Goal: Check status: Check status

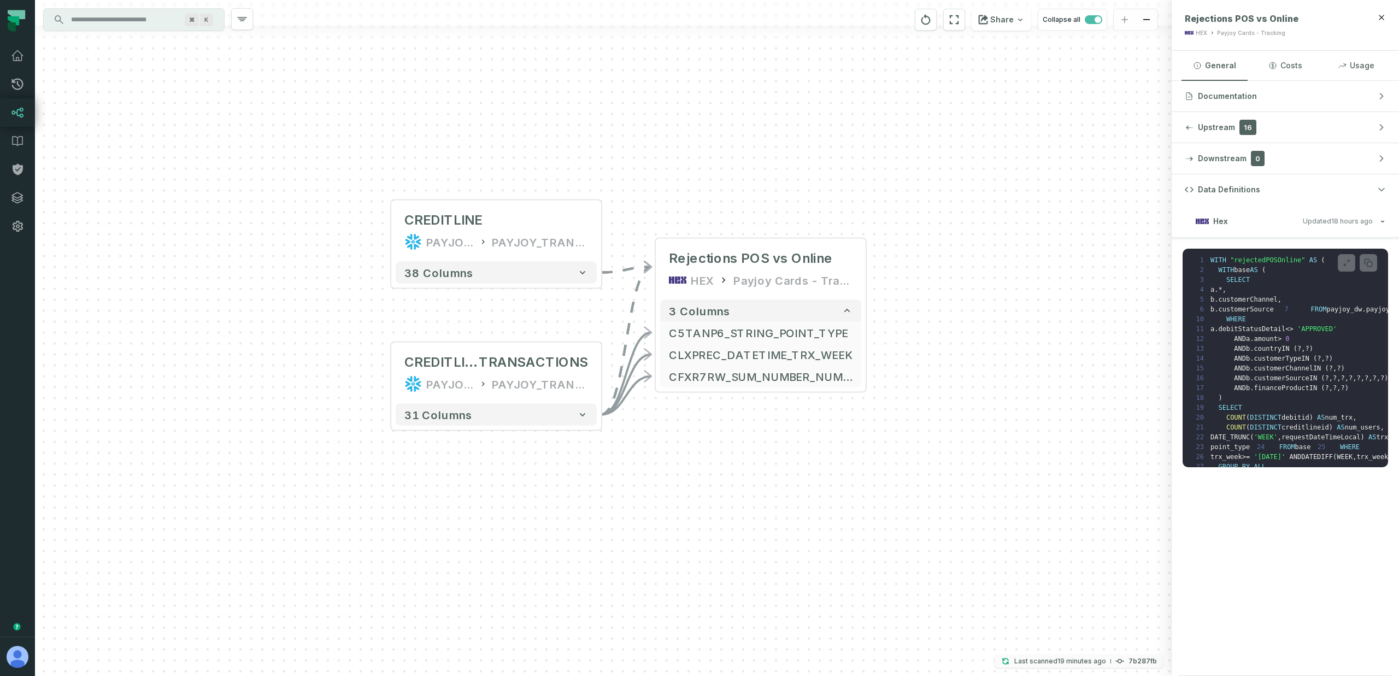
click at [1052, 665] on p "Last scanned [DATE] 10:36:16 AM" at bounding box center [1060, 661] width 92 height 11
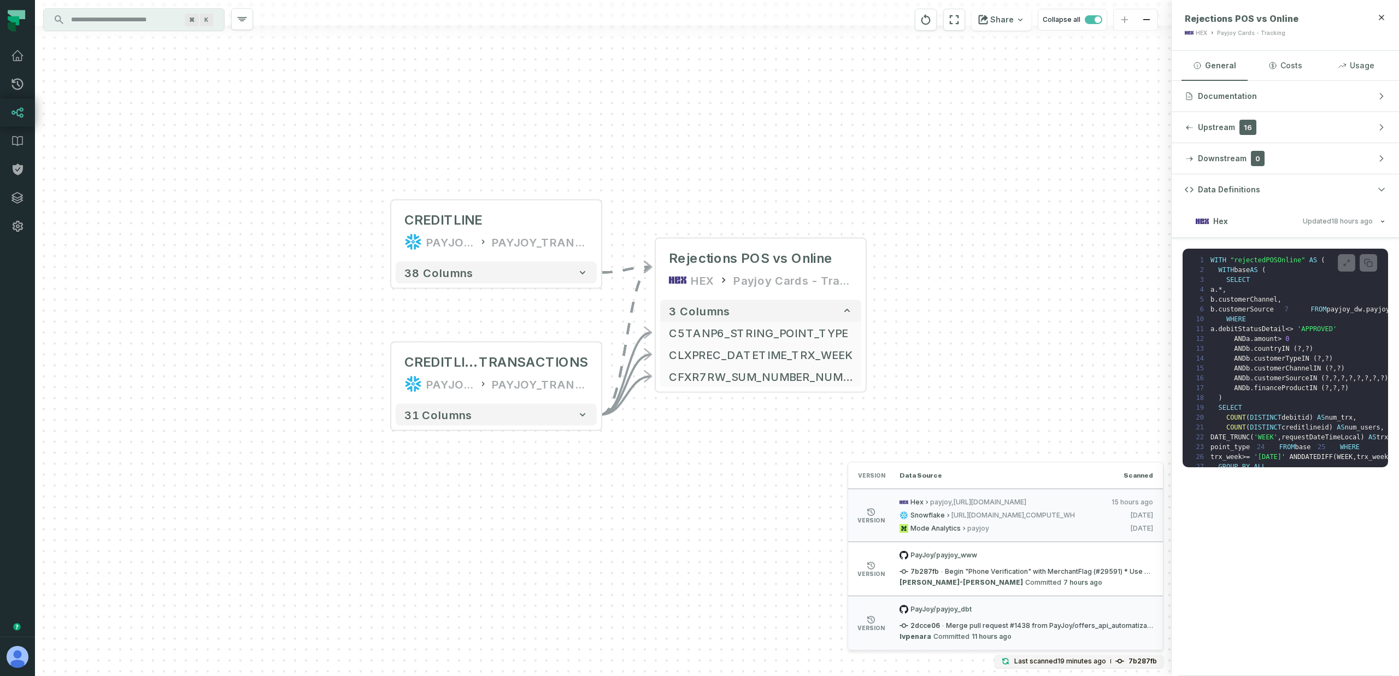
click at [928, 379] on div "+ CREDITLINE PAYJOY_DW PAYJOY_TRANSFORMED_MASKED + 38 columns + CREDITLINECARD …" at bounding box center [603, 338] width 1136 height 676
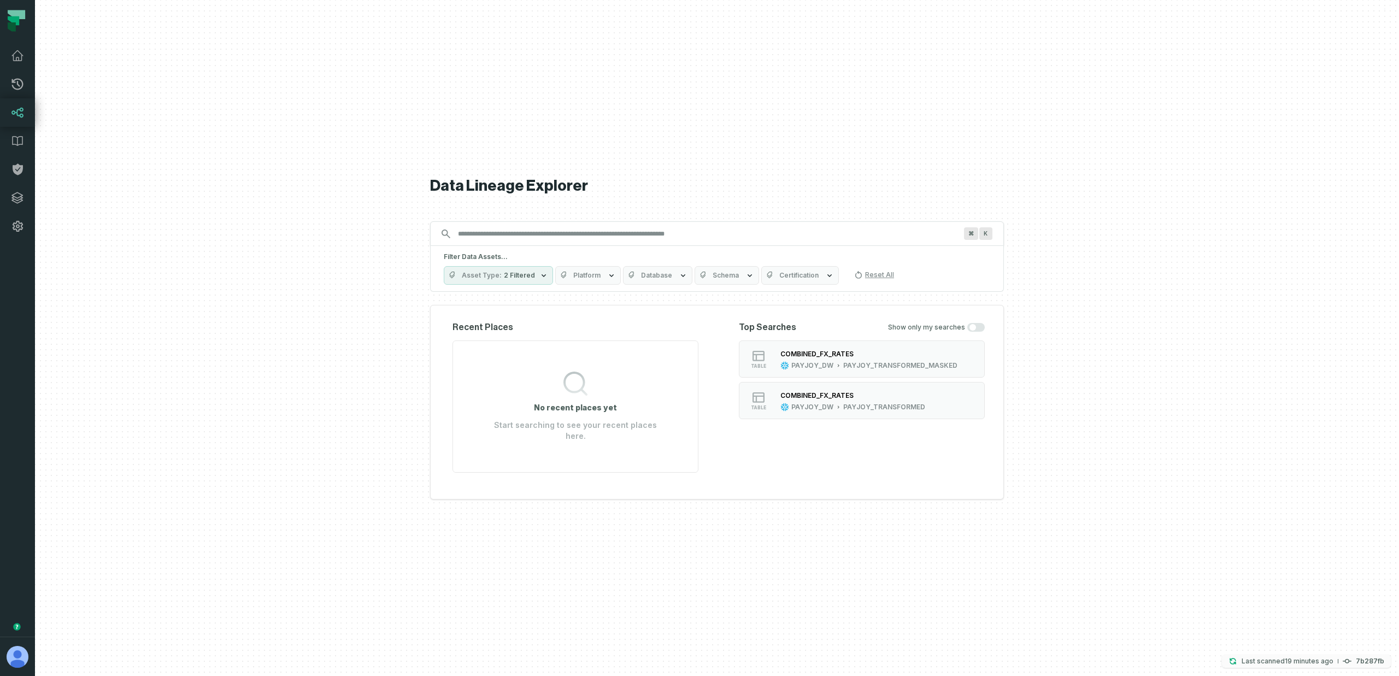
click at [1331, 665] on p "Last scanned 9/30/2025, 10:36:16 AM" at bounding box center [1287, 661] width 92 height 11
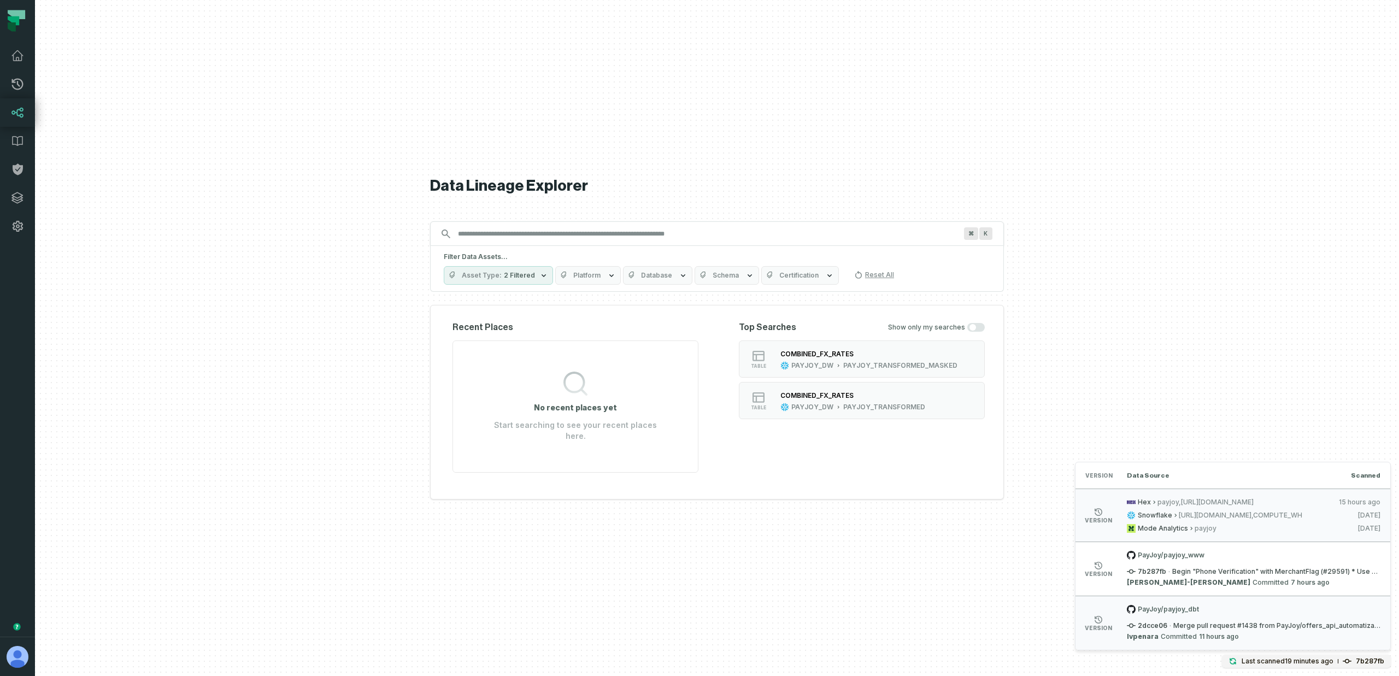
click at [600, 284] on button "Platform" at bounding box center [588, 275] width 66 height 19
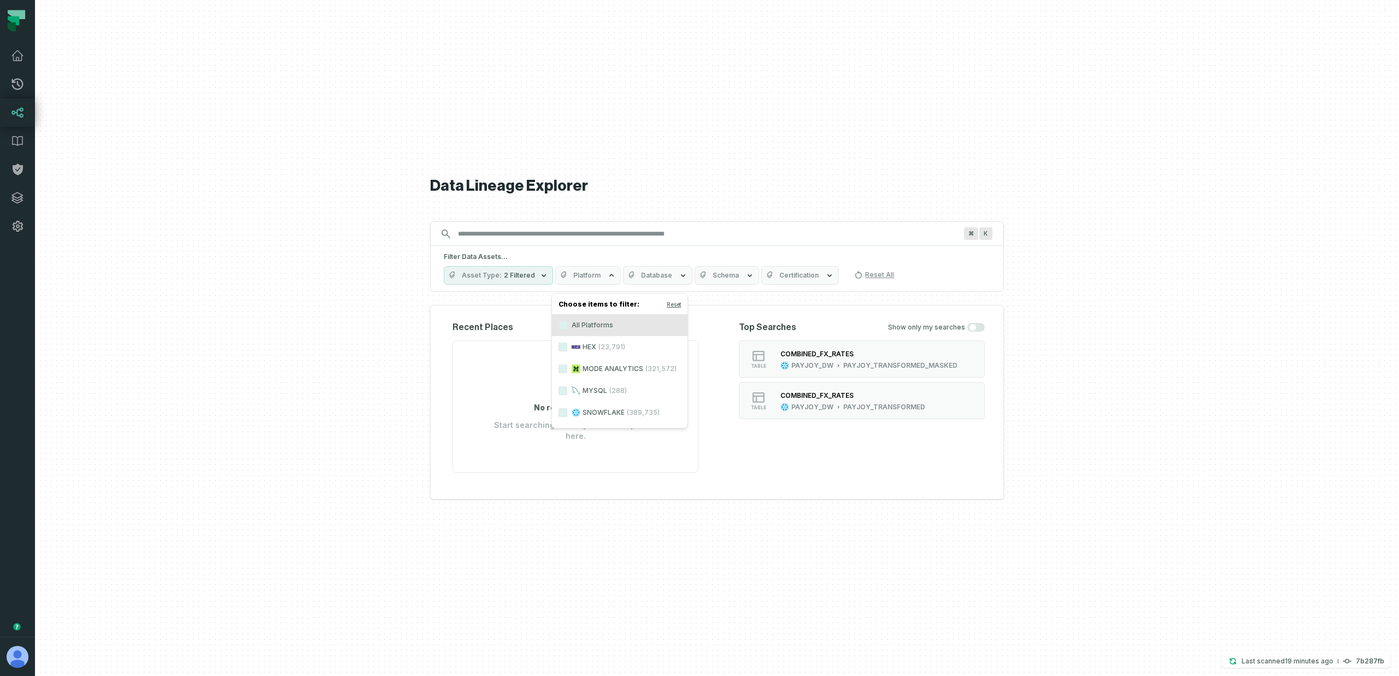
click at [609, 346] on span "(23,791)" at bounding box center [611, 347] width 27 height 9
click at [567, 346] on button "HEX (23,791)" at bounding box center [562, 347] width 9 height 9
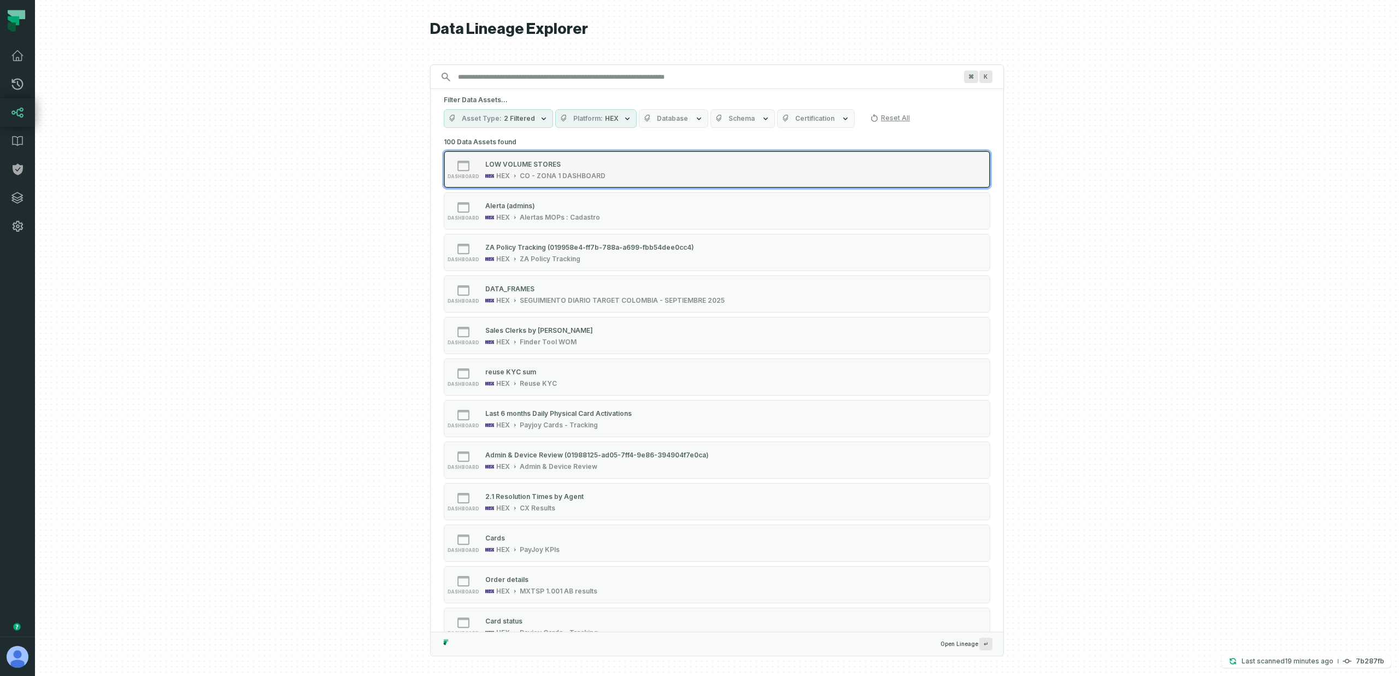
click at [507, 164] on div "LOW VOLUME STORES" at bounding box center [522, 164] width 75 height 8
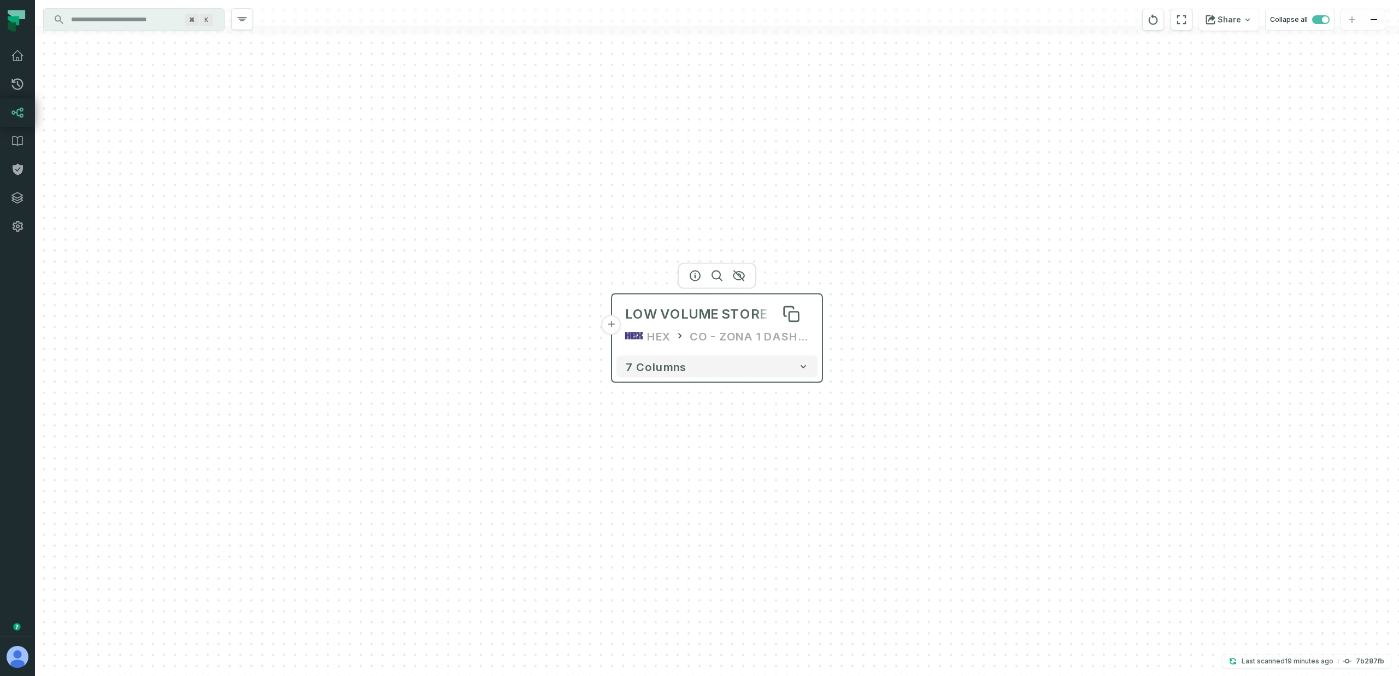
click at [689, 306] on div "LOW VOLUME STORES" at bounding box center [700, 313] width 151 height 17
click at [695, 276] on icon "button" at bounding box center [695, 276] width 10 height 10
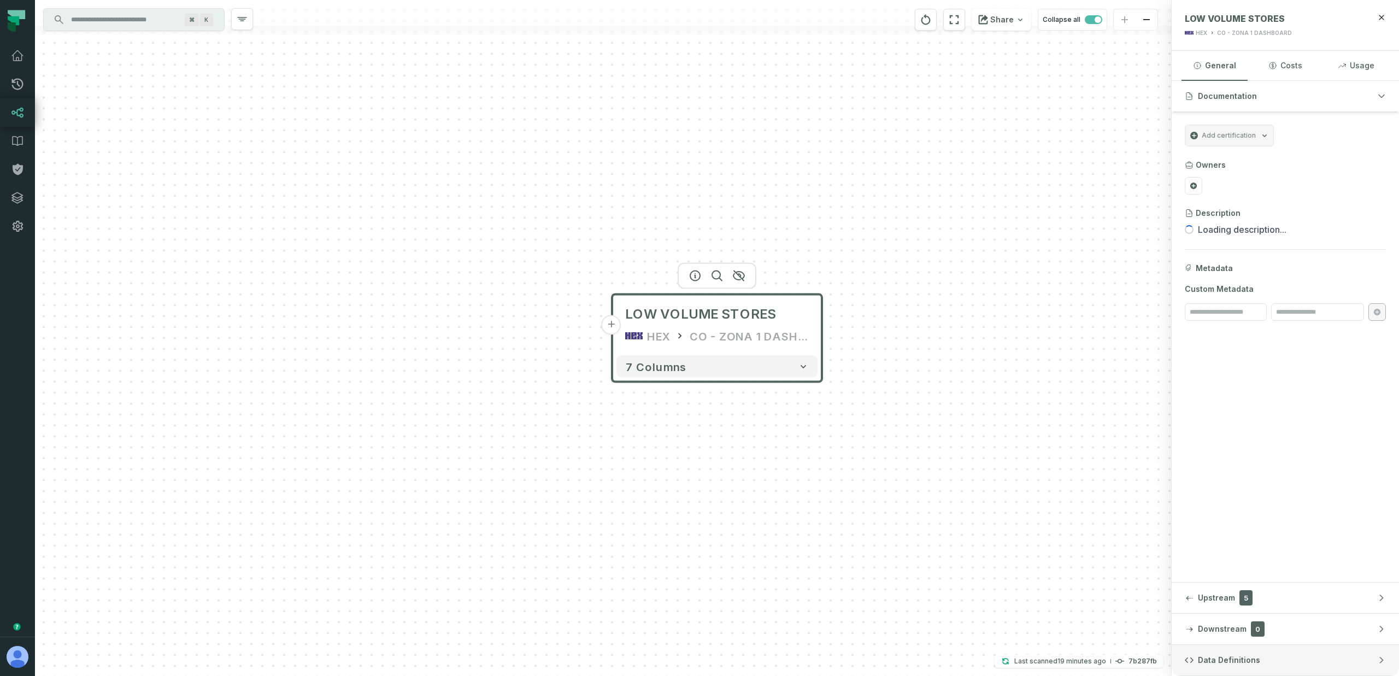
click at [1245, 664] on span "Data Definitions" at bounding box center [1229, 659] width 62 height 11
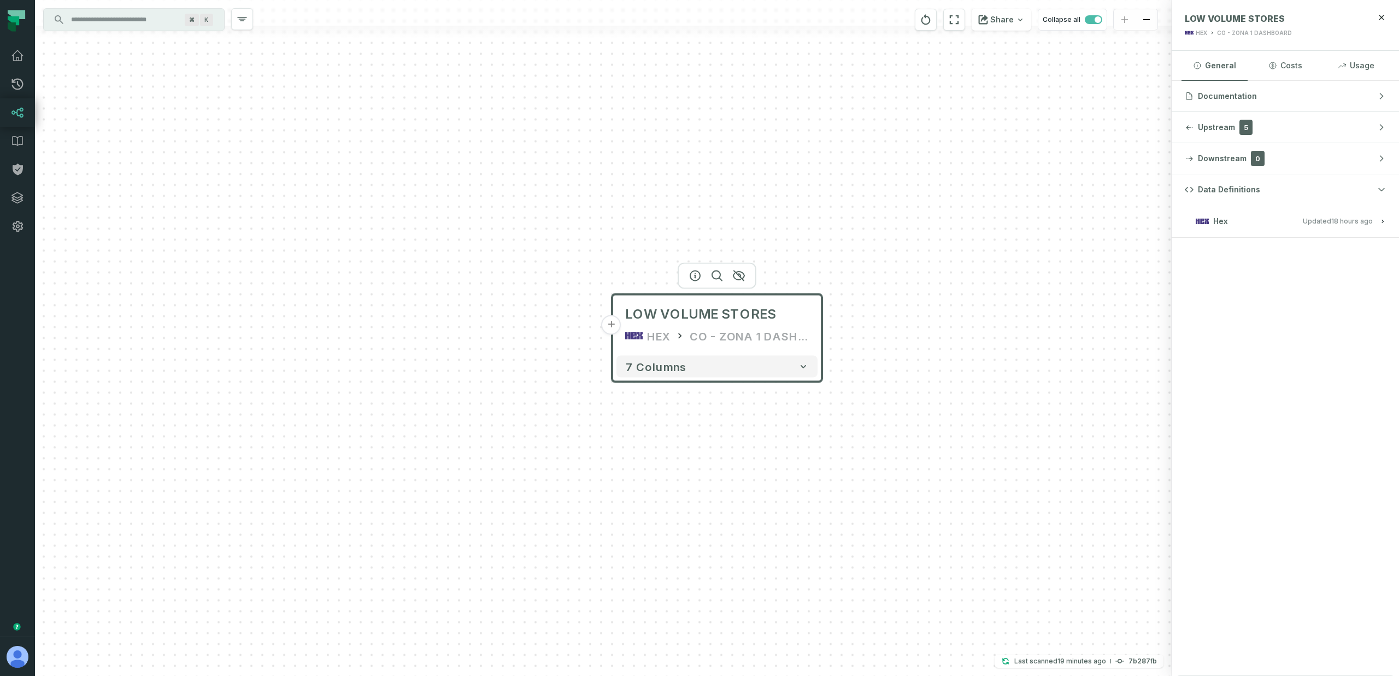
click at [1340, 220] on relative-time "[DATE] 4:11:27 PM" at bounding box center [1352, 221] width 42 height 8
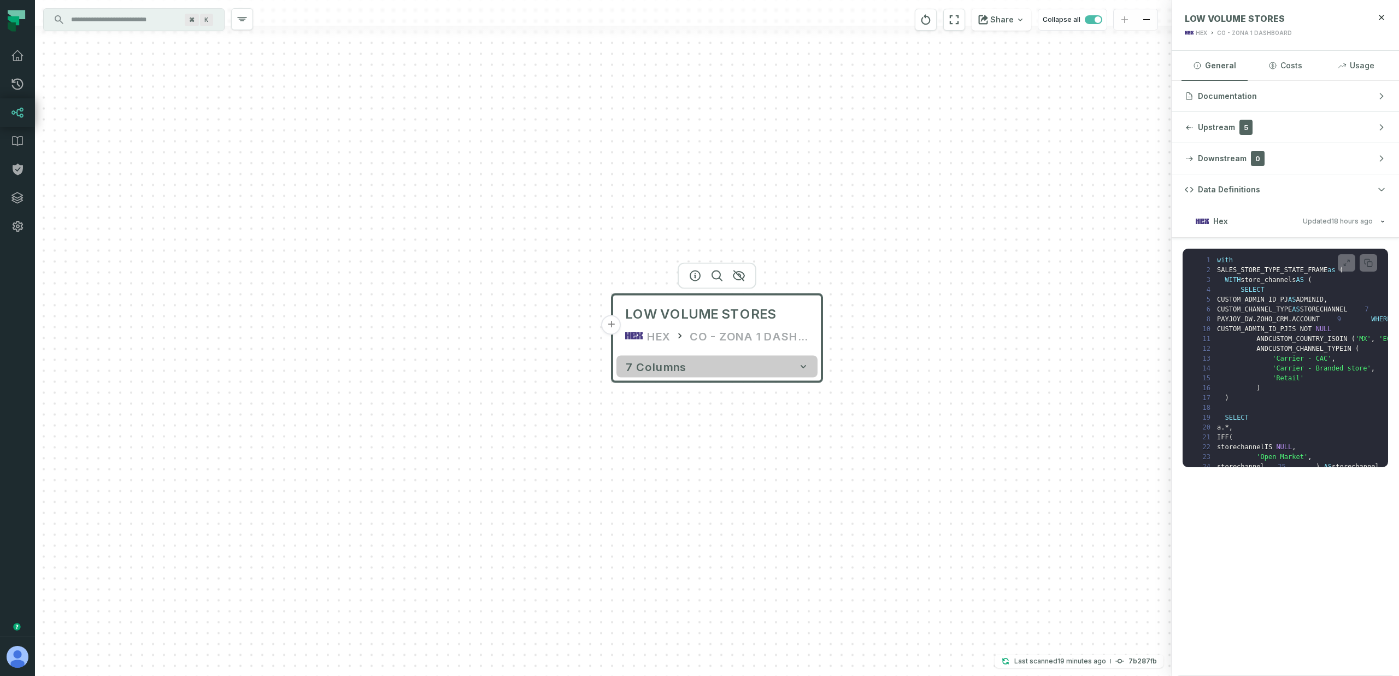
click at [707, 369] on button "7 columns" at bounding box center [716, 367] width 201 height 22
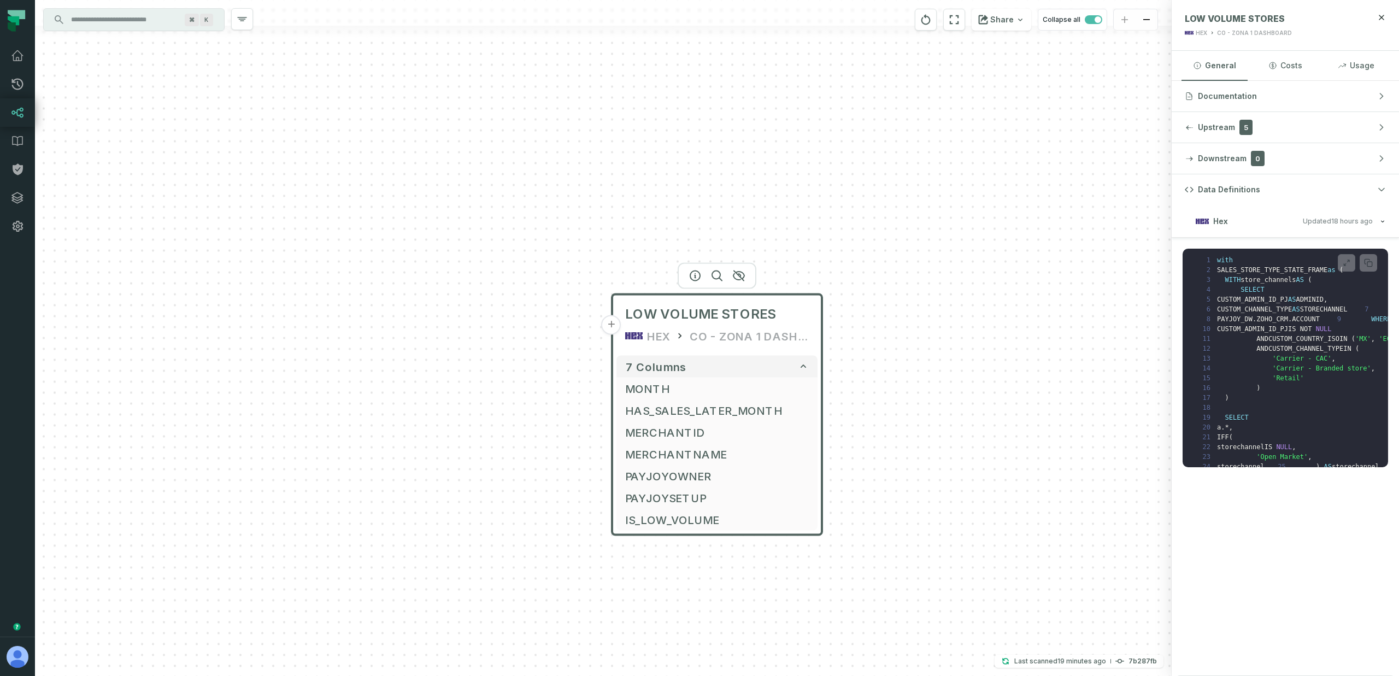
click at [615, 323] on button "+" at bounding box center [611, 325] width 20 height 20
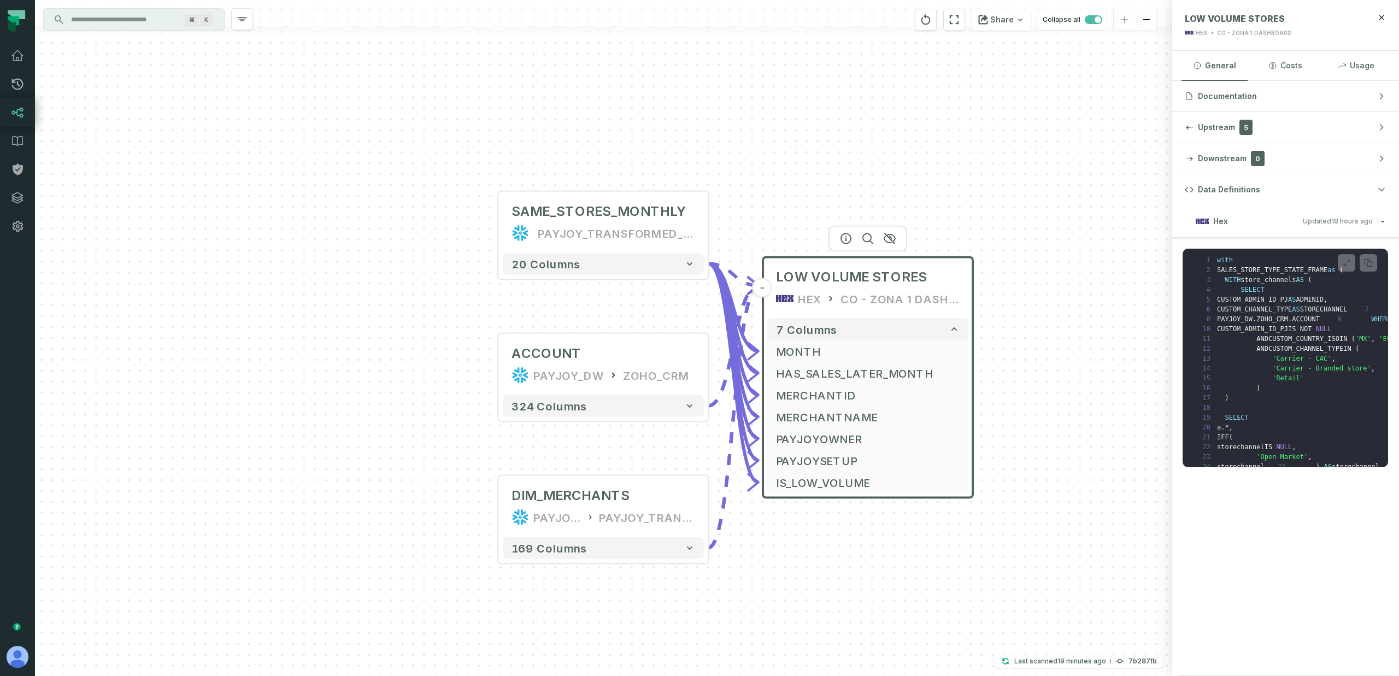
click at [163, 30] on div "⌘ K" at bounding box center [134, 20] width 180 height 22
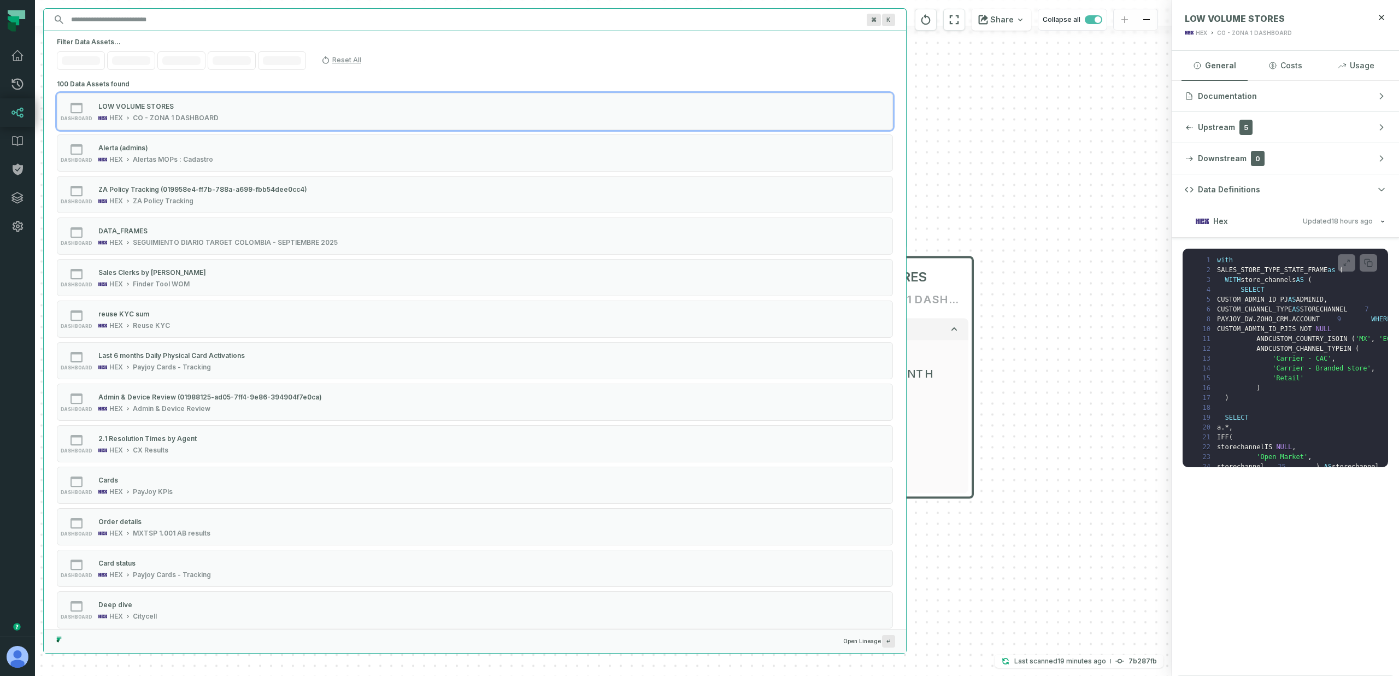
click at [160, 21] on input "Discovery Provider cmdk menu" at bounding box center [464, 19] width 801 height 17
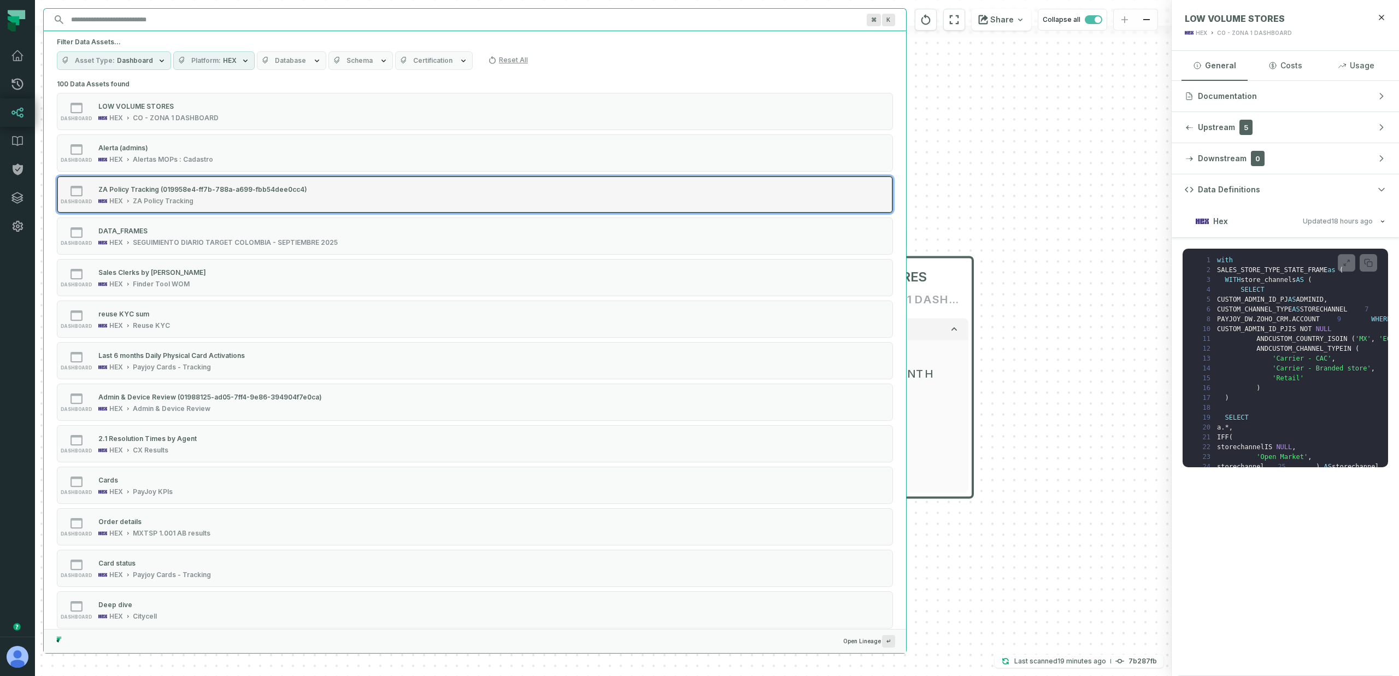
click at [189, 188] on div "ZA Policy Tracking (019958e4-ff7b-788a-a699-fbb54dee0cc4)" at bounding box center [202, 189] width 209 height 8
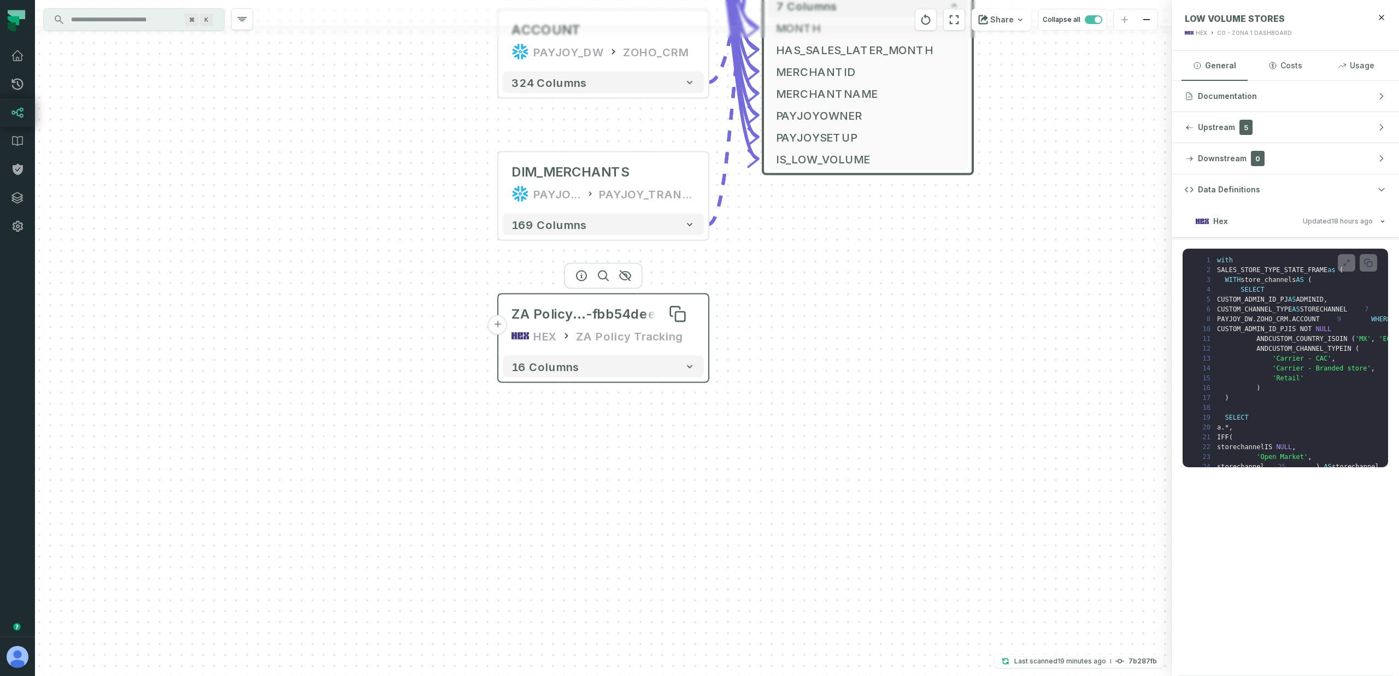
click at [598, 312] on span "-fbb54dee0cc4)" at bounding box center [640, 313] width 109 height 17
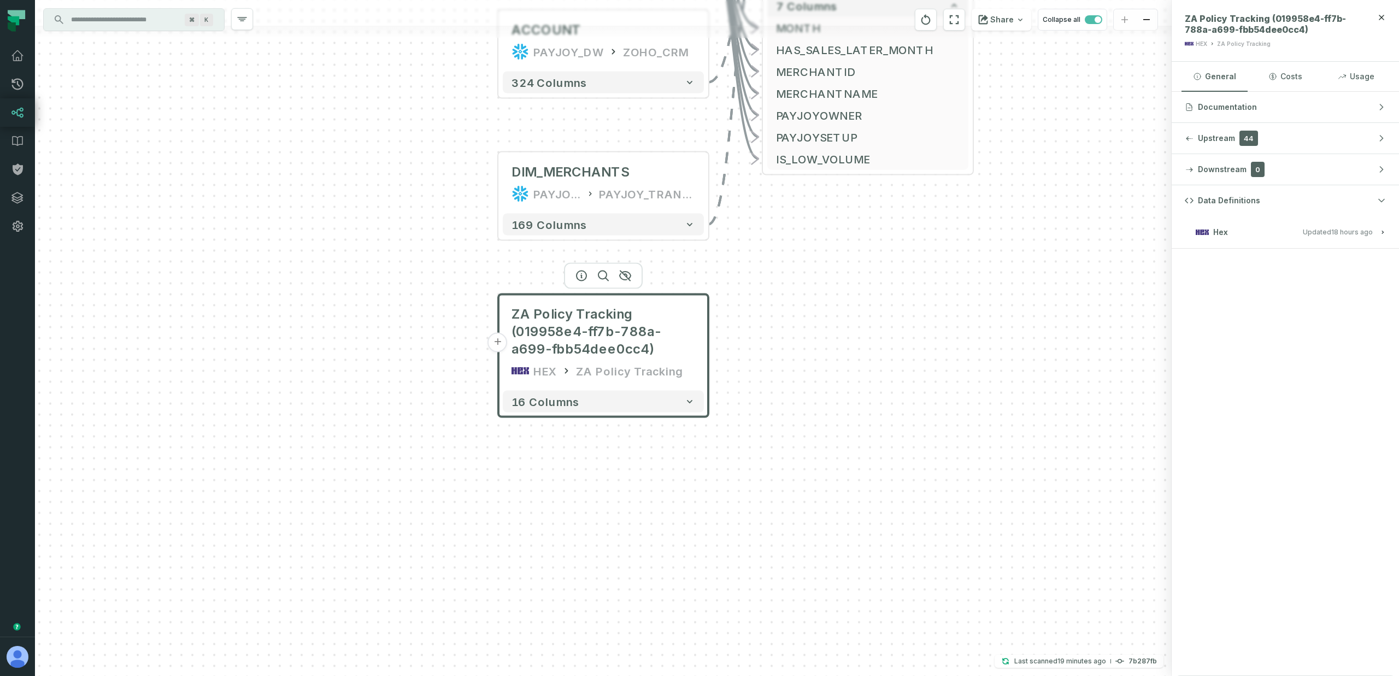
click at [133, 14] on input "Discovery Provider cmdk menu" at bounding box center [123, 19] width 119 height 17
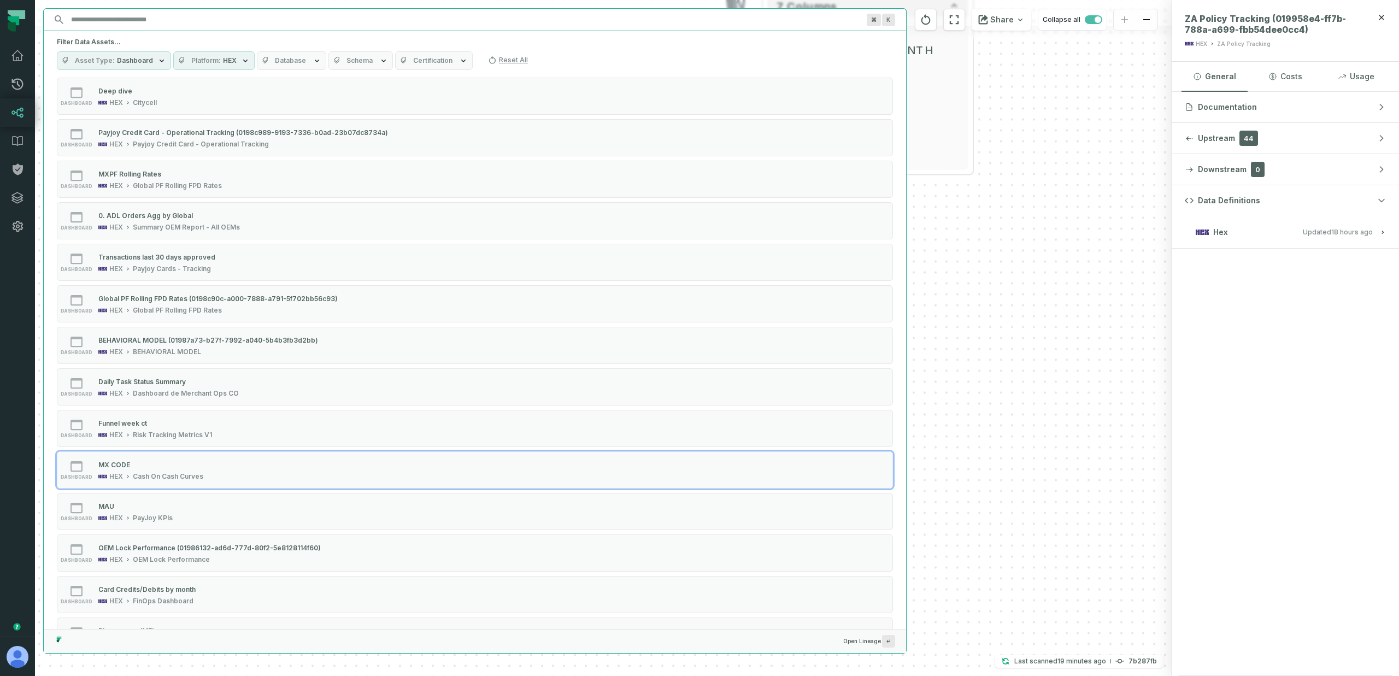
scroll to position [1061, 0]
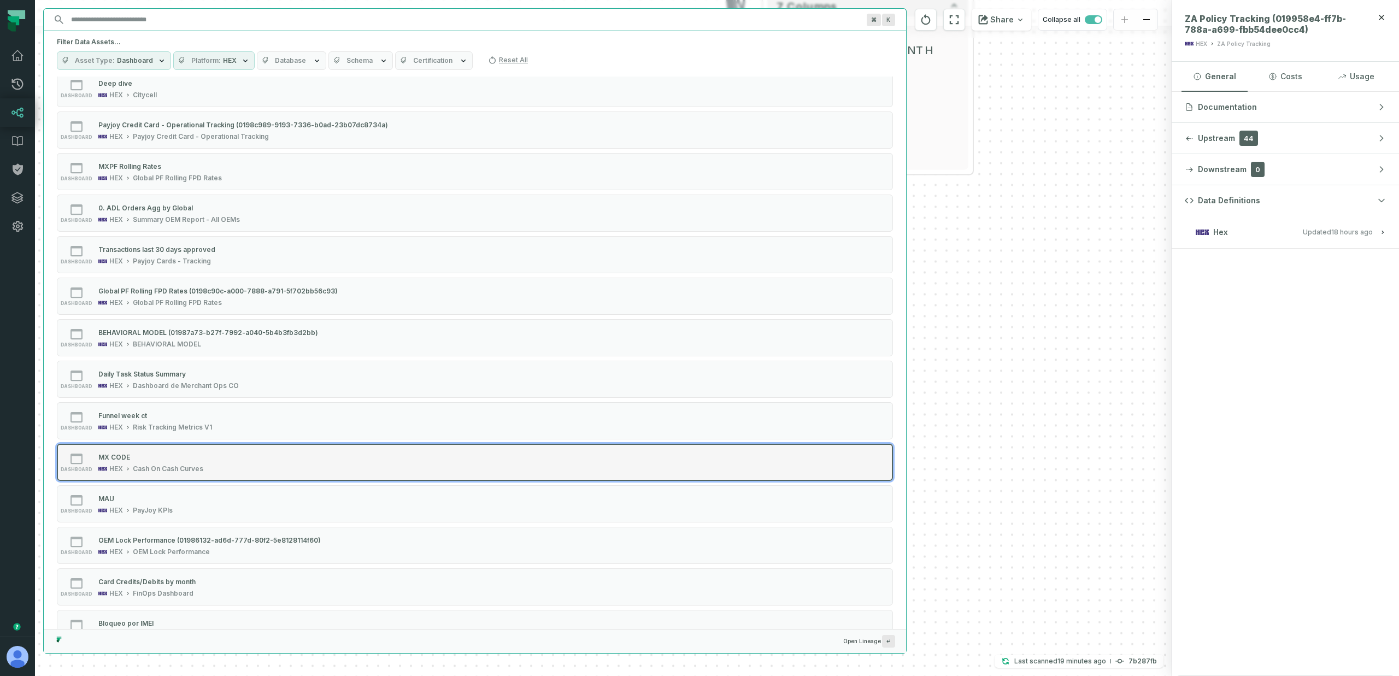
click at [144, 457] on div "MX CODE" at bounding box center [150, 456] width 105 height 11
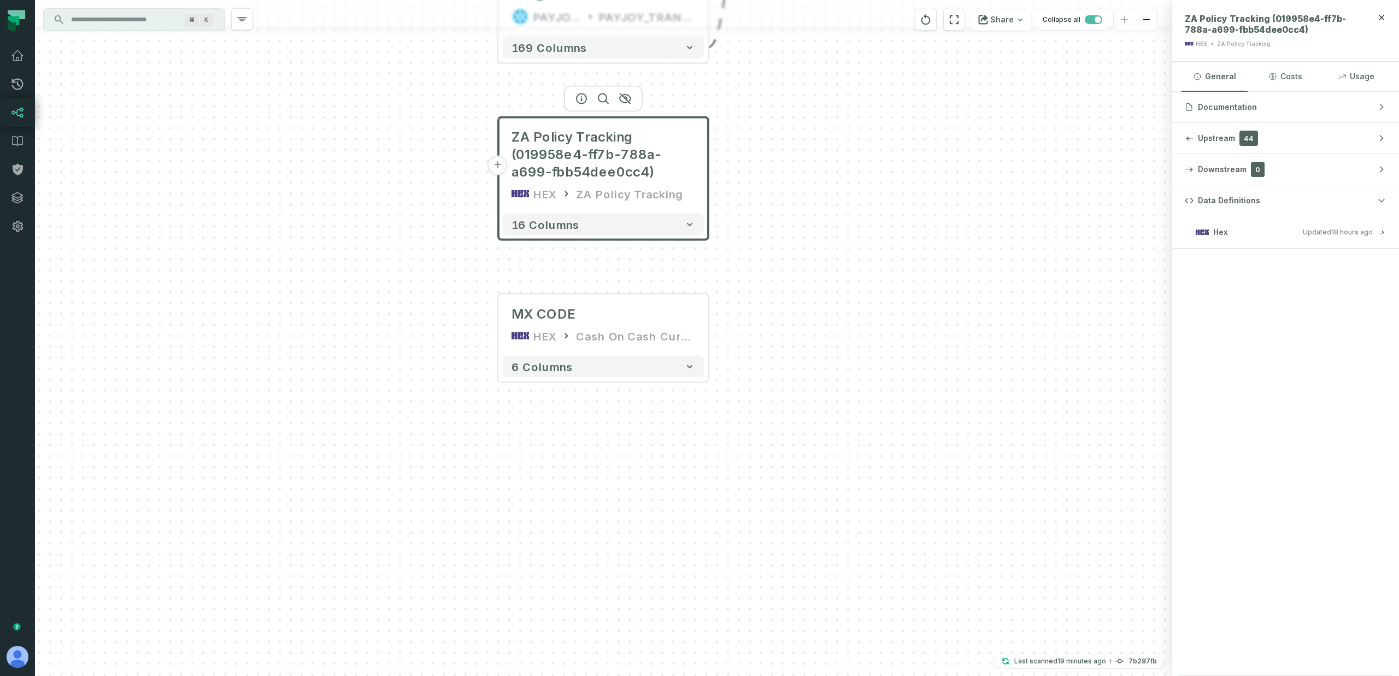
click at [122, 17] on input "Discovery Provider cmdk menu" at bounding box center [123, 19] width 119 height 17
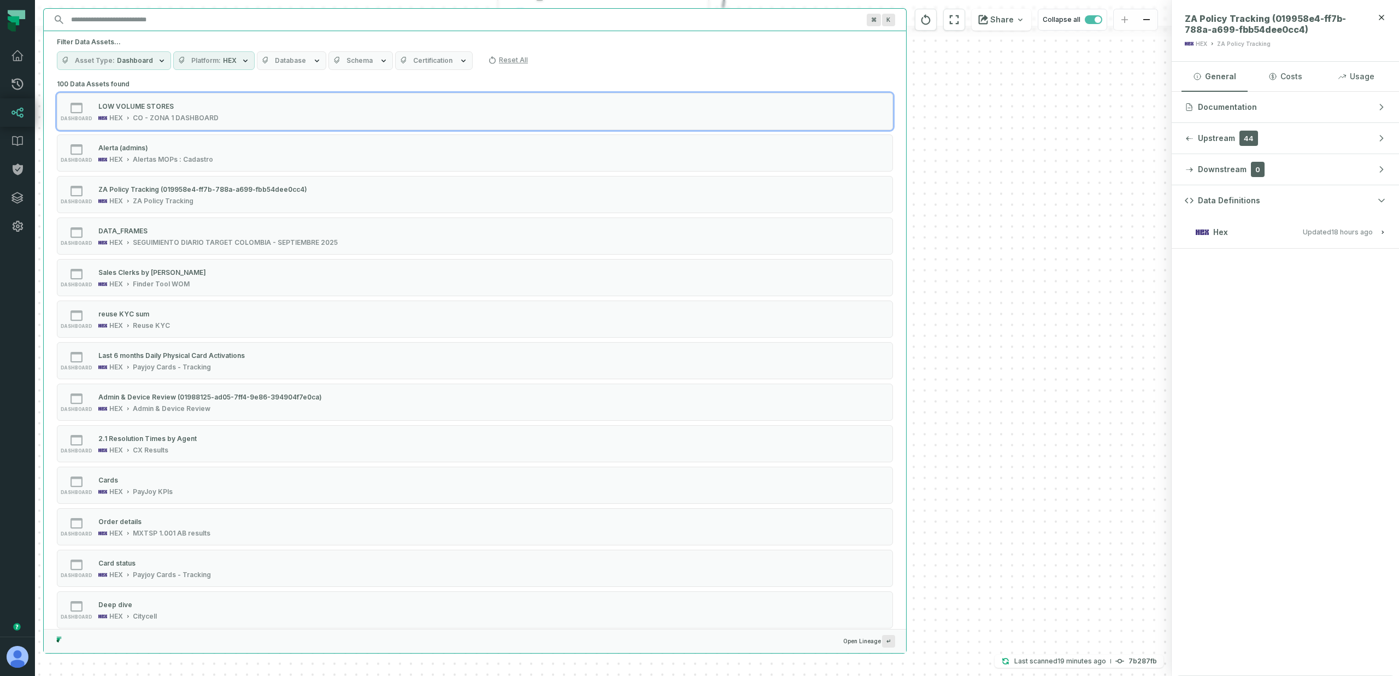
click at [233, 58] on button "Platform HEX" at bounding box center [213, 60] width 81 height 19
click at [148, 60] on span "Dashboard" at bounding box center [135, 60] width 36 height 9
click at [229, 65] on button "Platform HEX" at bounding box center [213, 60] width 81 height 19
click at [230, 63] on span "HEX" at bounding box center [230, 60] width 14 height 9
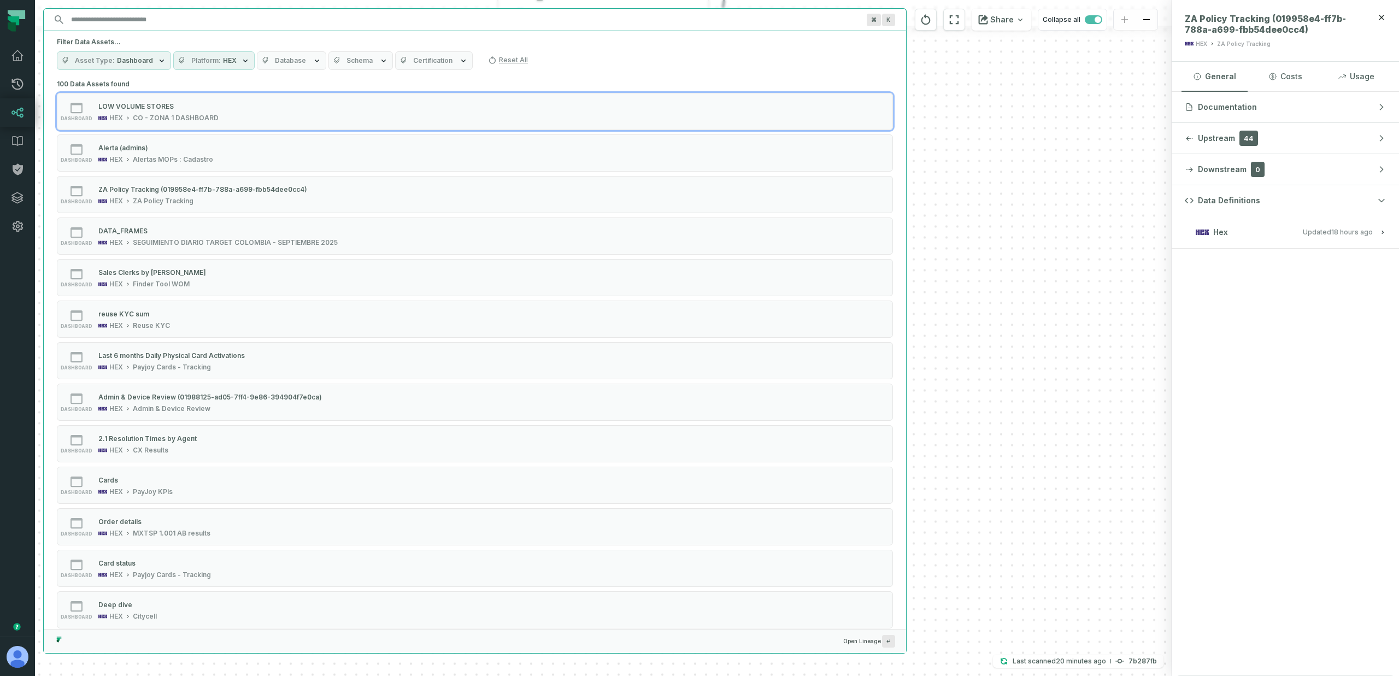
click at [269, 62] on button "Database" at bounding box center [291, 60] width 69 height 19
click at [275, 61] on span "Database" at bounding box center [290, 60] width 31 height 9
click at [346, 60] on span "Schema" at bounding box center [359, 60] width 26 height 9
click at [437, 60] on span "Certification" at bounding box center [432, 60] width 39 height 9
click at [362, 63] on span "Schema" at bounding box center [359, 60] width 26 height 9
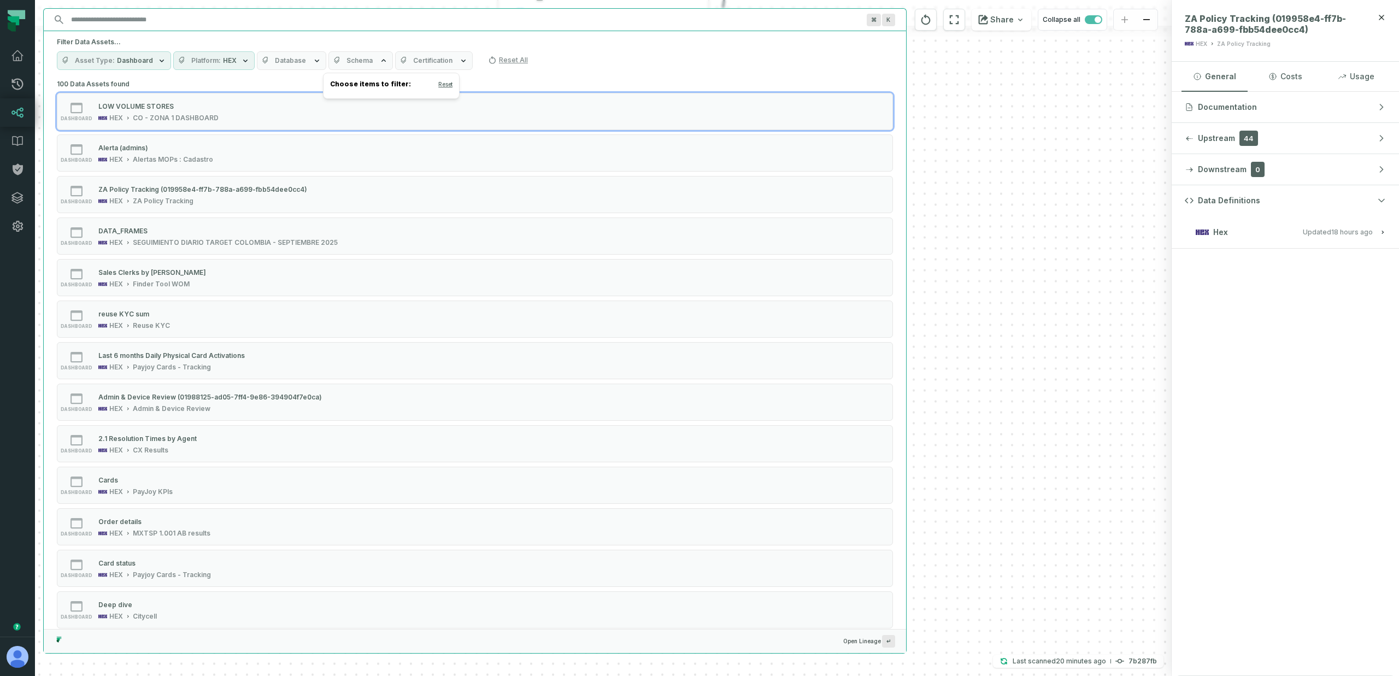
click at [287, 62] on span "Database" at bounding box center [290, 60] width 31 height 9
click at [223, 61] on span "HEX" at bounding box center [230, 60] width 14 height 9
click at [216, 60] on button "Platform HEX" at bounding box center [213, 60] width 81 height 19
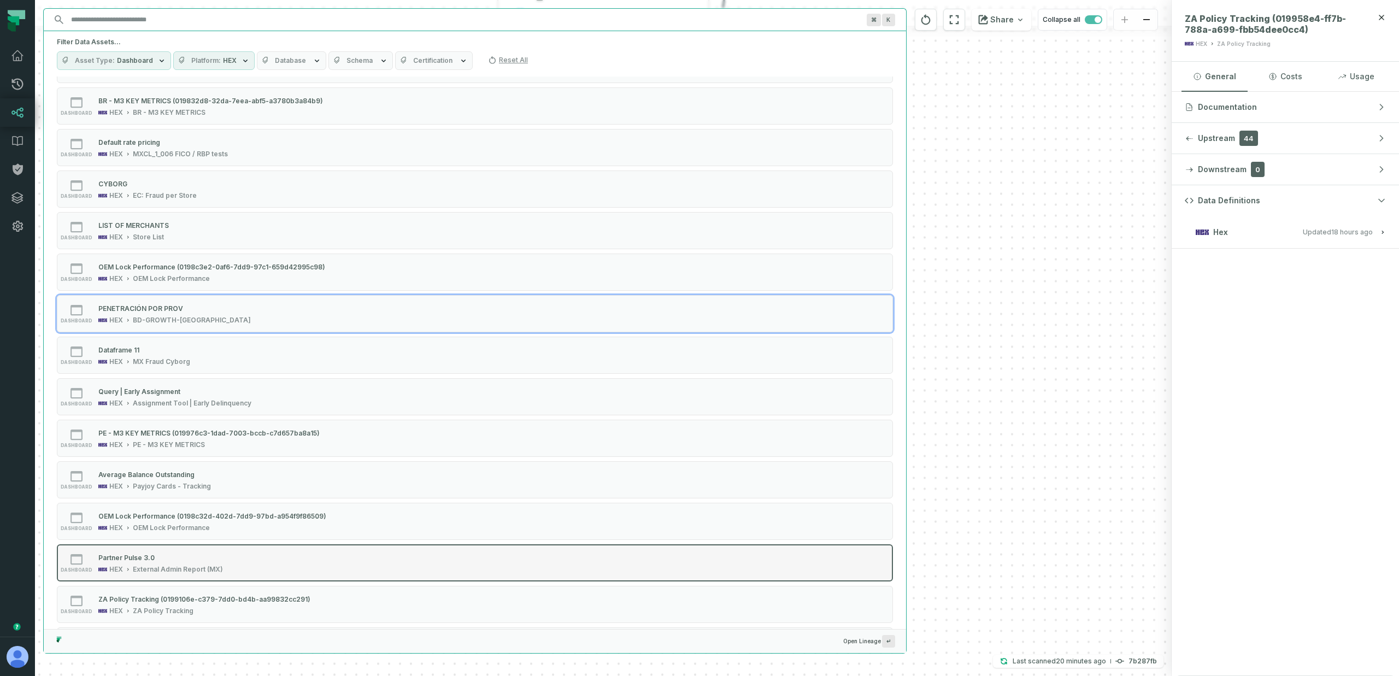
scroll to position [3626, 0]
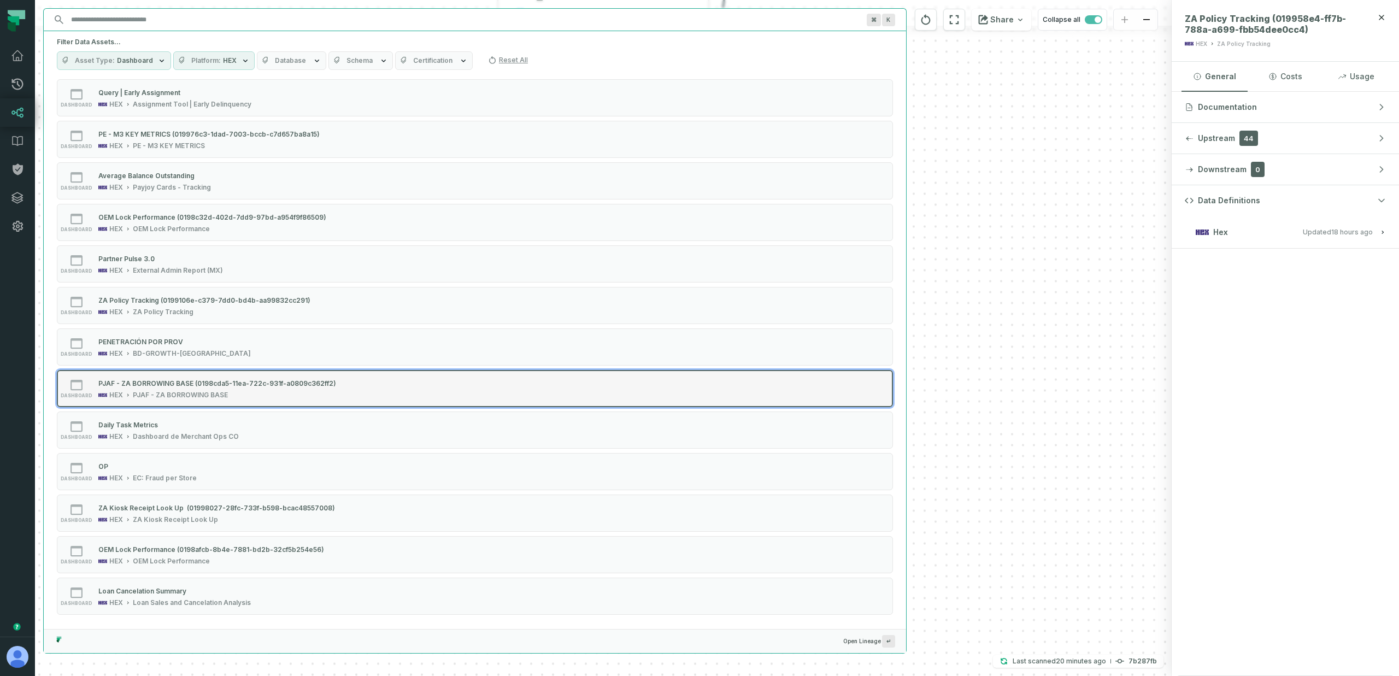
click at [145, 382] on div "PJAF - ZA BORROWING BASE (0198cda5-11ea-722c-931f-a0809c362ff2)" at bounding box center [217, 383] width 238 height 8
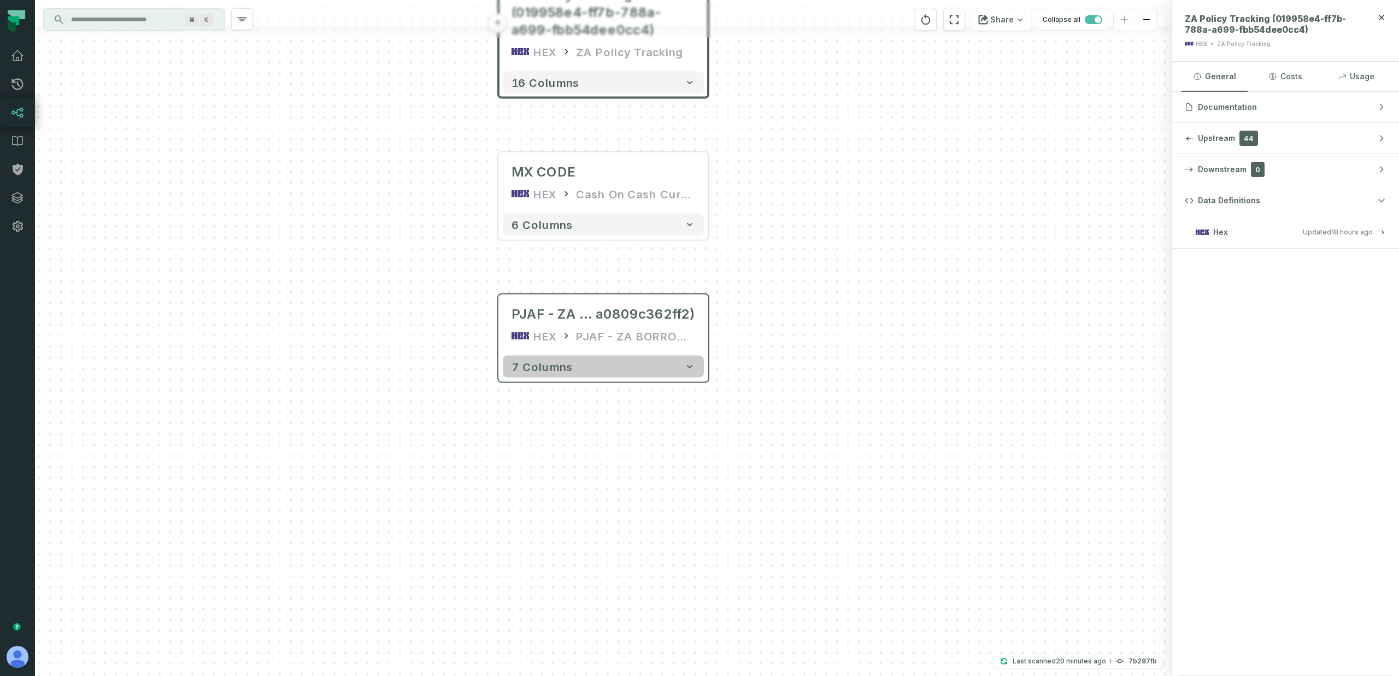
click at [614, 363] on button "7 columns" at bounding box center [603, 367] width 201 height 22
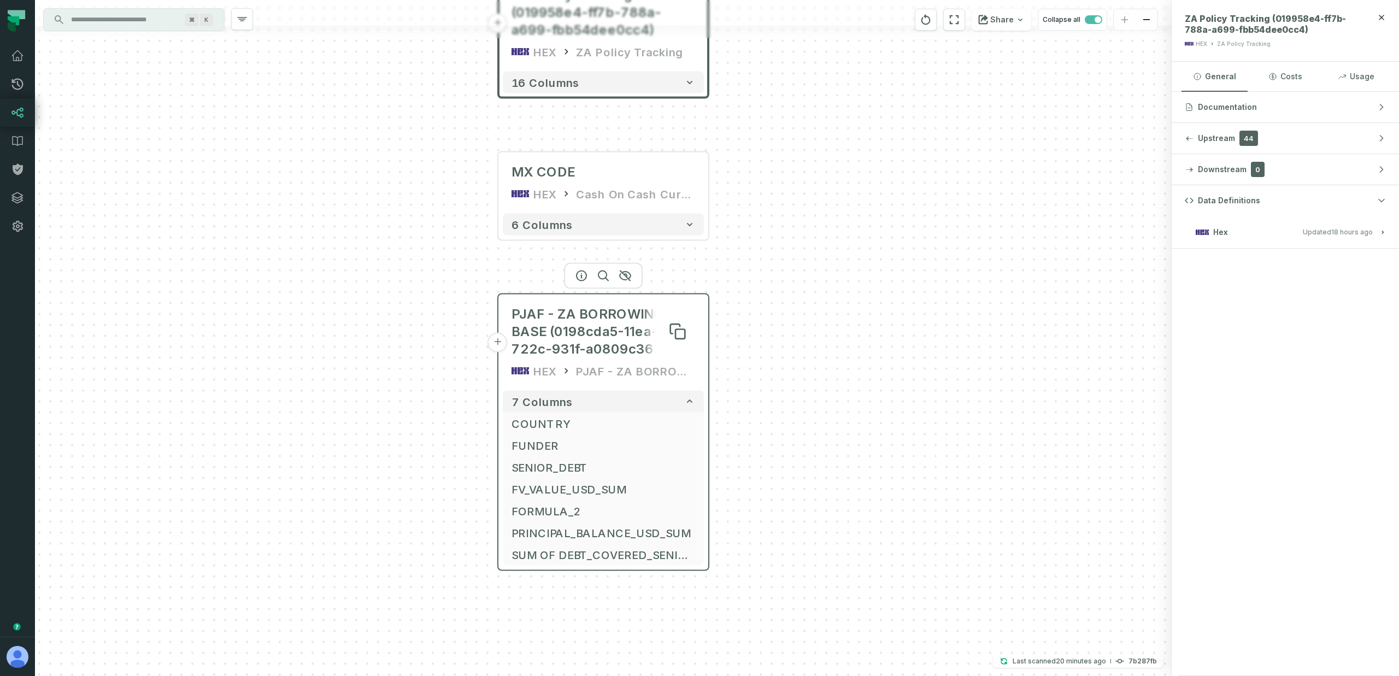
click at [601, 326] on span "PJAF - ZA BORROWING BASE (0198cda5-11ea-722c-931f-a0809c362ff2)" at bounding box center [603, 331] width 184 height 52
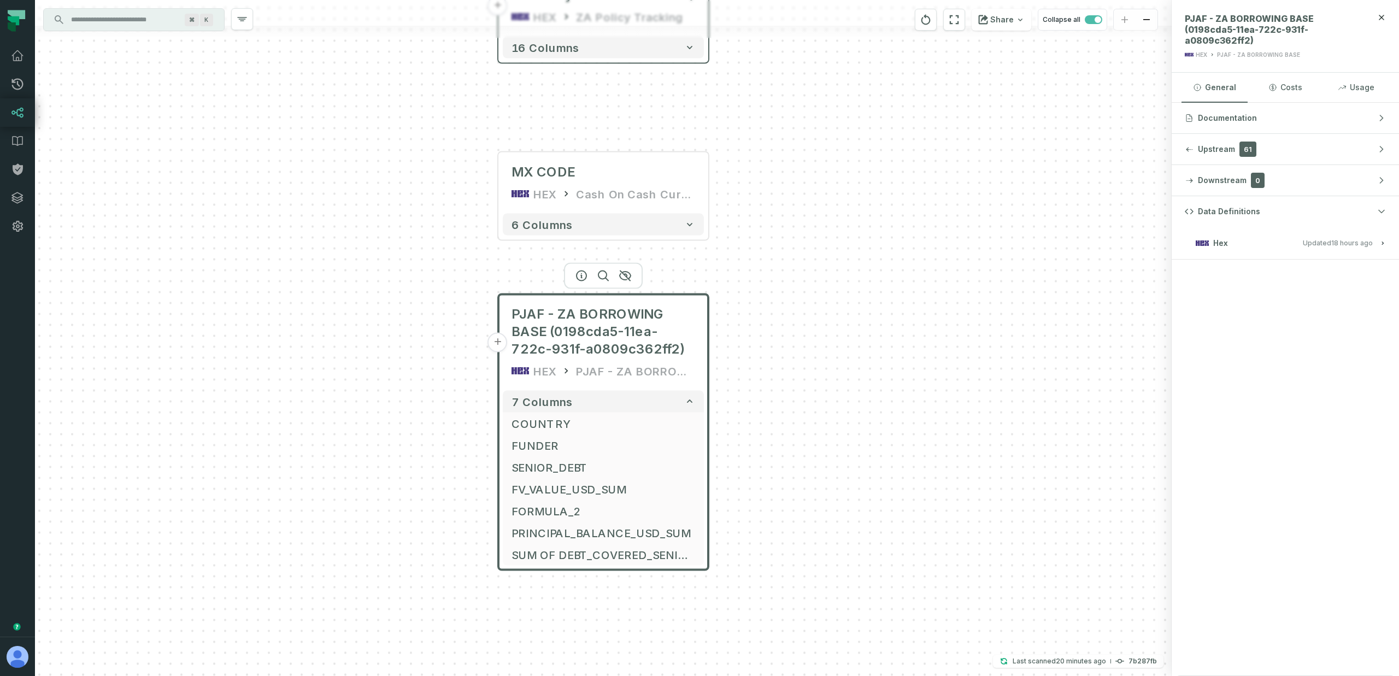
click at [1337, 244] on relative-time "[DATE] 4:11:27 PM" at bounding box center [1352, 243] width 42 height 8
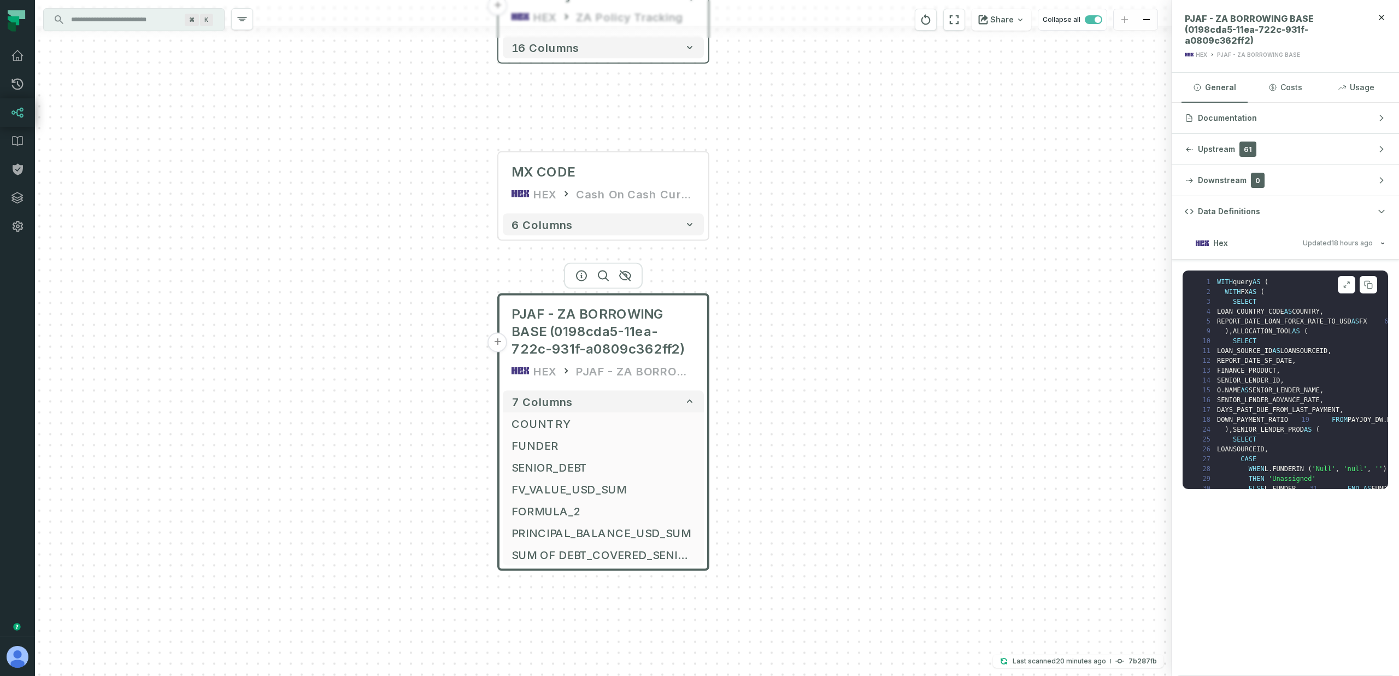
click at [1346, 285] on icon at bounding box center [1346, 284] width 8 height 9
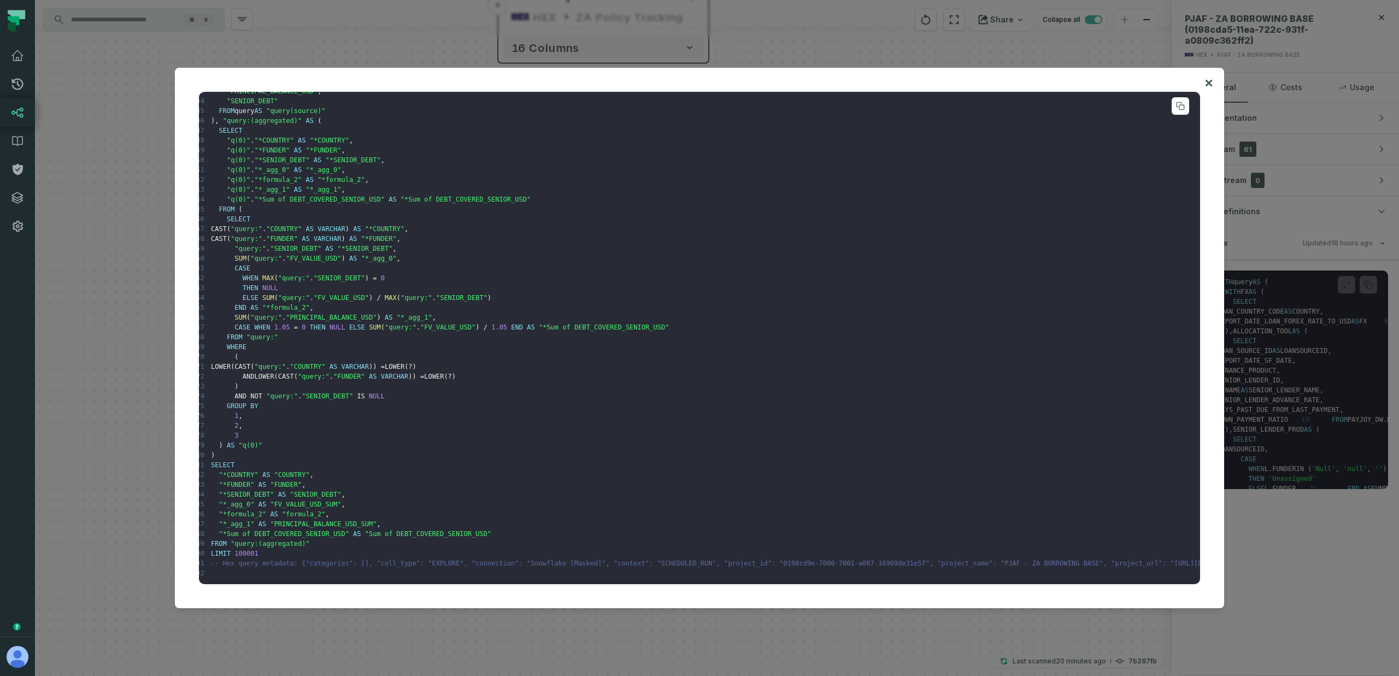
scroll to position [2400, 0]
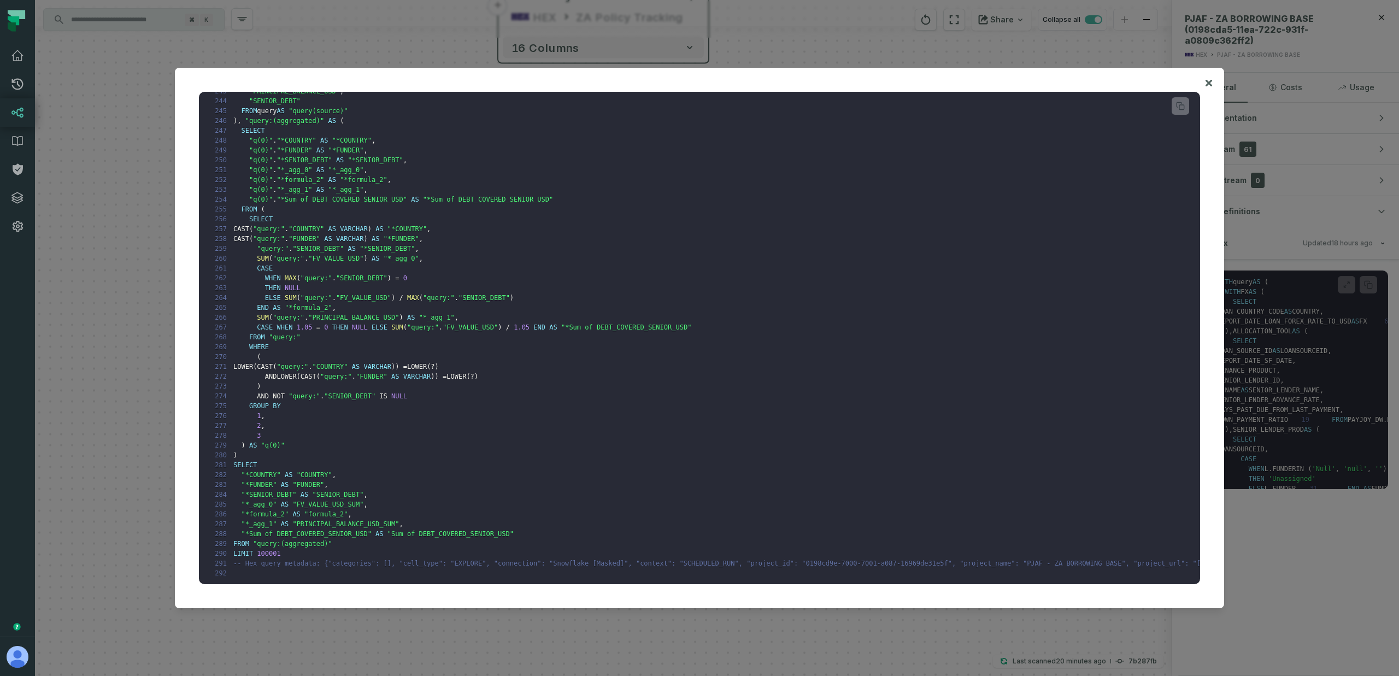
click at [1324, 539] on div at bounding box center [699, 338] width 1399 height 676
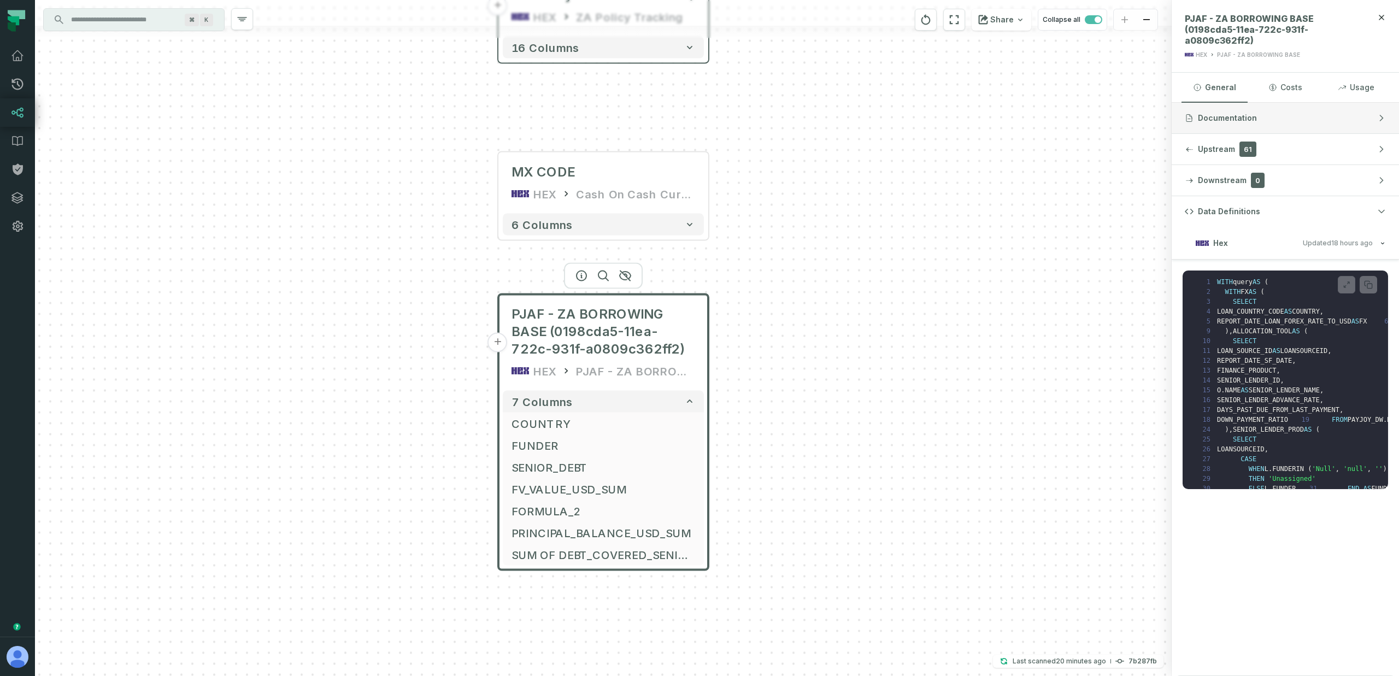
click at [1261, 119] on button "Documentation" at bounding box center [1284, 118] width 227 height 31
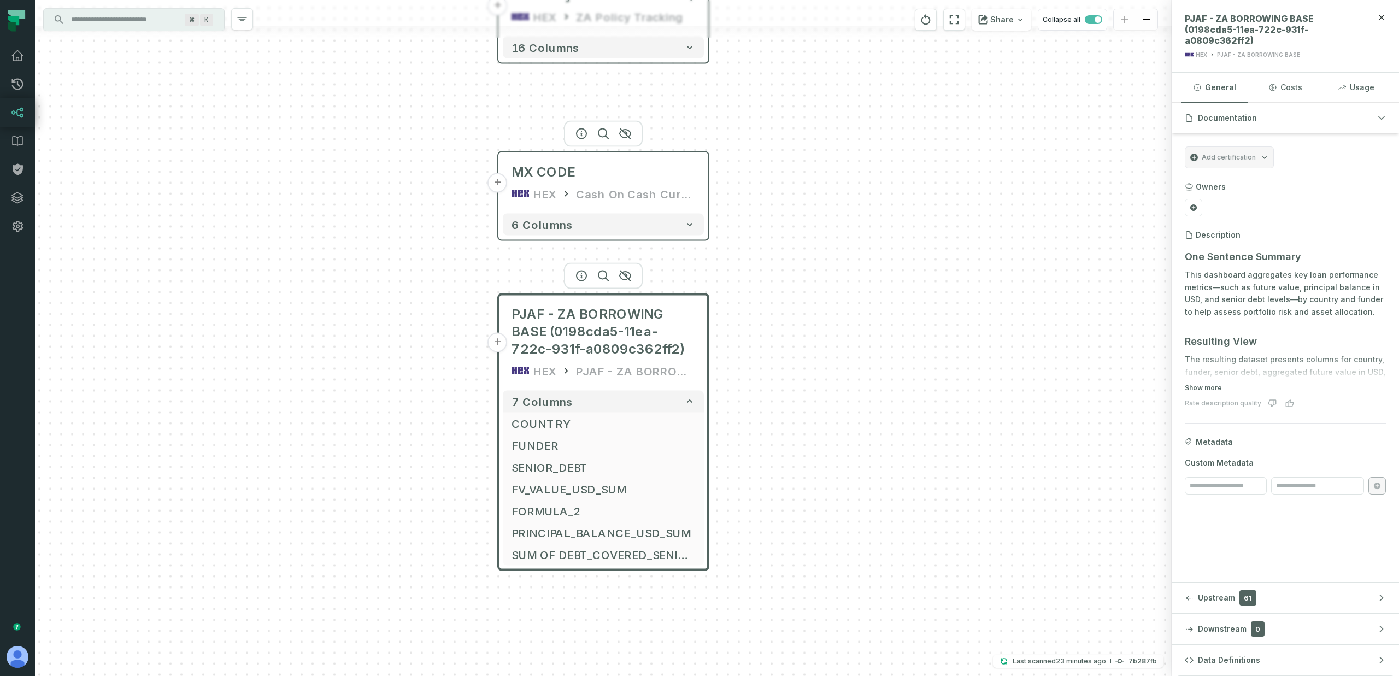
click at [563, 191] on icon at bounding box center [566, 193] width 11 height 11
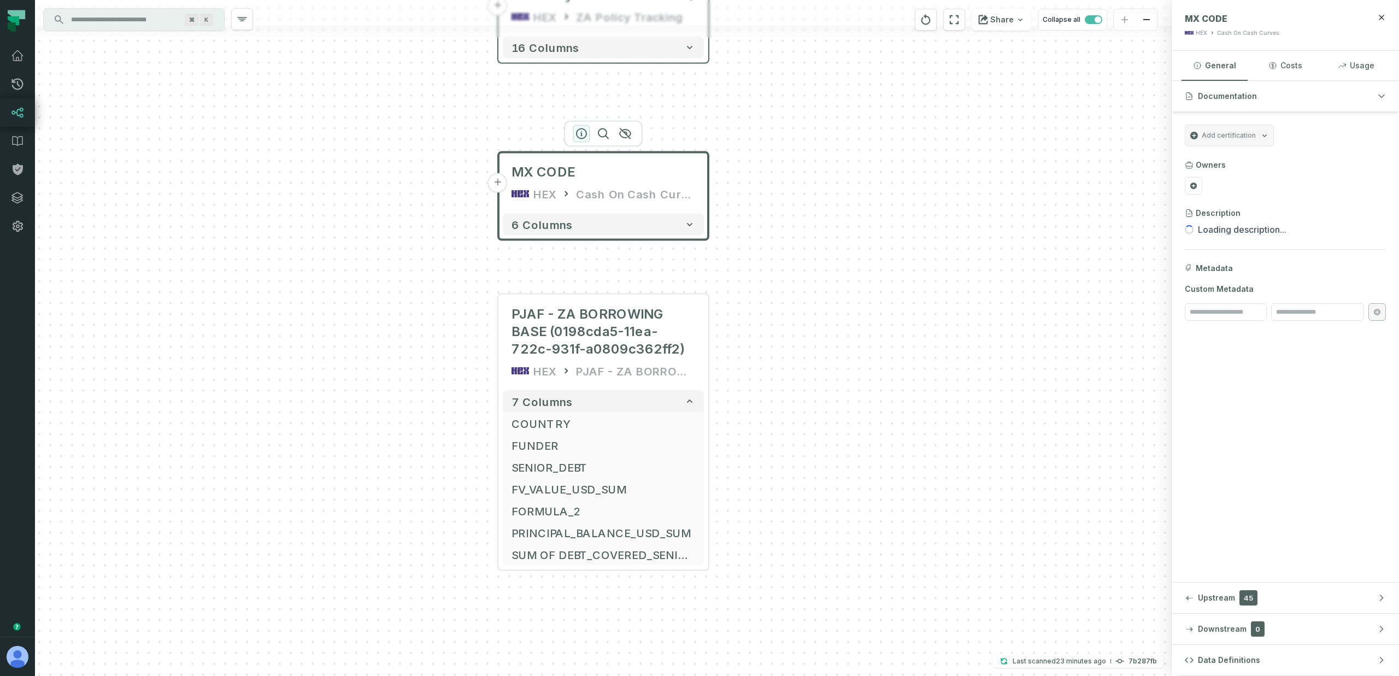
click at [579, 134] on icon "button" at bounding box center [581, 133] width 13 height 13
click at [1235, 668] on button "Data Definitions" at bounding box center [1284, 660] width 227 height 31
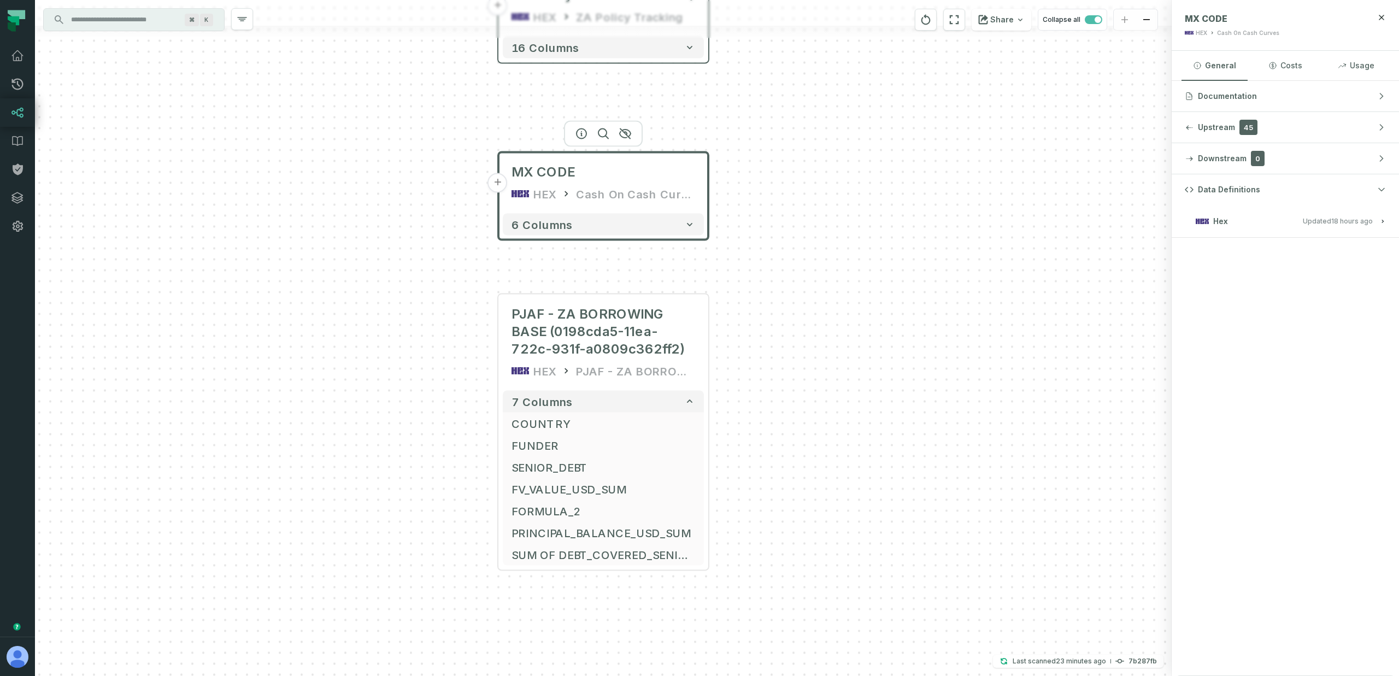
click at [1310, 221] on span "Updated 9/29/2025, 4:11:27 PM" at bounding box center [1337, 221] width 70 height 8
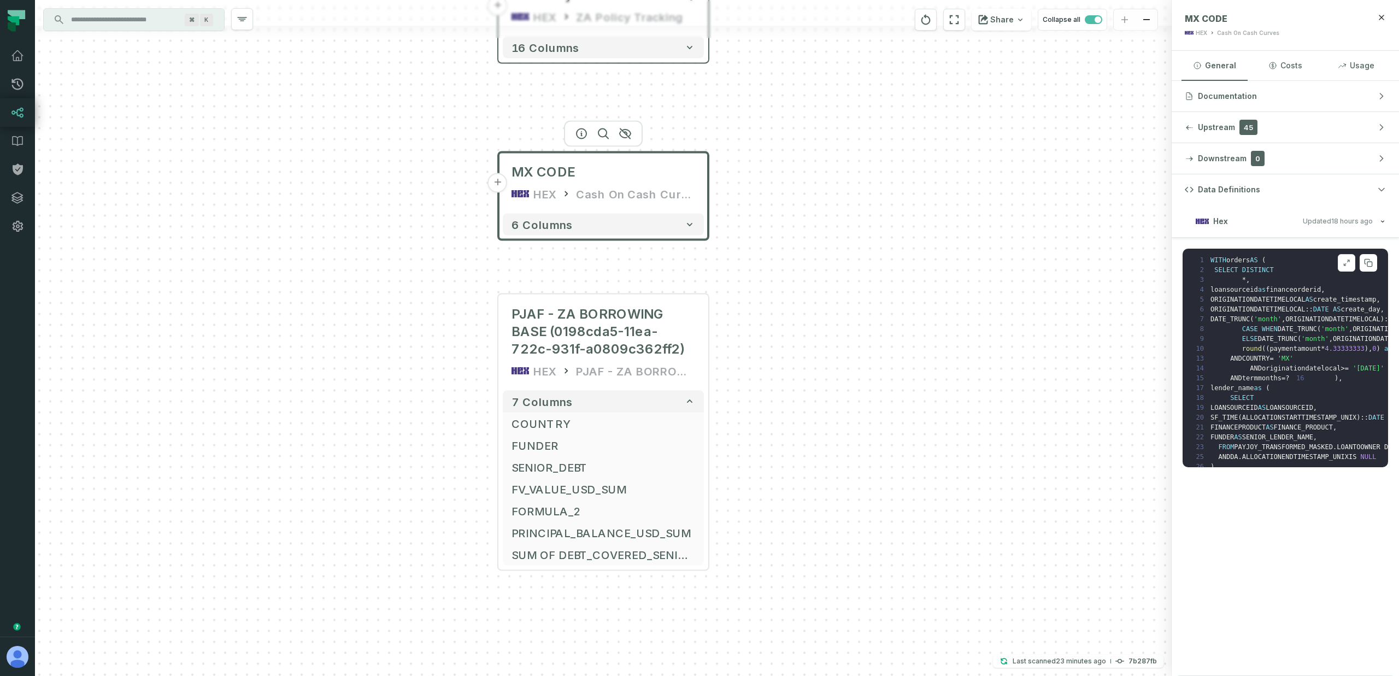
click at [1346, 261] on icon at bounding box center [1346, 262] width 8 height 9
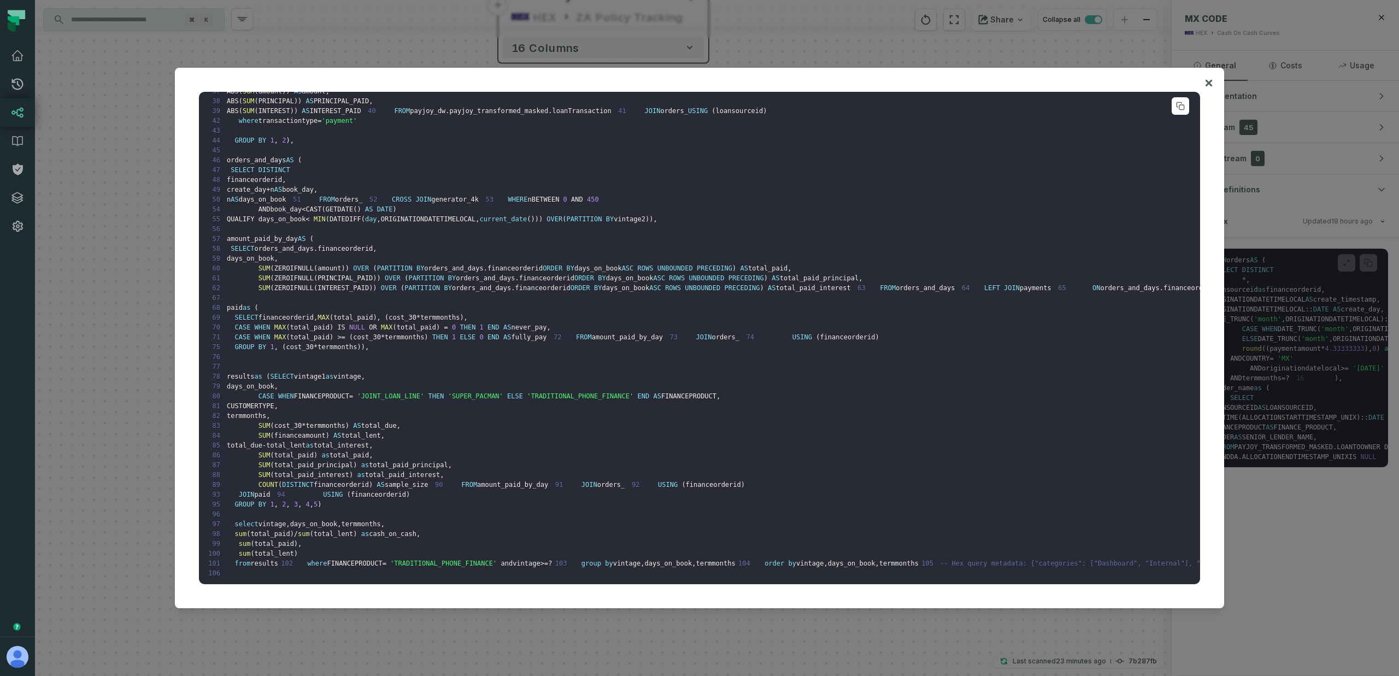
scroll to position [0, 0]
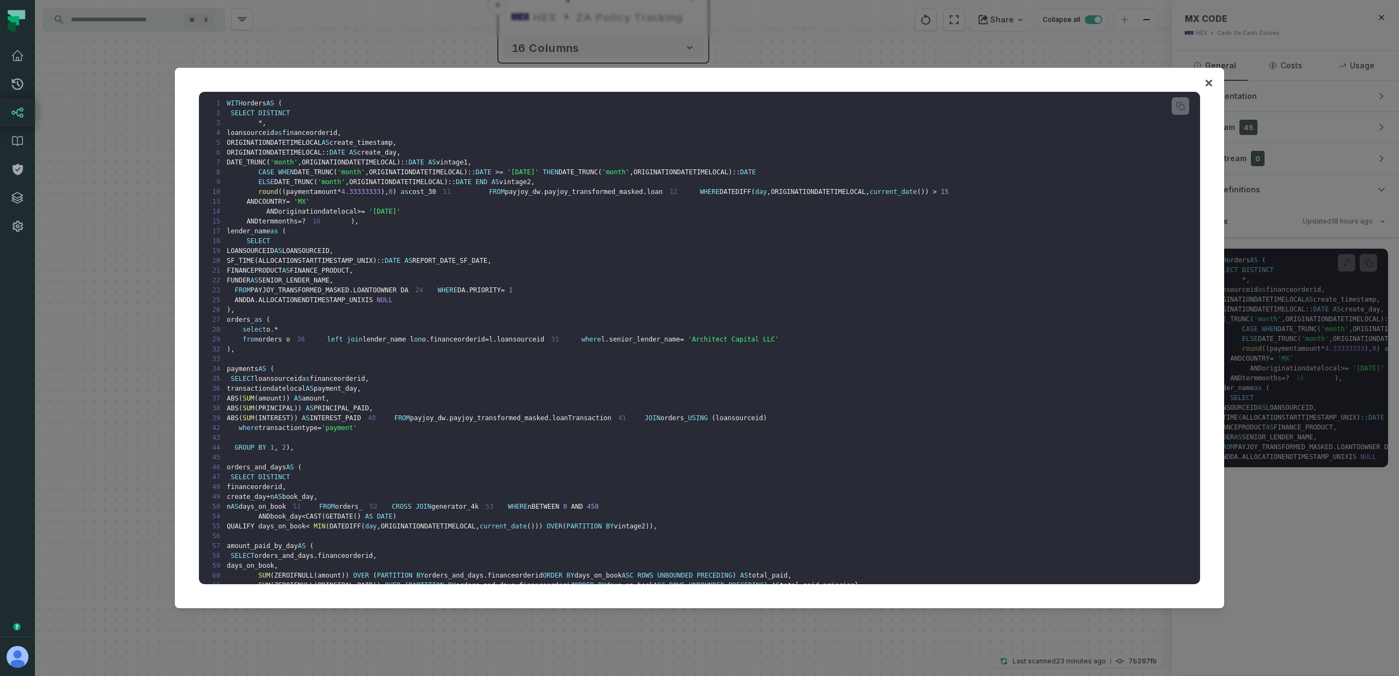
click at [1258, 535] on div at bounding box center [699, 338] width 1399 height 676
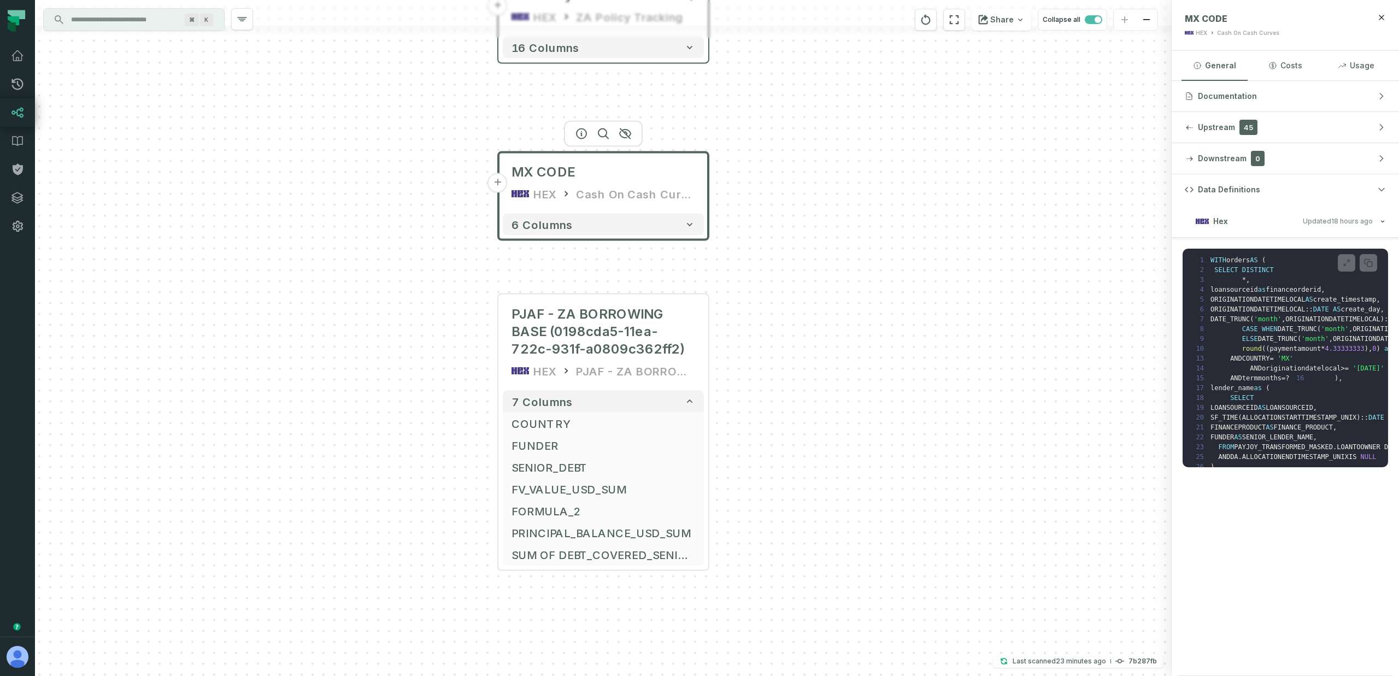
click at [881, 253] on div "SAME_STORES_MONTHLY PAYJOY_TRANSFORMED_MASKED + 20 columns ACCOUNT PAYJOY_DW ZO…" at bounding box center [603, 338] width 1136 height 676
click at [99, 13] on input "Discovery Provider cmdk menu" at bounding box center [123, 19] width 119 height 17
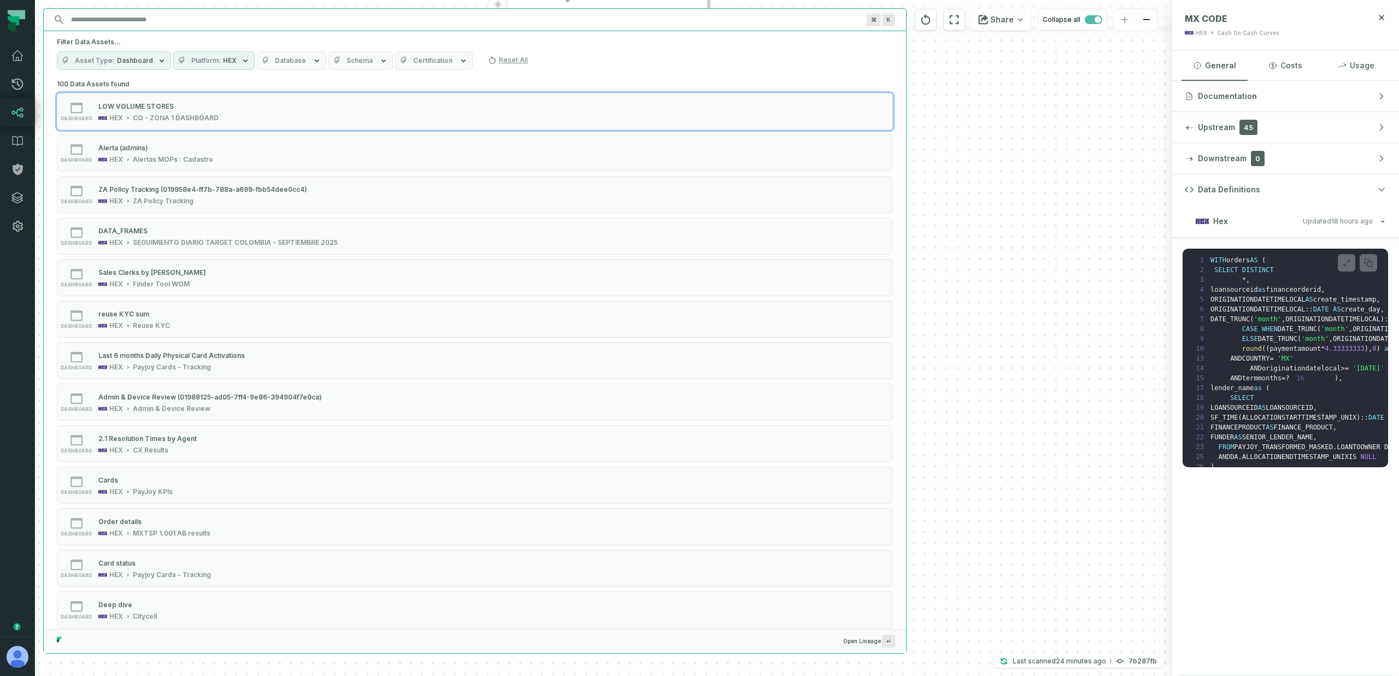
click at [244, 57] on icon "button" at bounding box center [245, 60] width 9 height 9
click at [176, 105] on button "HEX (1,037)" at bounding box center [180, 105] width 9 height 9
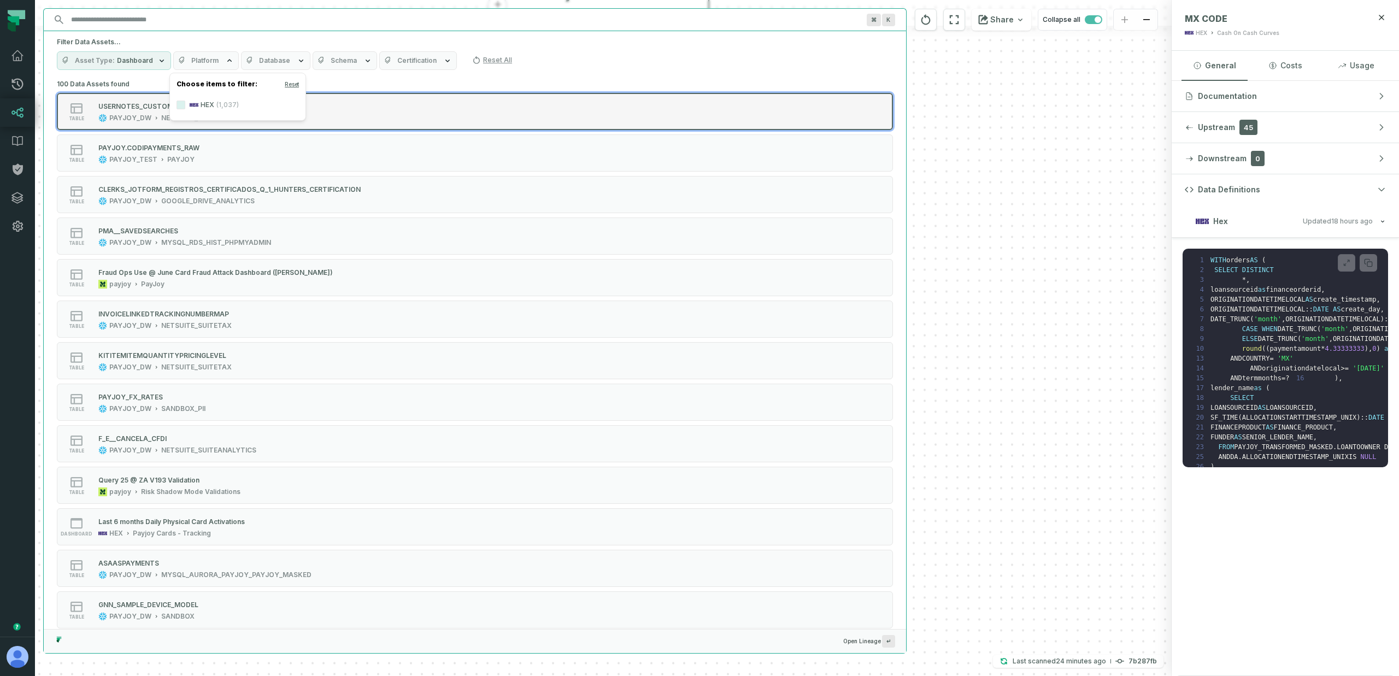
click at [121, 115] on div "PAYJOY_DW" at bounding box center [130, 118] width 42 height 9
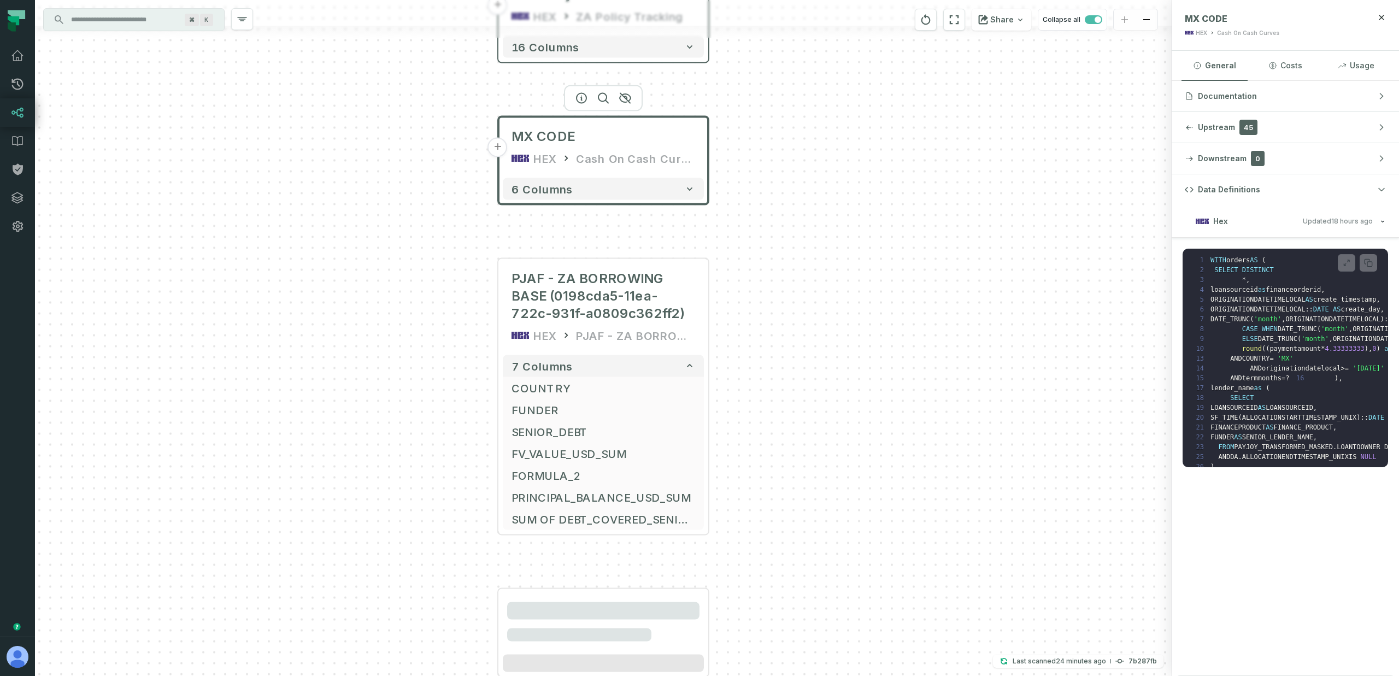
click at [985, 320] on div "SAME_STORES_MONTHLY PAYJOY_TRANSFORMED_MASKED + 20 columns ACCOUNT PAYJOY_DW ZO…" at bounding box center [603, 338] width 1136 height 676
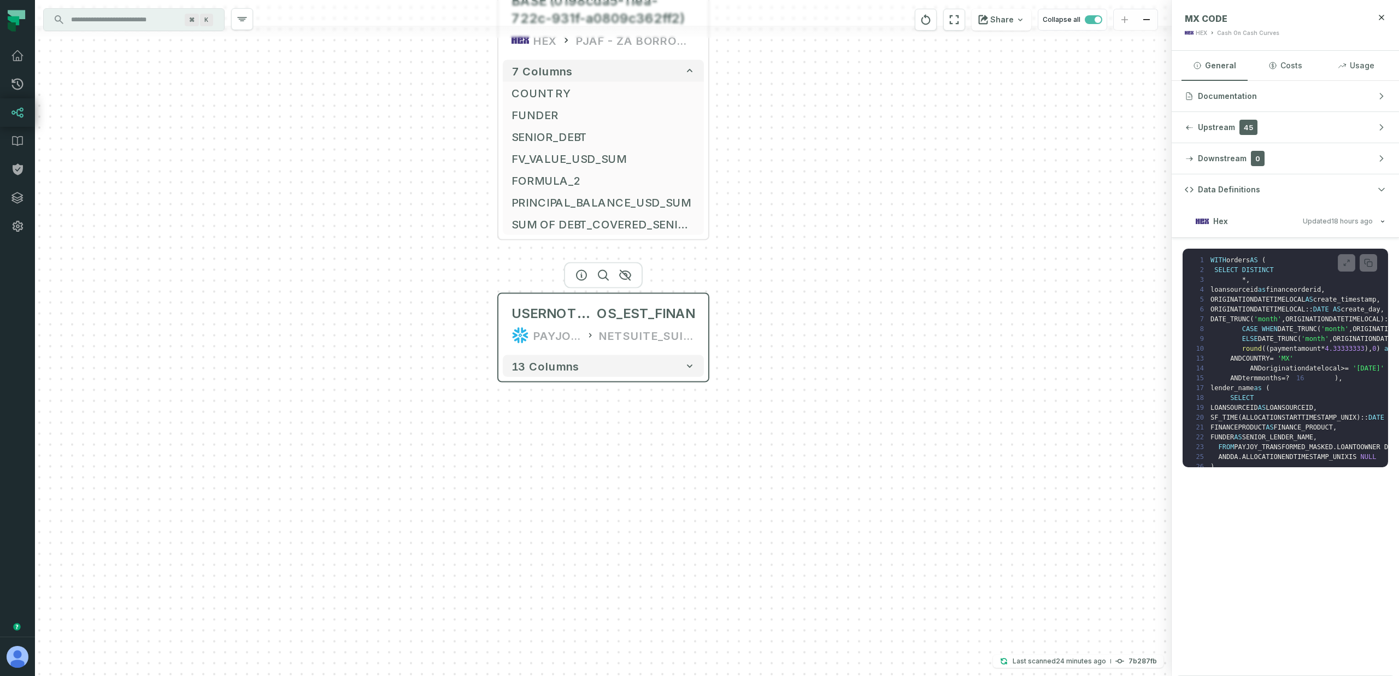
click at [543, 325] on div "USERNOTES_CUSTOMRECORD_NS_PLE_LIBR OS_EST_FINAN PAYJOY_DW NETSUITE_SUITETAX" at bounding box center [603, 324] width 201 height 52
click at [579, 278] on icon "button" at bounding box center [581, 275] width 13 height 13
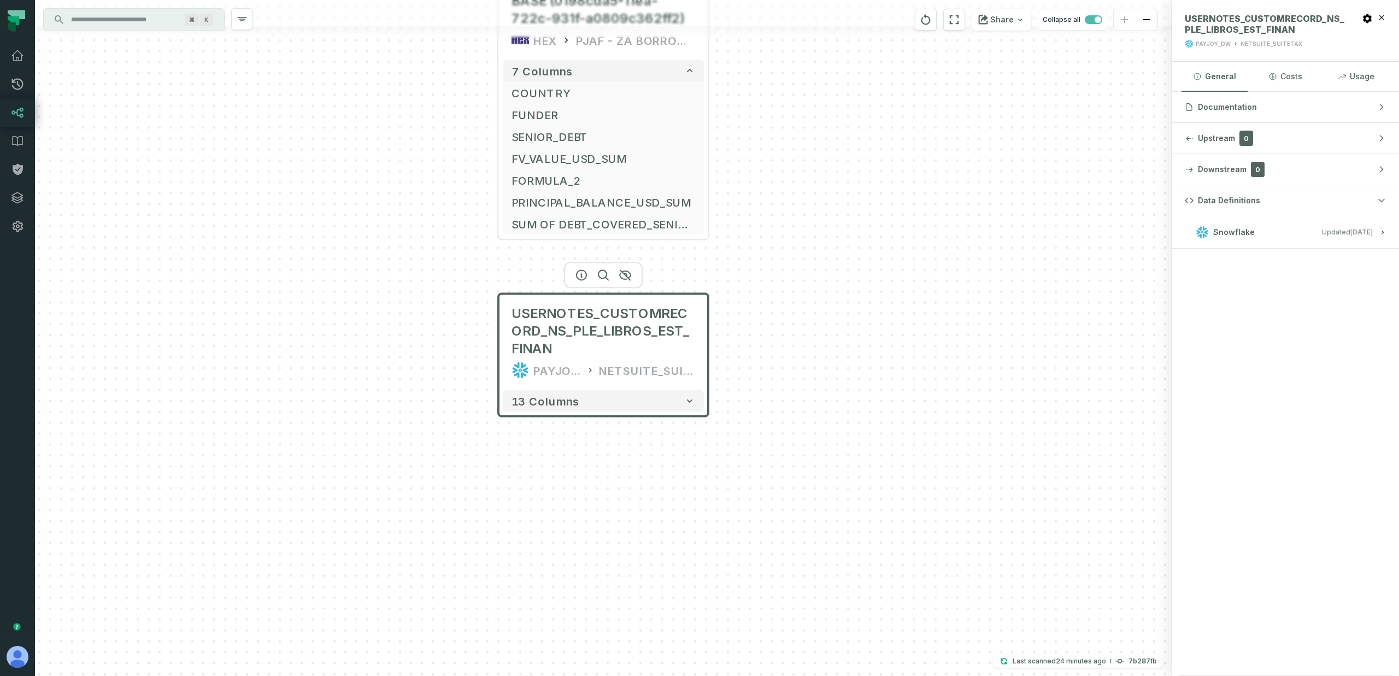
click at [1294, 227] on button "Snowflake Updated 9/29/2025, 1:04:59 AM" at bounding box center [1284, 232] width 201 height 15
drag, startPoint x: 1178, startPoint y: 268, endPoint x: 1294, endPoint y: 271, distance: 116.4
click at [1294, 271] on div "View this entity in source platform" at bounding box center [1285, 274] width 214 height 31
copy span "View this entity in source platform"
click at [1365, 388] on div "Data Definitions Snowflake Updated 9/29/2025, 1:04:59 AM View this entity in so…" at bounding box center [1284, 430] width 227 height 491
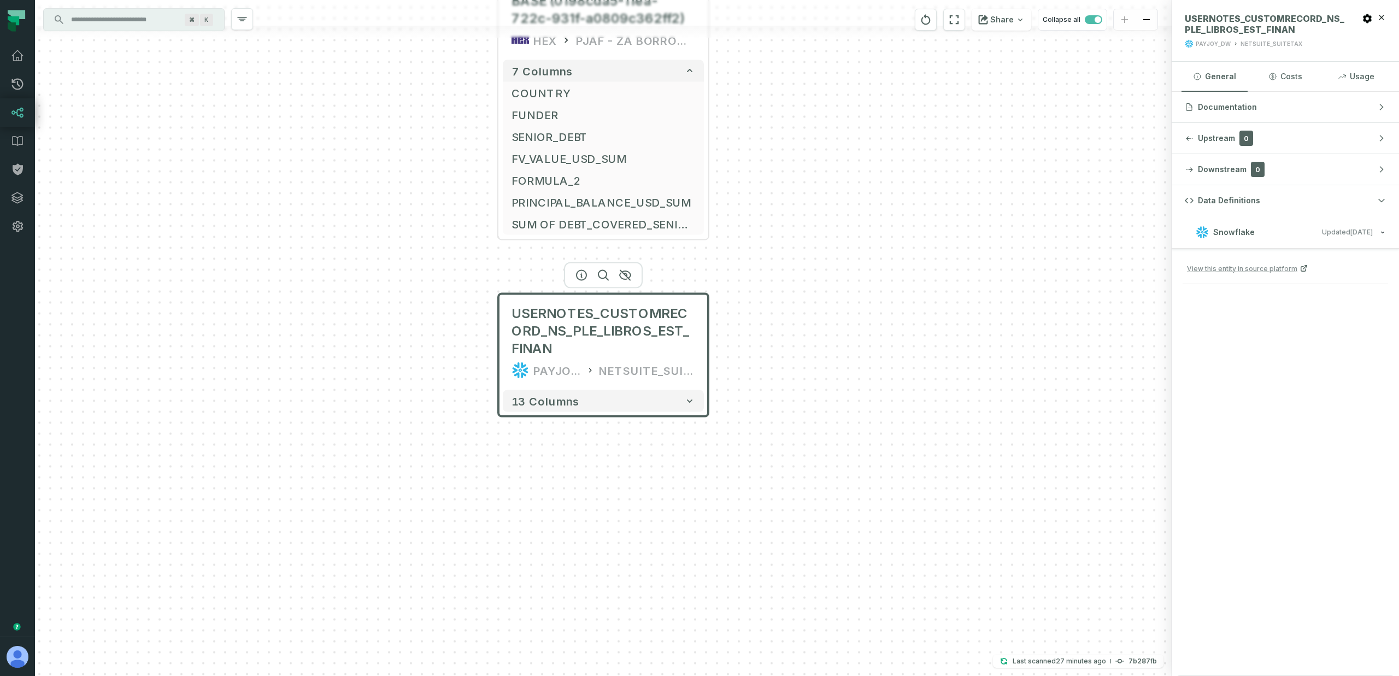
click at [136, 12] on input "Discovery Provider cmdk menu" at bounding box center [123, 19] width 119 height 17
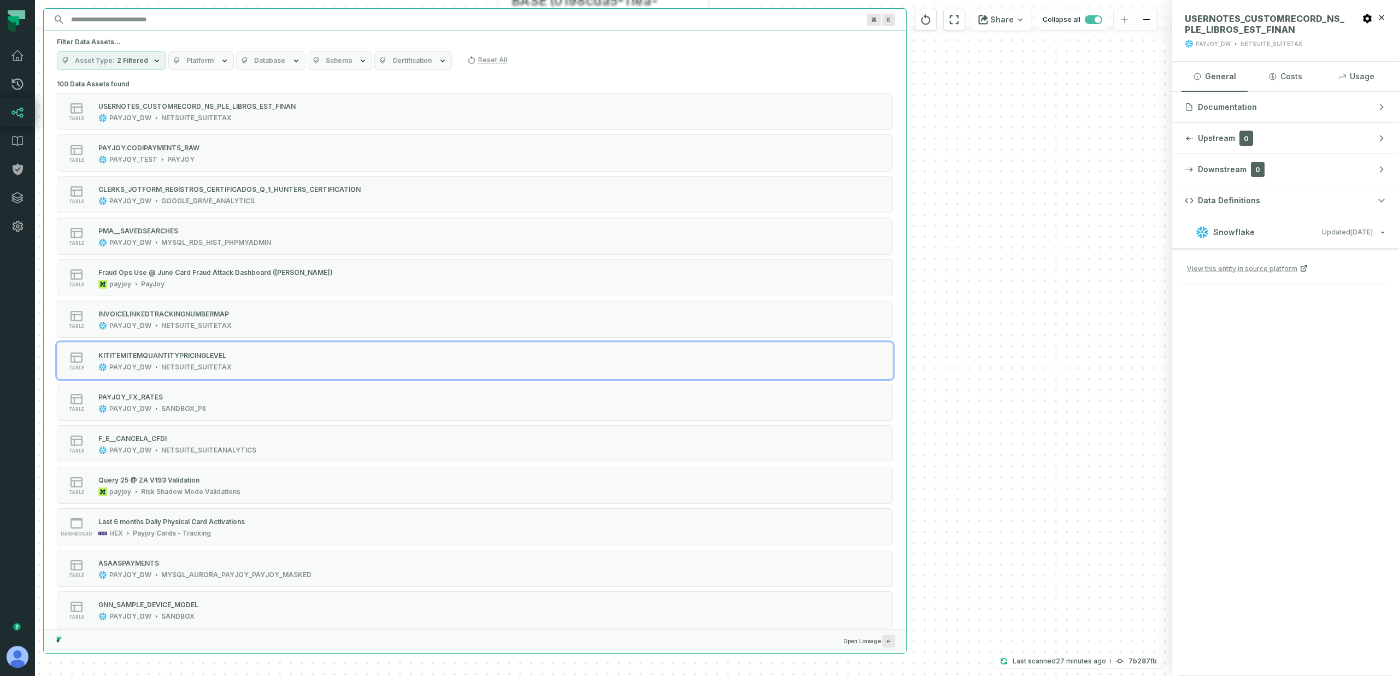
click at [220, 62] on icon "button" at bounding box center [224, 60] width 9 height 9
click at [216, 150] on label "MODE ANALYTICS (8,490)" at bounding box center [232, 149] width 135 height 22
click at [180, 150] on button "MODE ANALYTICS (8,490)" at bounding box center [176, 148] width 9 height 9
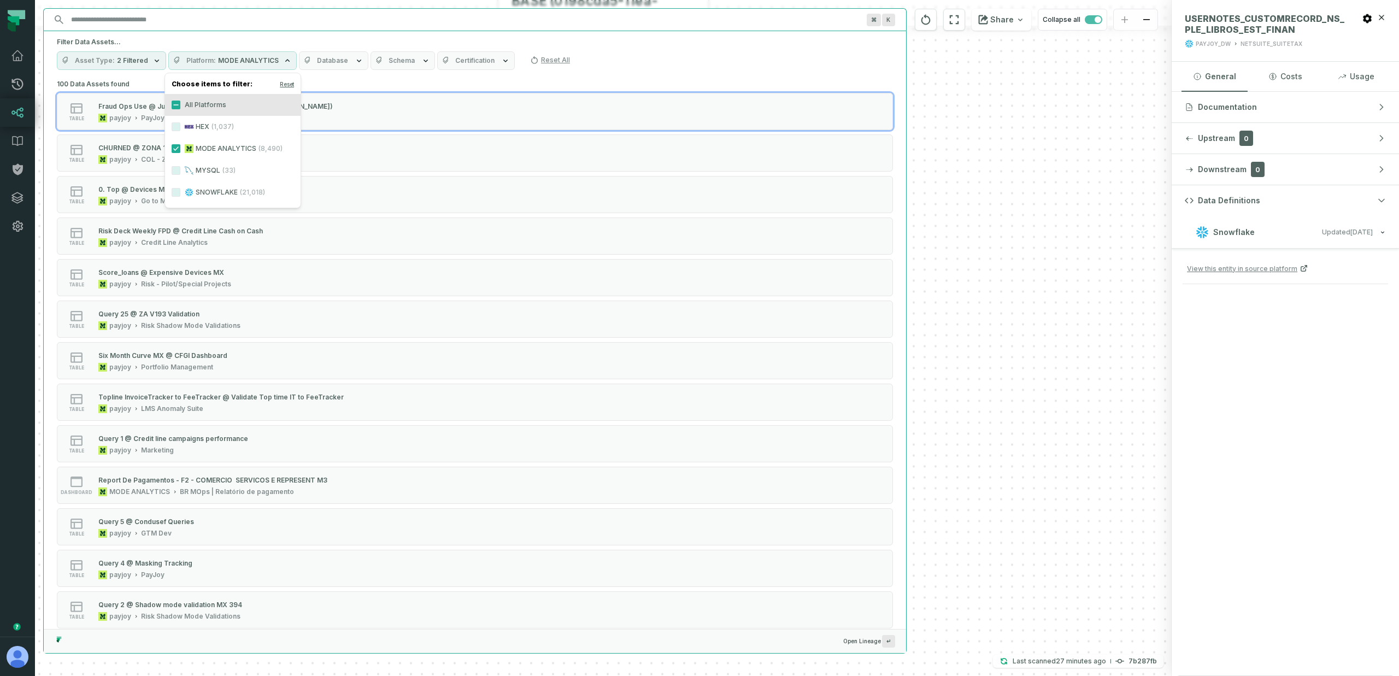
click at [136, 60] on span "2 Filtered" at bounding box center [132, 60] width 31 height 9
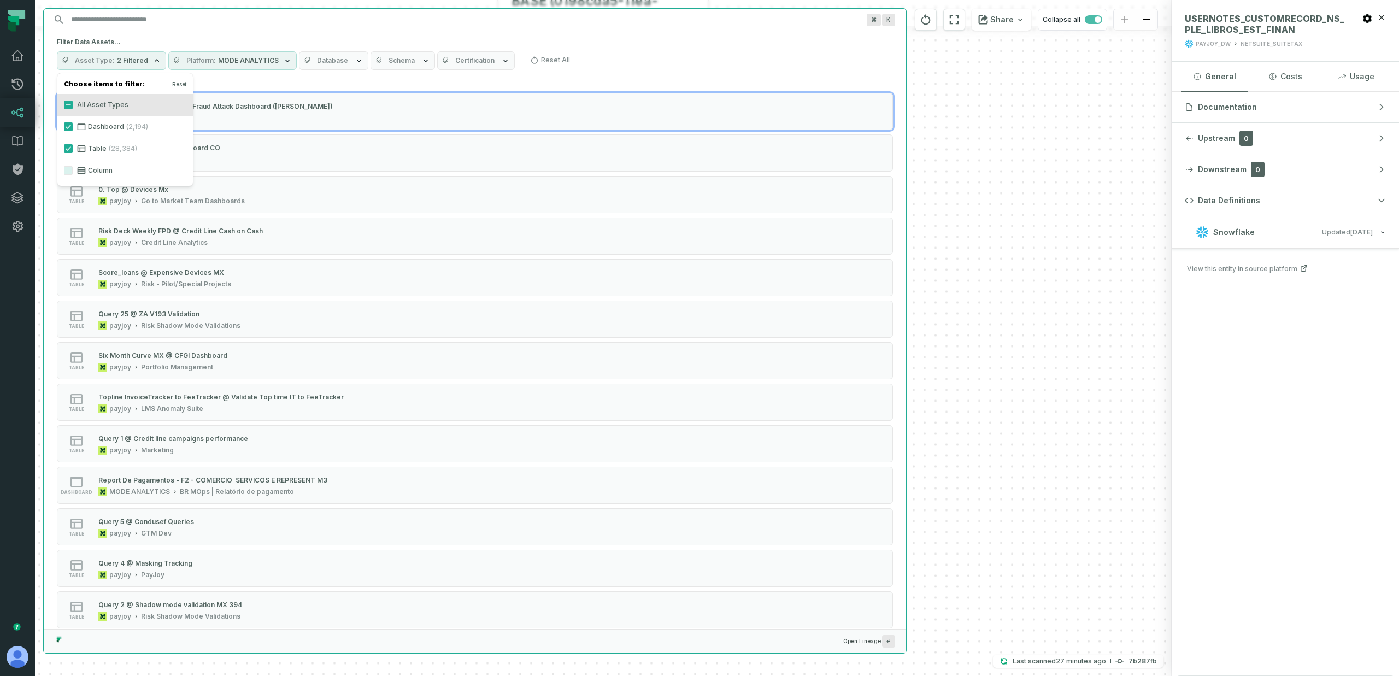
click at [84, 148] on icon at bounding box center [82, 148] width 8 height 7
click at [73, 148] on button "Table (28,384)" at bounding box center [68, 148] width 9 height 9
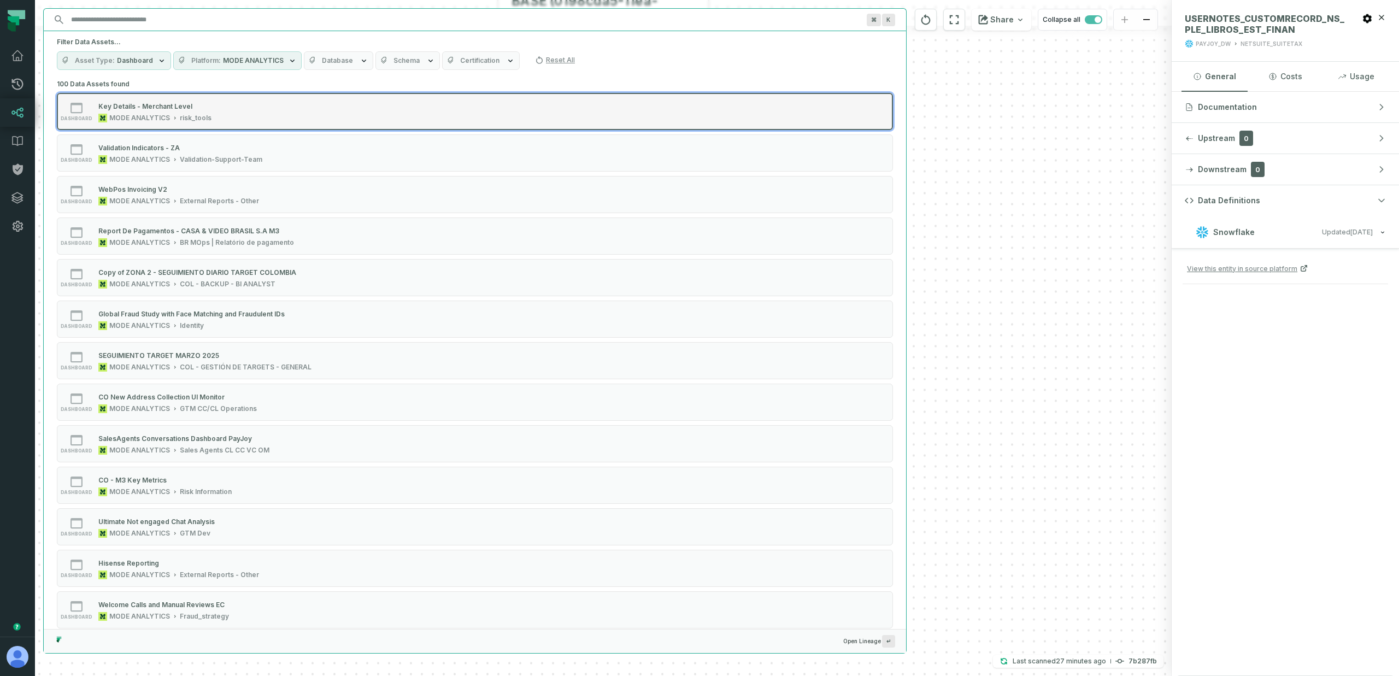
click at [218, 109] on div "dashboard Key Details - Merchant Level MODE ANALYTICS risk_tools" at bounding box center [195, 112] width 273 height 22
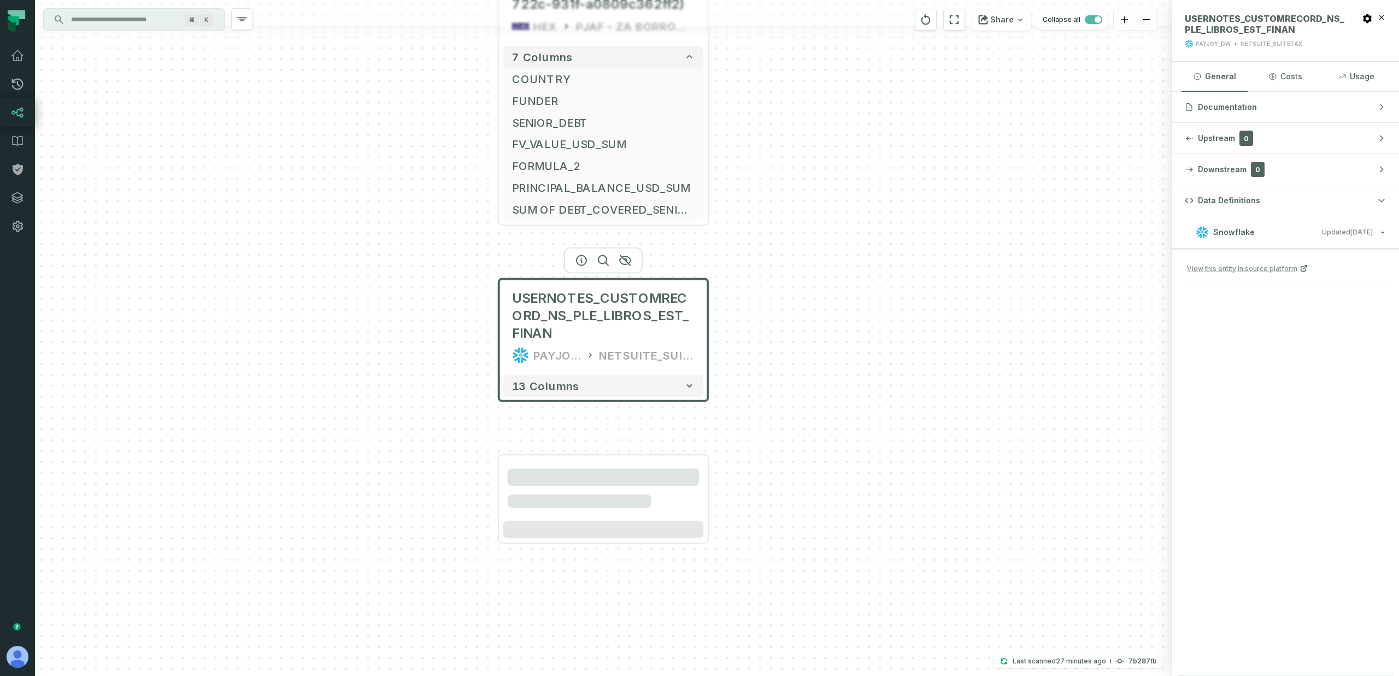
click at [1060, 493] on div "SAME_STORES_MONTHLY PAYJOY_TRANSFORMED_MASKED + 20 columns ACCOUNT PAYJOY_DW ZO…" at bounding box center [603, 338] width 1136 height 676
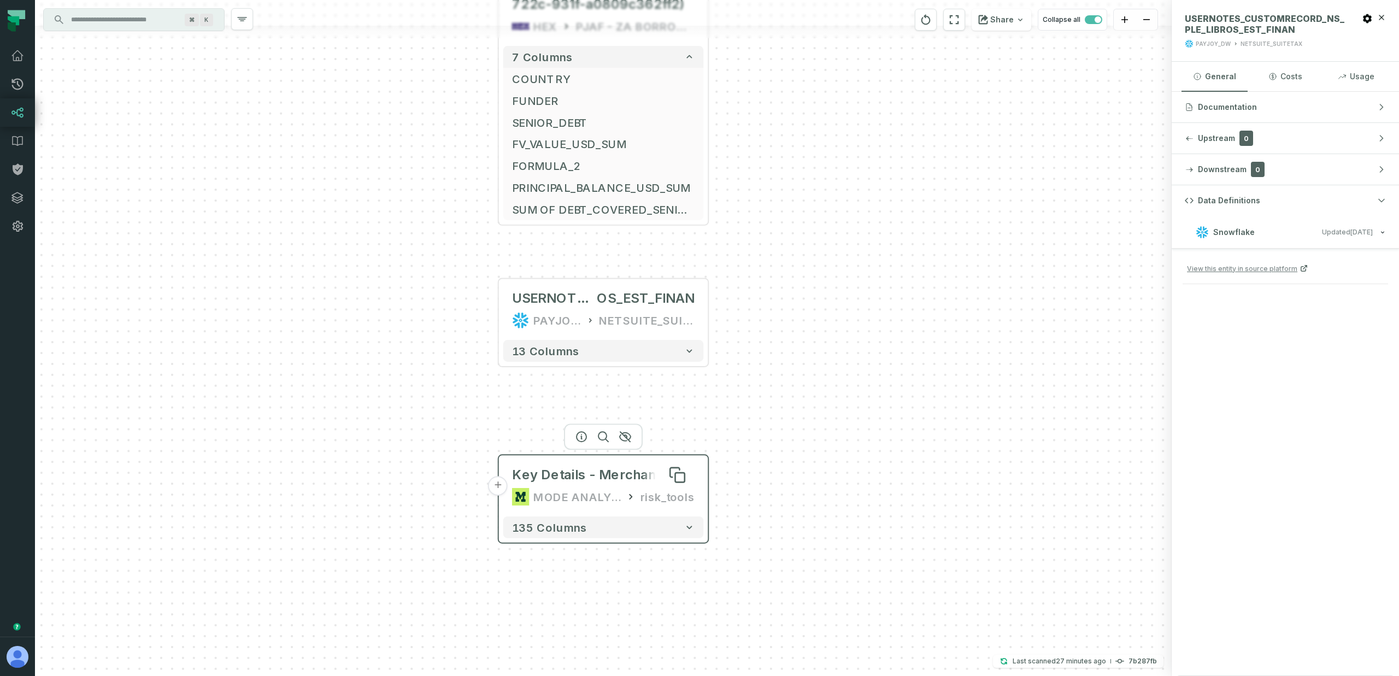
click at [534, 470] on div "Key Details - Merchant Level" at bounding box center [603, 474] width 183 height 17
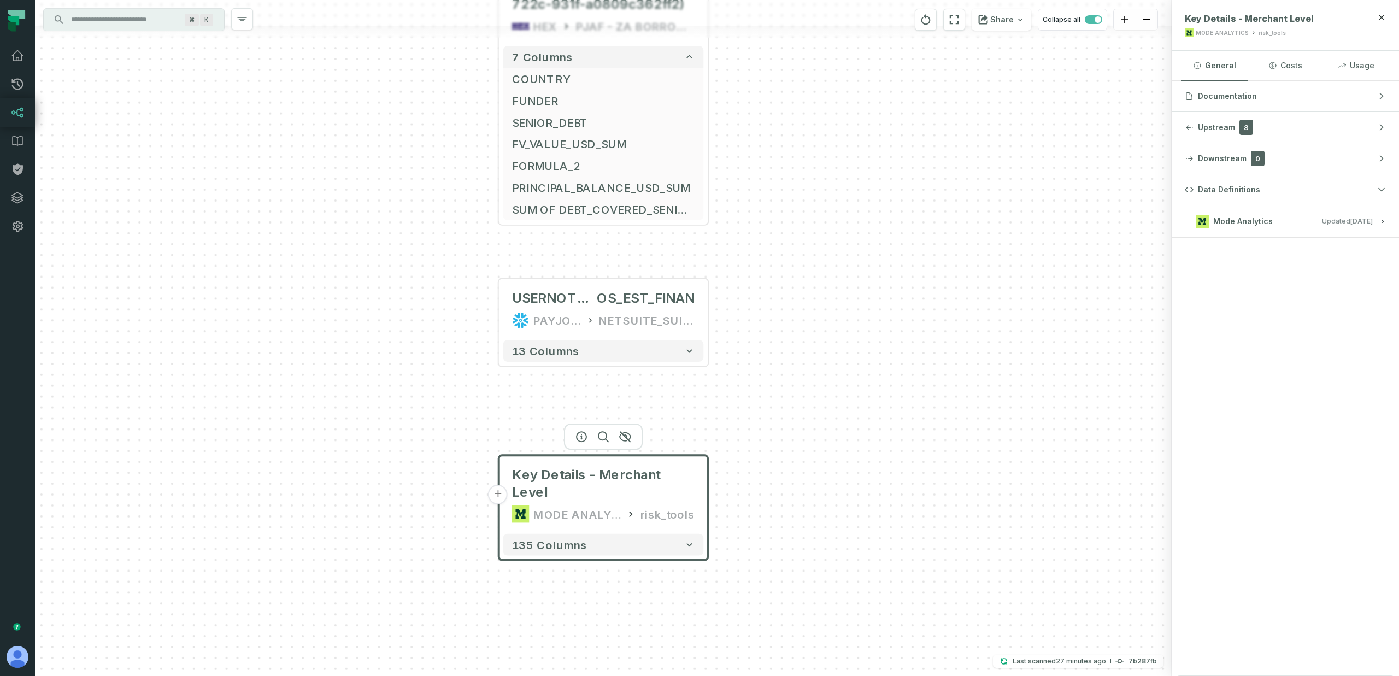
click at [1352, 225] on relative-time "9/29/2025, 1:04:48 AM" at bounding box center [1361, 221] width 22 height 8
drag, startPoint x: 1246, startPoint y: 255, endPoint x: 1287, endPoint y: 275, distance: 46.2
click at [1287, 275] on div "Dashboard definition (ingested from payjoy Mode Analytics workspace)" at bounding box center [1284, 265] width 205 height 33
click at [1295, 272] on div "Dashboard definition (ingested from payjoy Mode Analytics workspace)" at bounding box center [1284, 265] width 205 height 33
drag, startPoint x: 1216, startPoint y: 264, endPoint x: 1178, endPoint y: 252, distance: 39.7
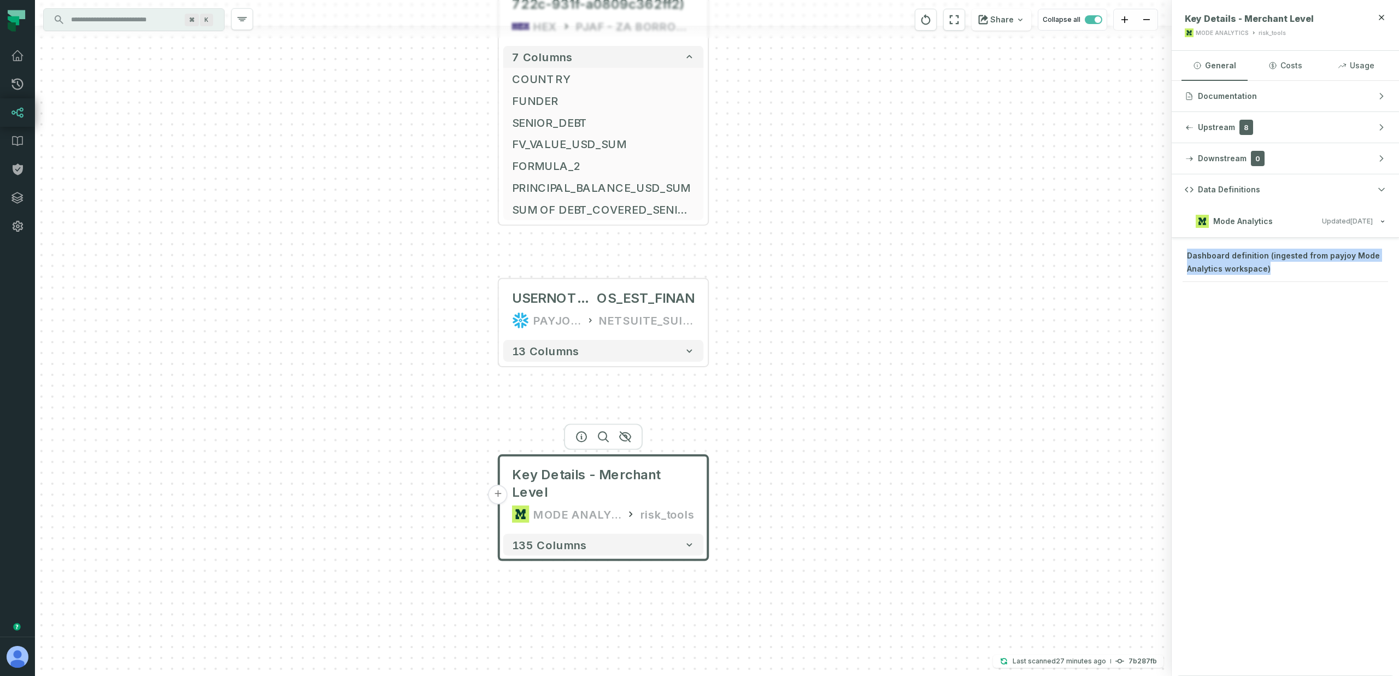
click at [1178, 252] on div "Dashboard definition (ingested from payjoy Mode Analytics workspace)" at bounding box center [1285, 269] width 214 height 40
click at [1208, 251] on span "Dashboard definition (ingested from payjoy Mode Analytics workspace)" at bounding box center [1283, 262] width 193 height 22
click at [1301, 217] on button "Mode Analytics Updated 9/29/2025, 1:04:48 AM" at bounding box center [1284, 221] width 201 height 15
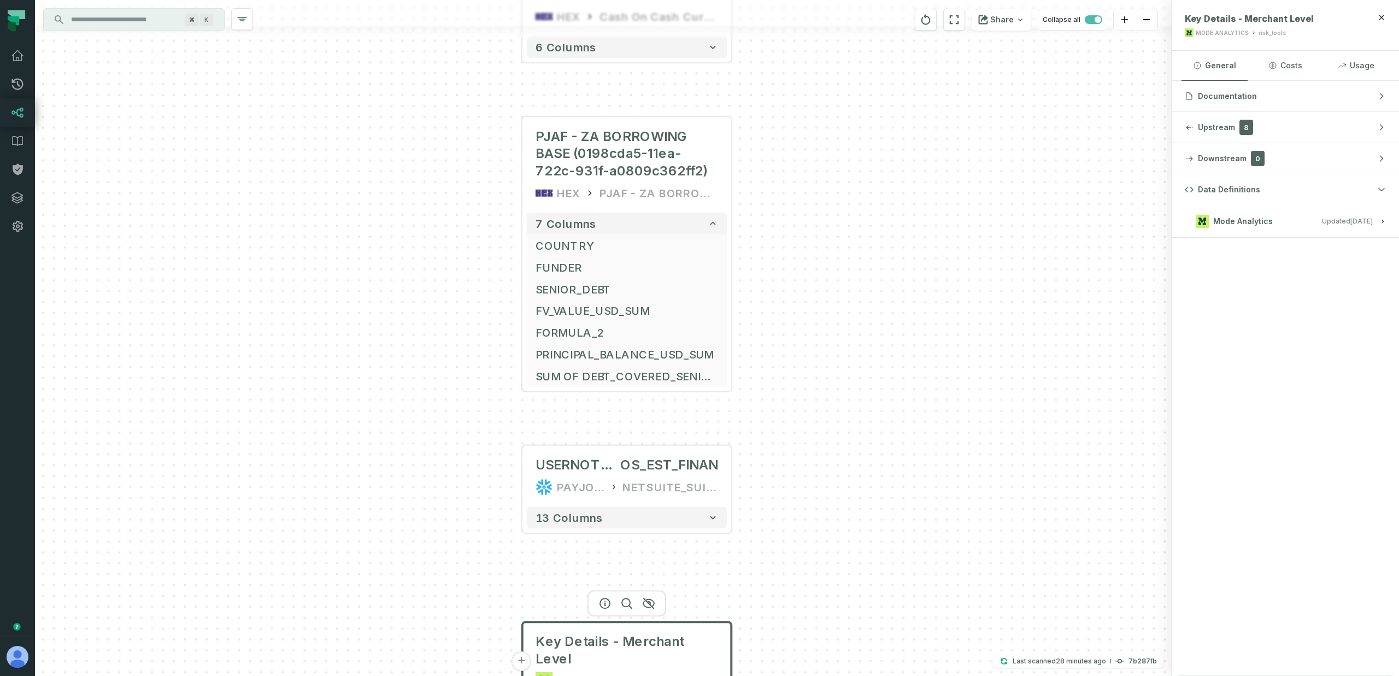
drag, startPoint x: 857, startPoint y: 201, endPoint x: 866, endPoint y: 267, distance: 66.8
click at [870, 269] on div "SAME_STORES_MONTHLY PAYJOY_TRANSFORMED_MASKED + 20 columns ACCOUNT PAYJOY_DW ZO…" at bounding box center [603, 338] width 1136 height 676
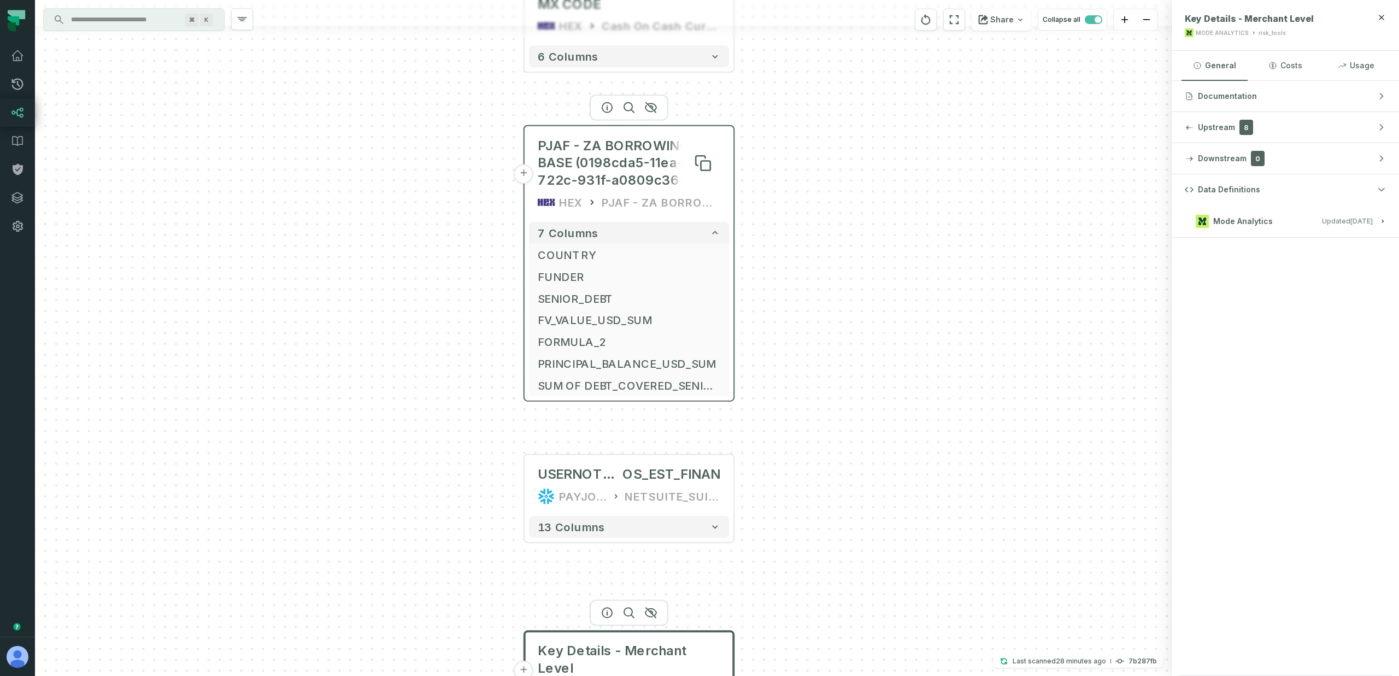
click at [672, 157] on span "PJAF - ZA BORROWING BASE (0198cda5-11ea-722c-931f-a0809c362ff2)" at bounding box center [629, 163] width 183 height 52
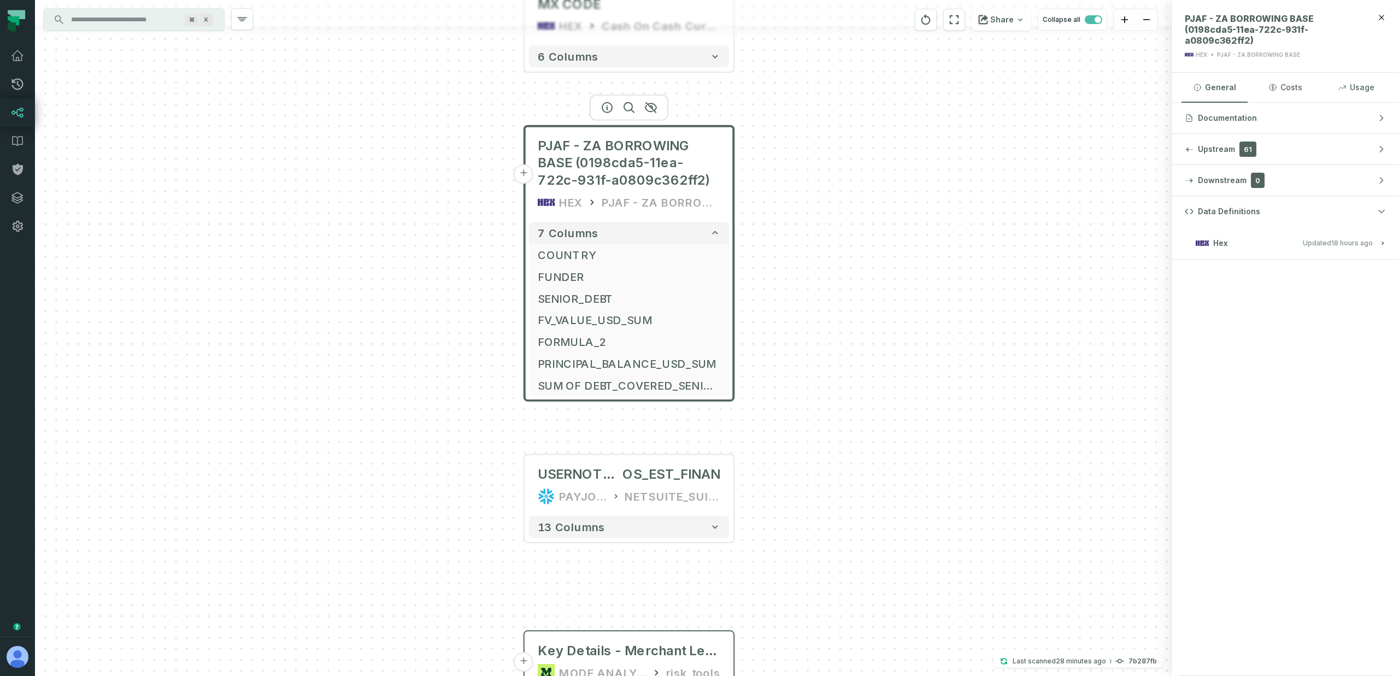
click at [1378, 245] on button "Hex Updated 9/29/2025, 4:11:27 PM" at bounding box center [1284, 242] width 201 height 15
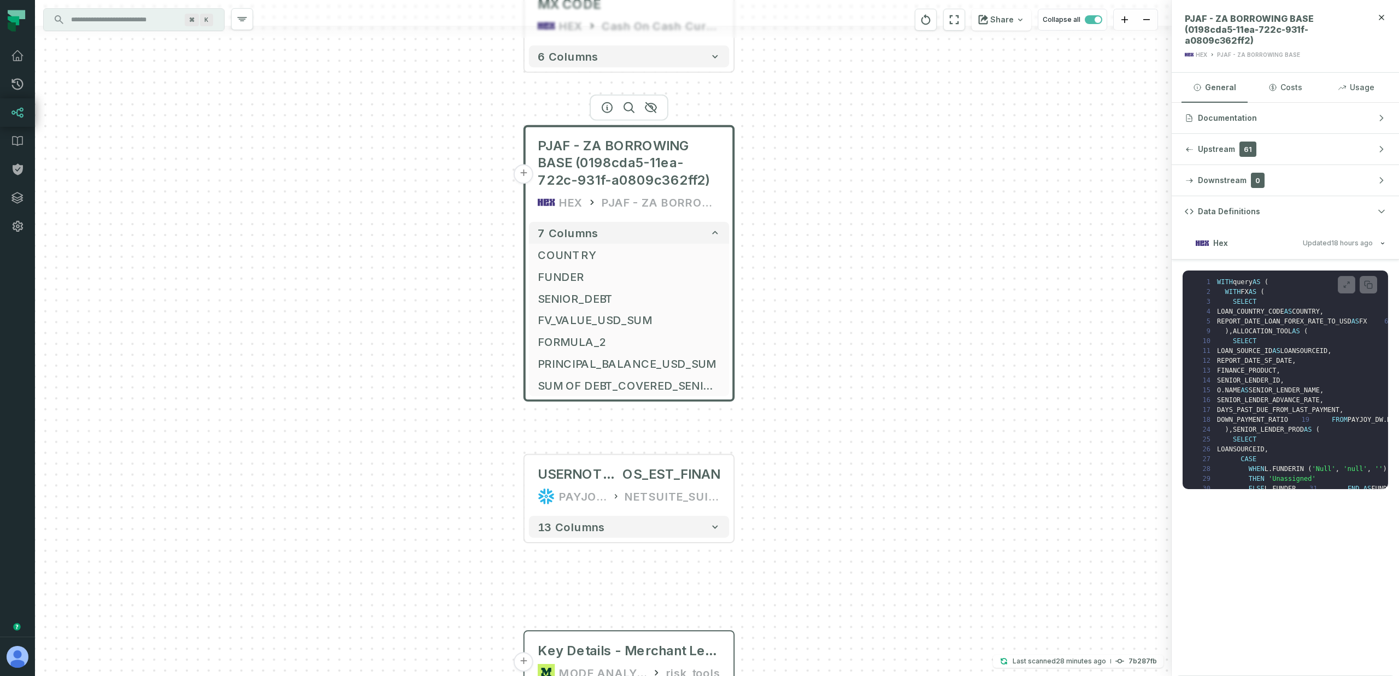
click at [1001, 203] on div "SAME_STORES_MONTHLY PAYJOY_TRANSFORMED_MASKED + 20 columns ACCOUNT PAYJOY_DW ZO…" at bounding box center [603, 338] width 1136 height 676
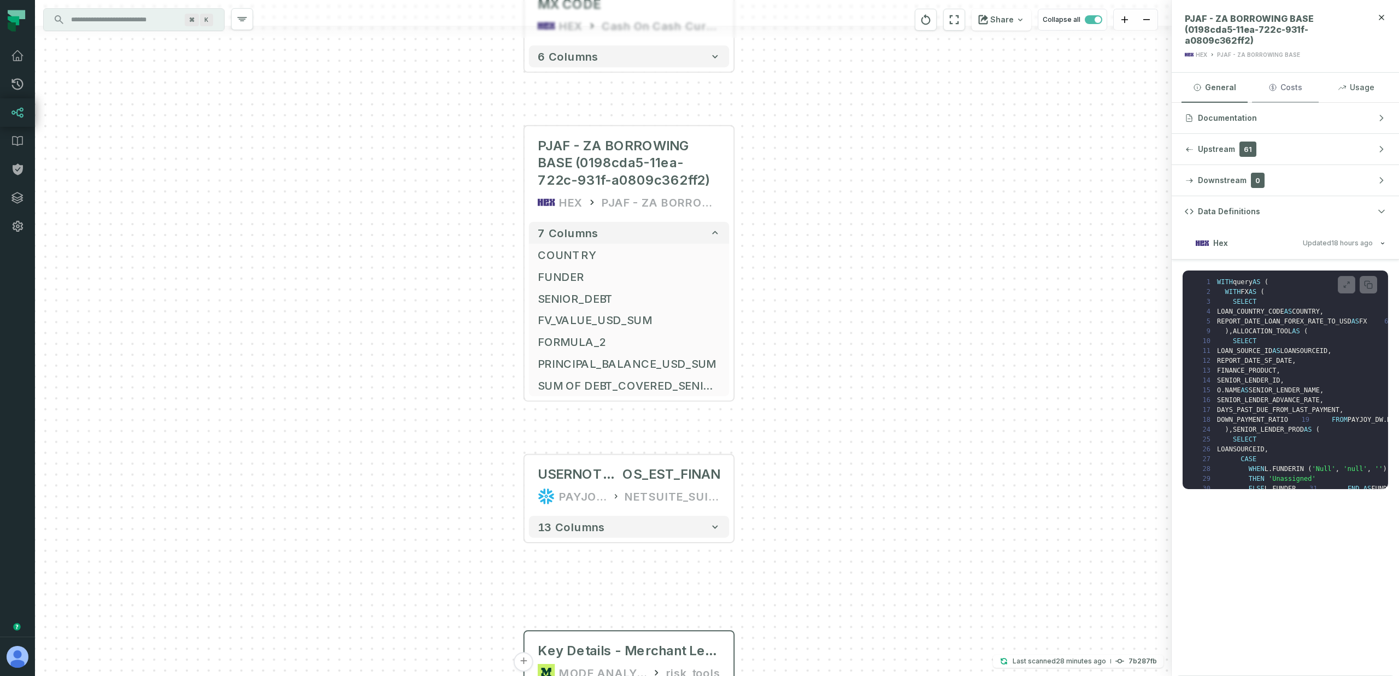
click at [1277, 95] on button "Costs" at bounding box center [1285, 88] width 66 height 30
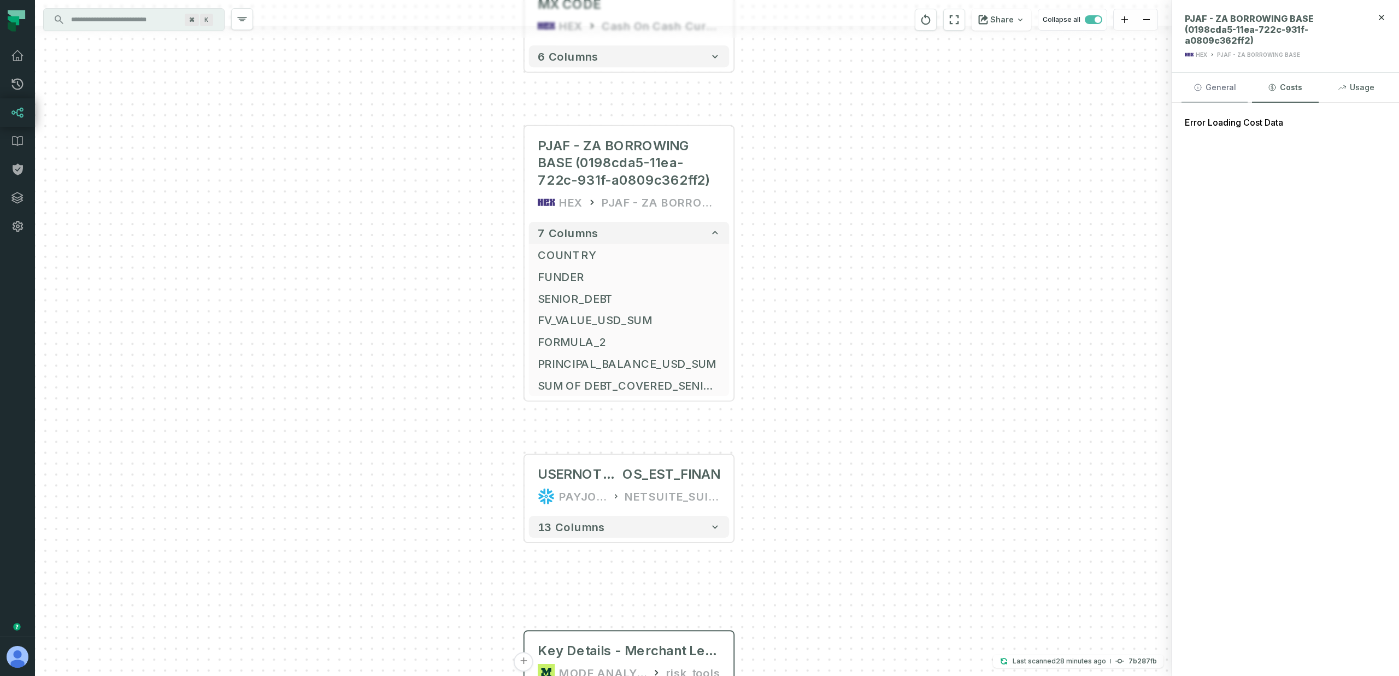
click at [1220, 90] on button "General" at bounding box center [1214, 88] width 66 height 30
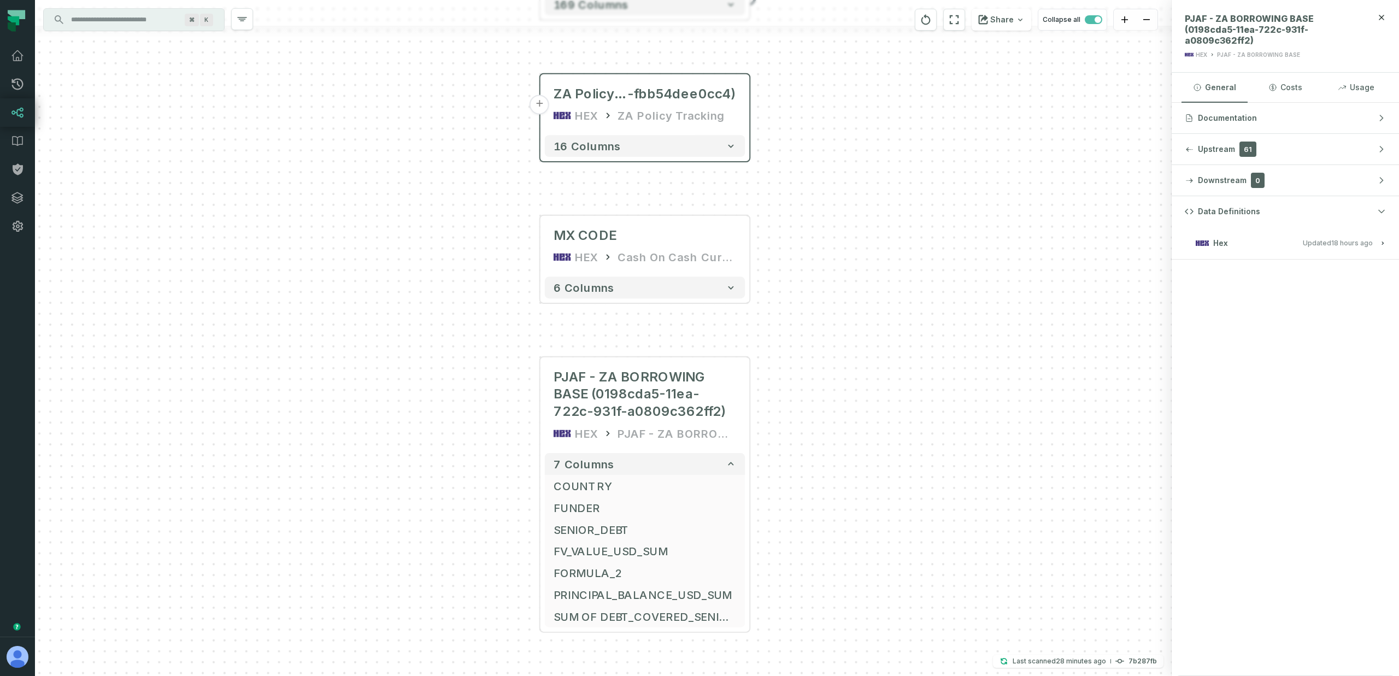
drag, startPoint x: 887, startPoint y: 173, endPoint x: 912, endPoint y: 395, distance: 223.2
click at [912, 395] on div "SAME_STORES_MONTHLY PAYJOY_TRANSFORMED_MASKED + 20 columns ACCOUNT PAYJOY_DW ZO…" at bounding box center [603, 338] width 1136 height 676
click at [16, 112] on icon at bounding box center [17, 112] width 13 height 13
click at [114, 144] on div "SAME_STORES_MONTHLY PAYJOY_TRANSFORMED_MASKED + 20 columns ACCOUNT PAYJOY_DW ZO…" at bounding box center [603, 338] width 1136 height 676
click at [18, 49] on link "Dashboard" at bounding box center [17, 56] width 35 height 28
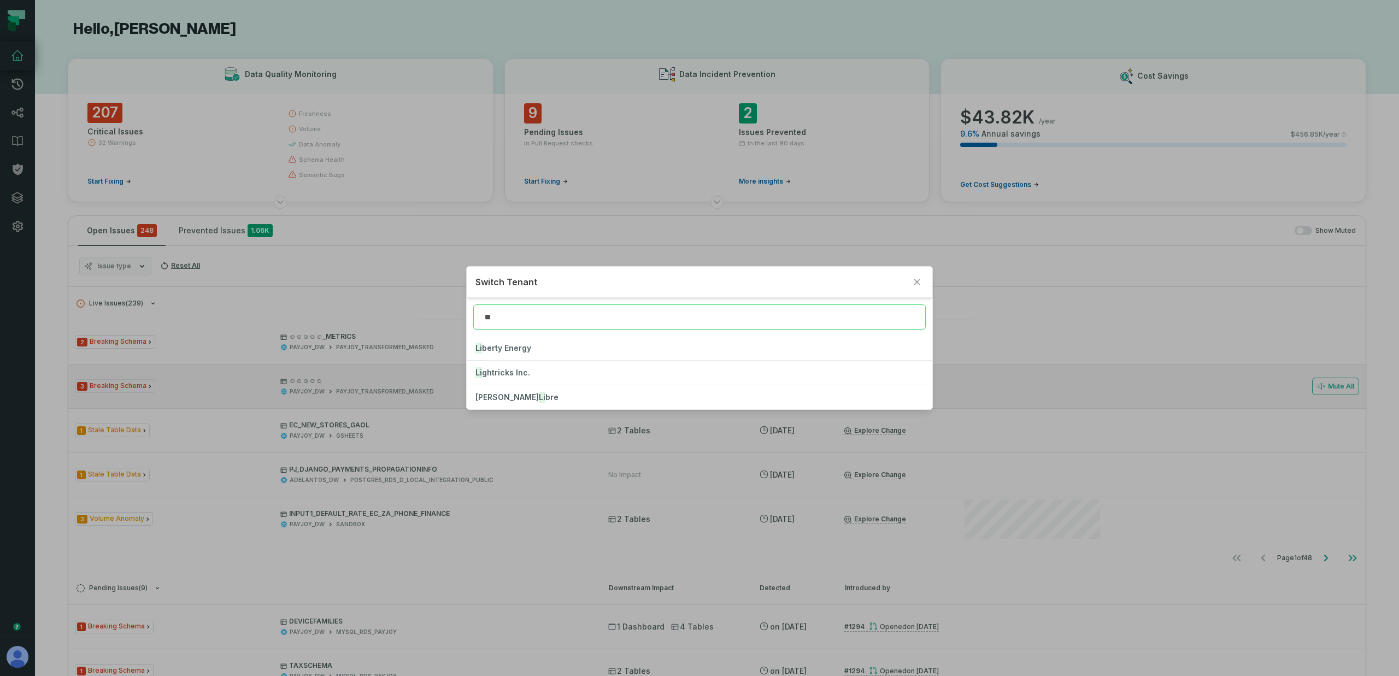
type input "**"
click button "Li berty Energy" at bounding box center [699, 348] width 465 height 24
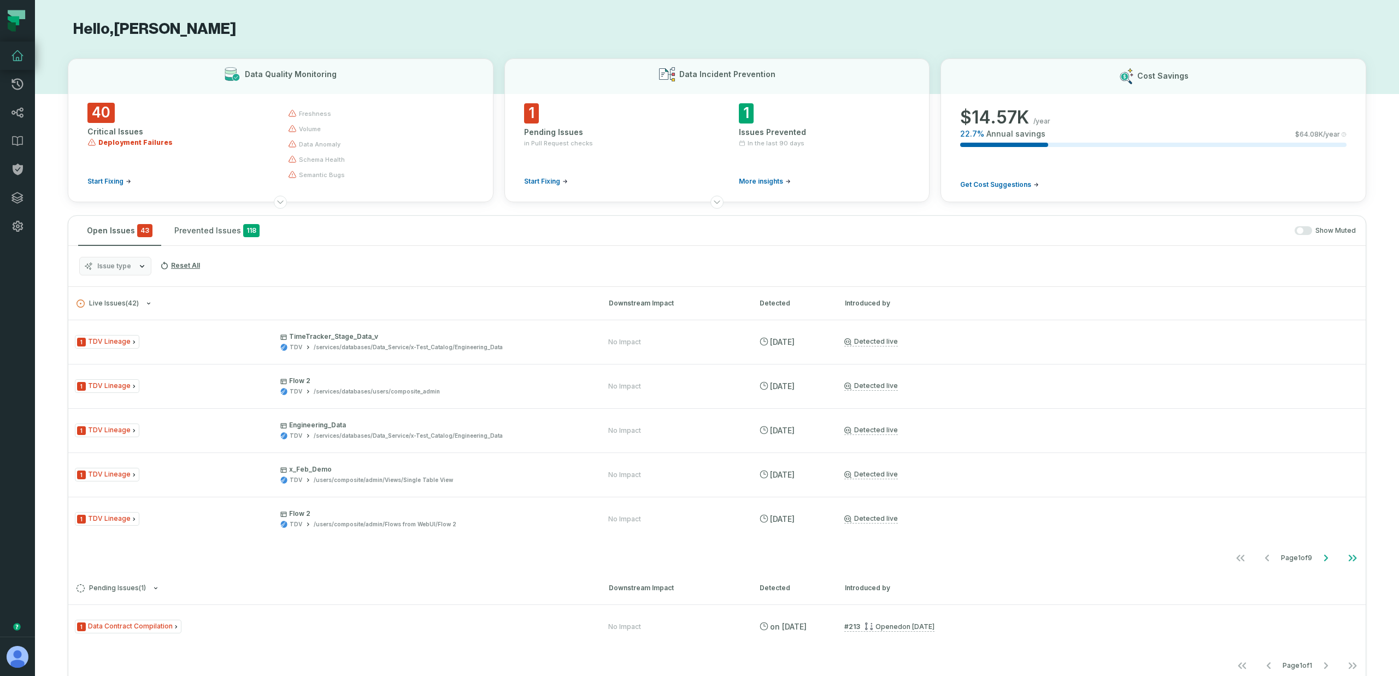
click at [121, 266] on span "Issue type" at bounding box center [114, 266] width 34 height 9
click at [132, 330] on label "Data Contract Compilation" at bounding box center [147, 332] width 135 height 22
click at [95, 330] on button "Data Contract Compilation" at bounding box center [90, 332] width 9 height 9
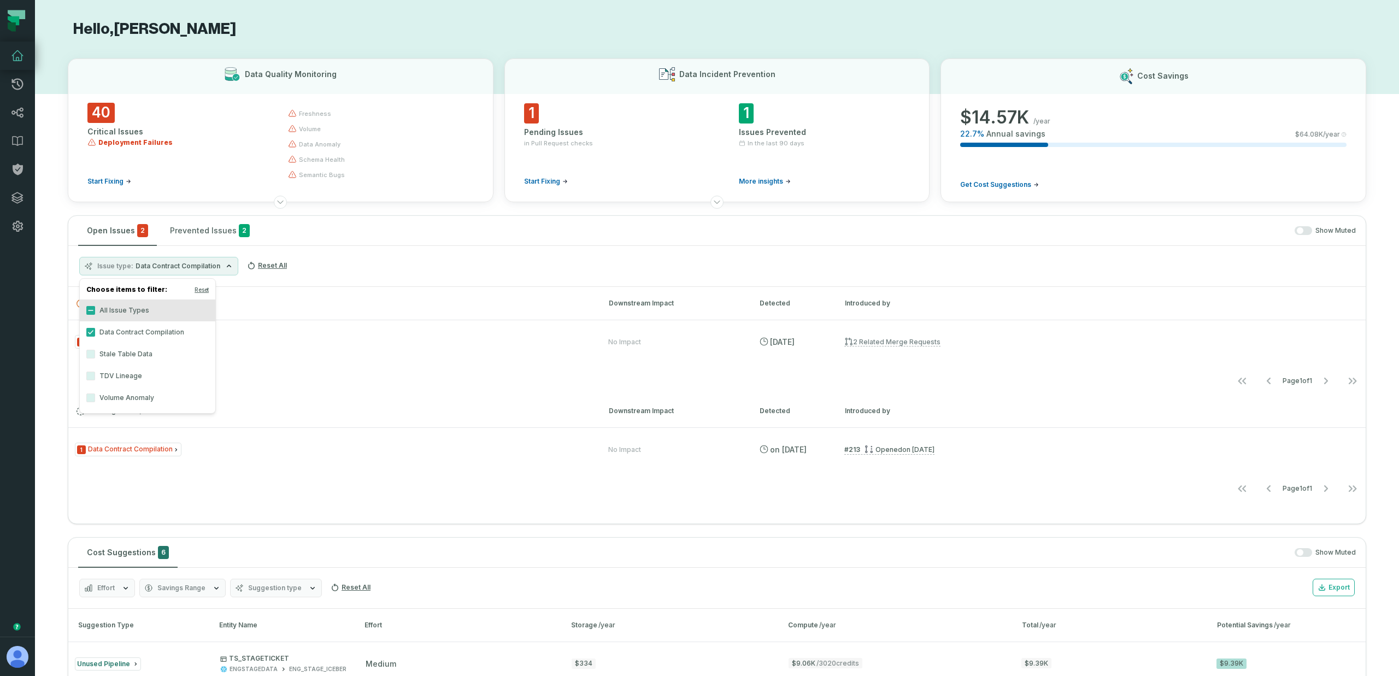
click at [359, 249] on div "Issue type Data Contract Compilation Reset All" at bounding box center [716, 266] width 1297 height 41
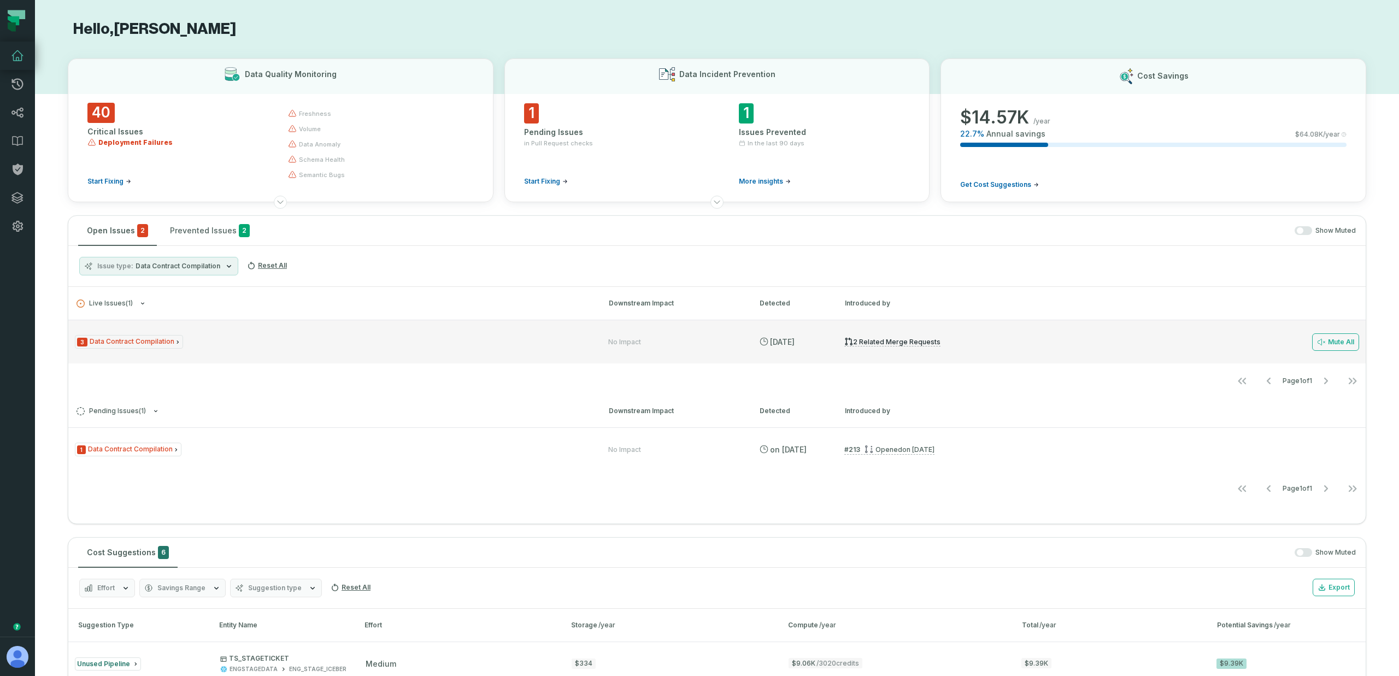
click at [239, 333] on div "3 Data Contract Compilation No Impact 9/25/2025, 2:01:41 AM 2 related merge req…" at bounding box center [716, 342] width 1297 height 44
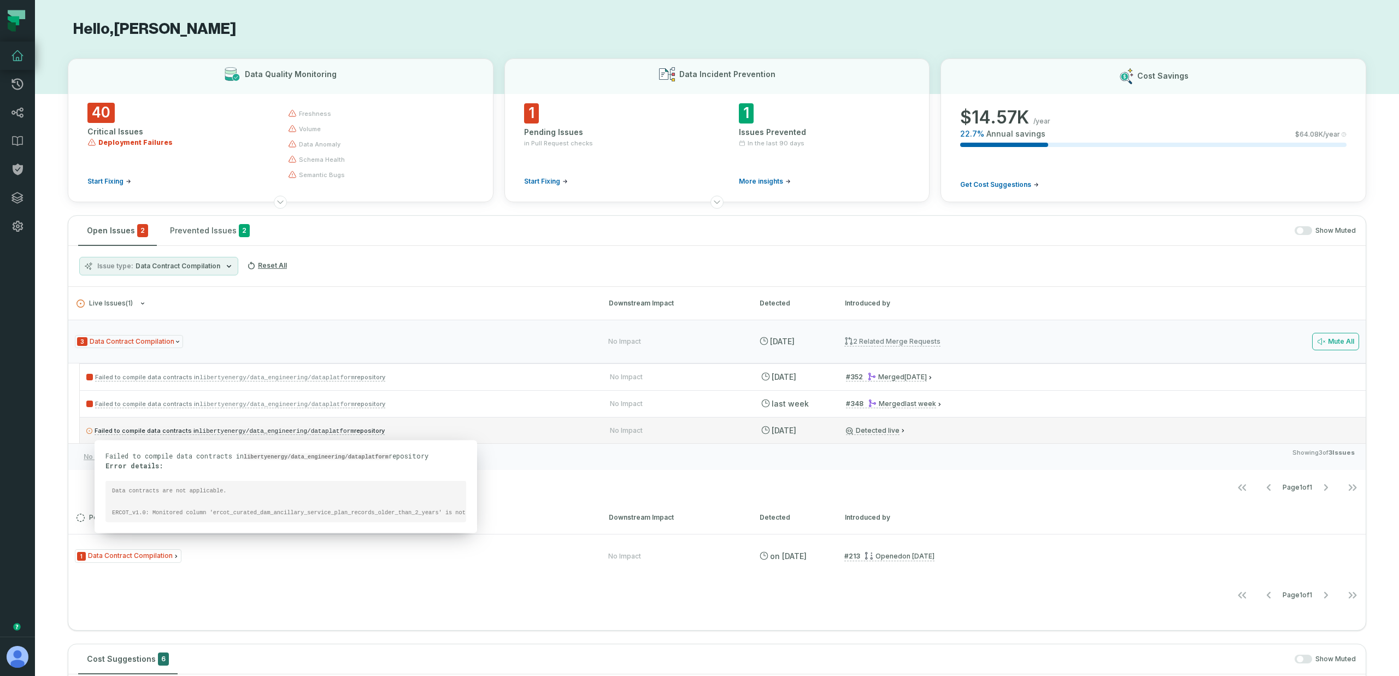
click at [119, 428] on span "Failed to compile data contracts in libertyenergy/data_engineering/dataplatform…" at bounding box center [240, 431] width 290 height 8
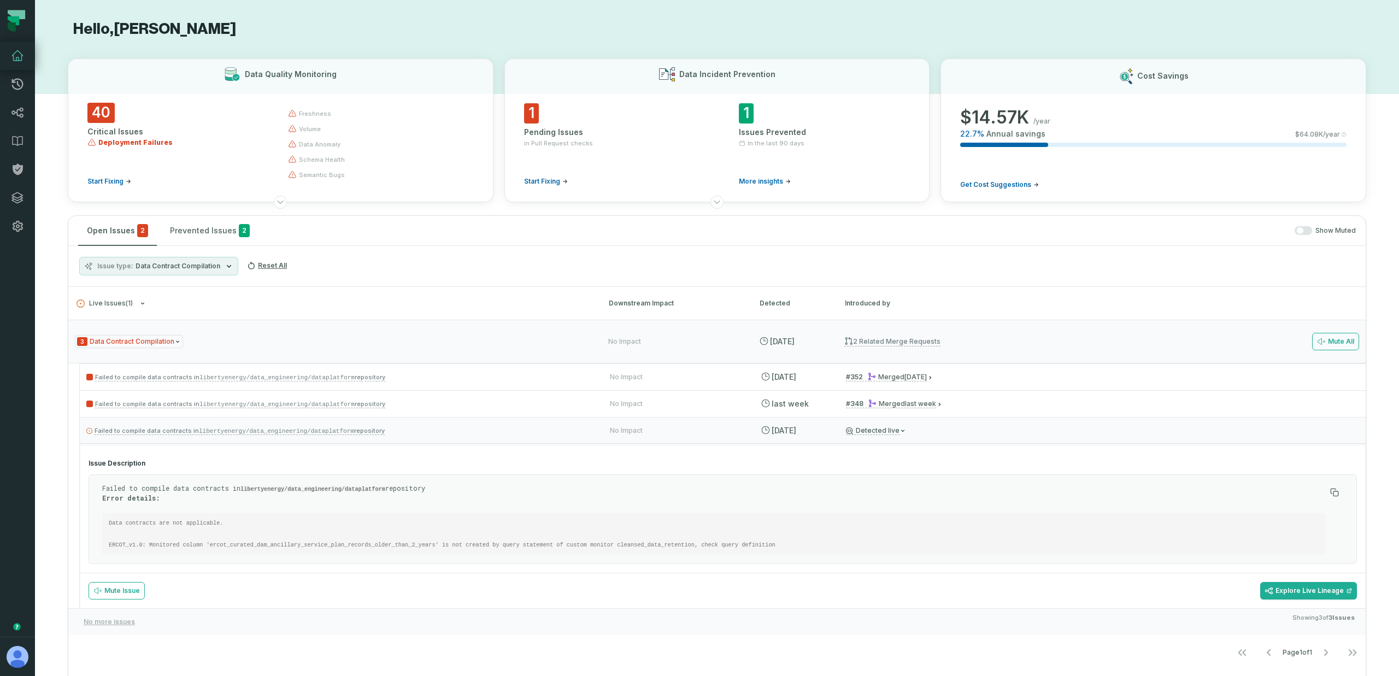
click at [134, 520] on code "Data contracts are not applicable. ERCOT_v1.0: Monitored column 'ercot_curated_…" at bounding box center [442, 534] width 667 height 28
click at [88, 432] on icon at bounding box center [89, 431] width 6 height 6
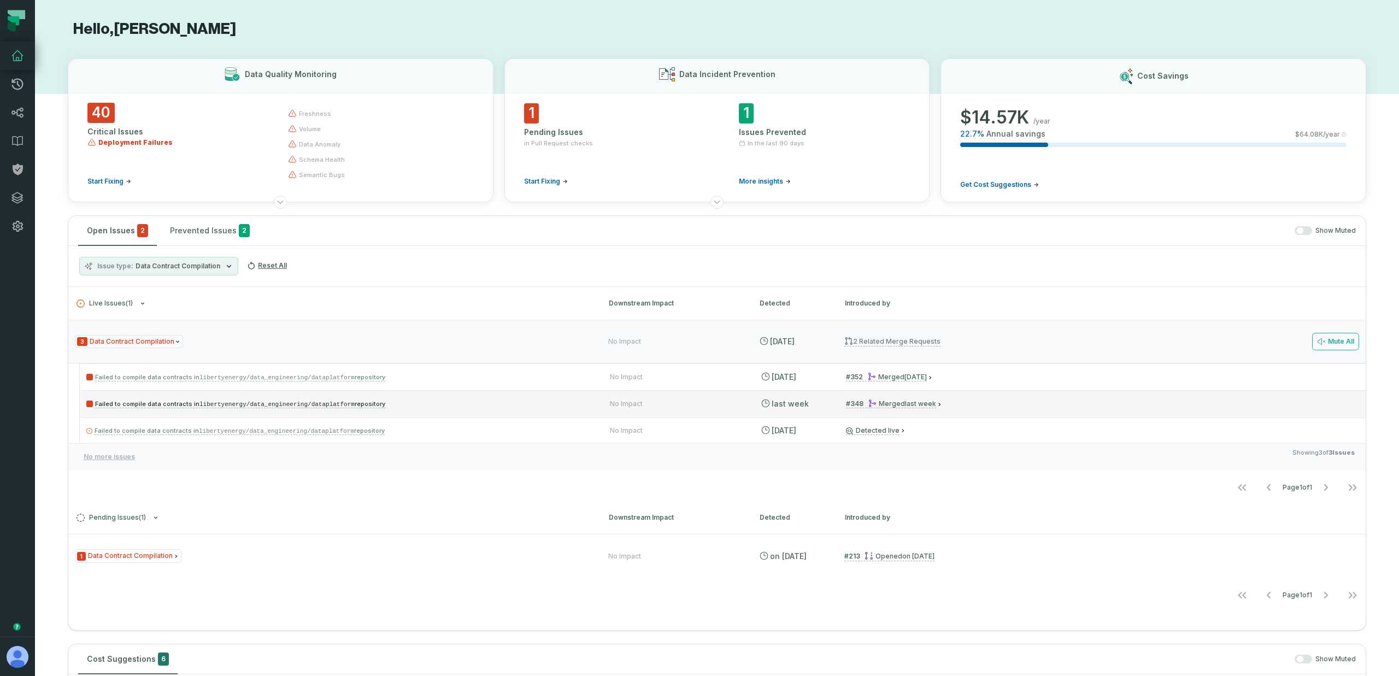
click at [93, 408] on p "Failed to compile data contracts in libertyenergy/data_engineering/dataplatform…" at bounding box center [338, 403] width 504 height 13
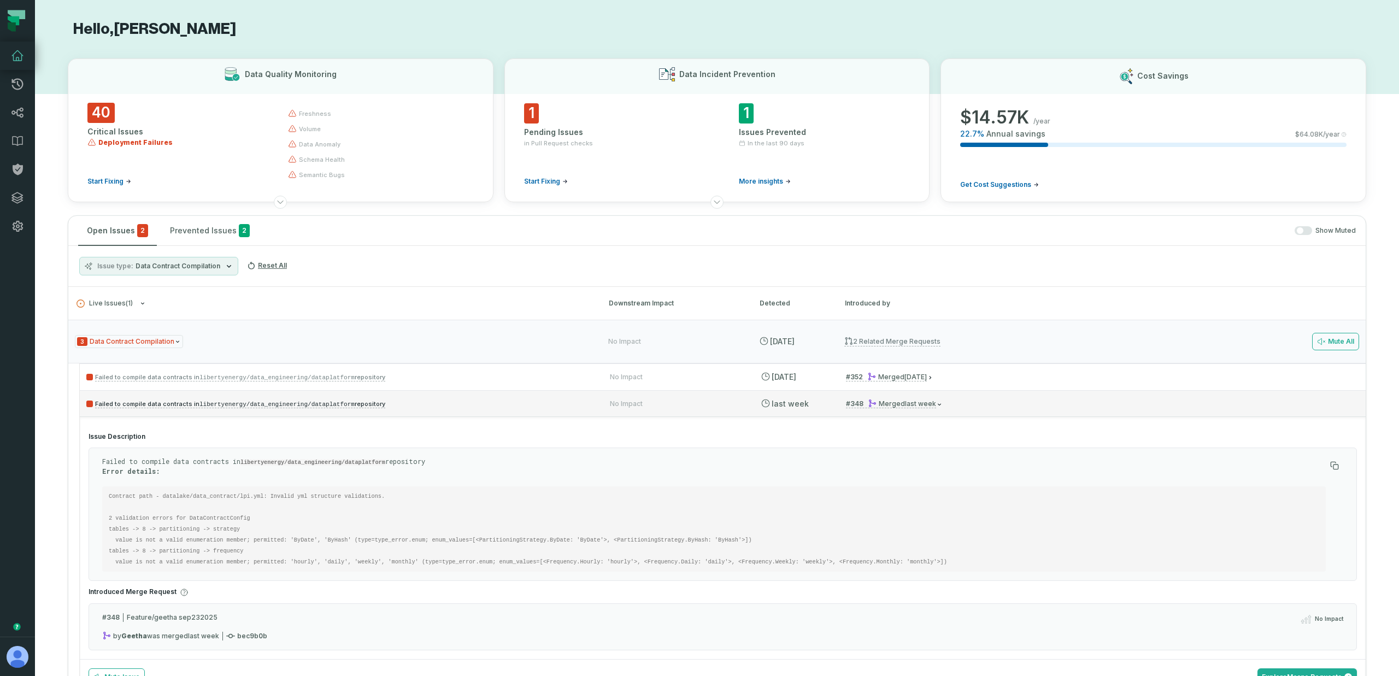
click at [93, 407] on p "Failed to compile data contracts in libertyenergy/data_engineering/dataplatform…" at bounding box center [338, 403] width 504 height 13
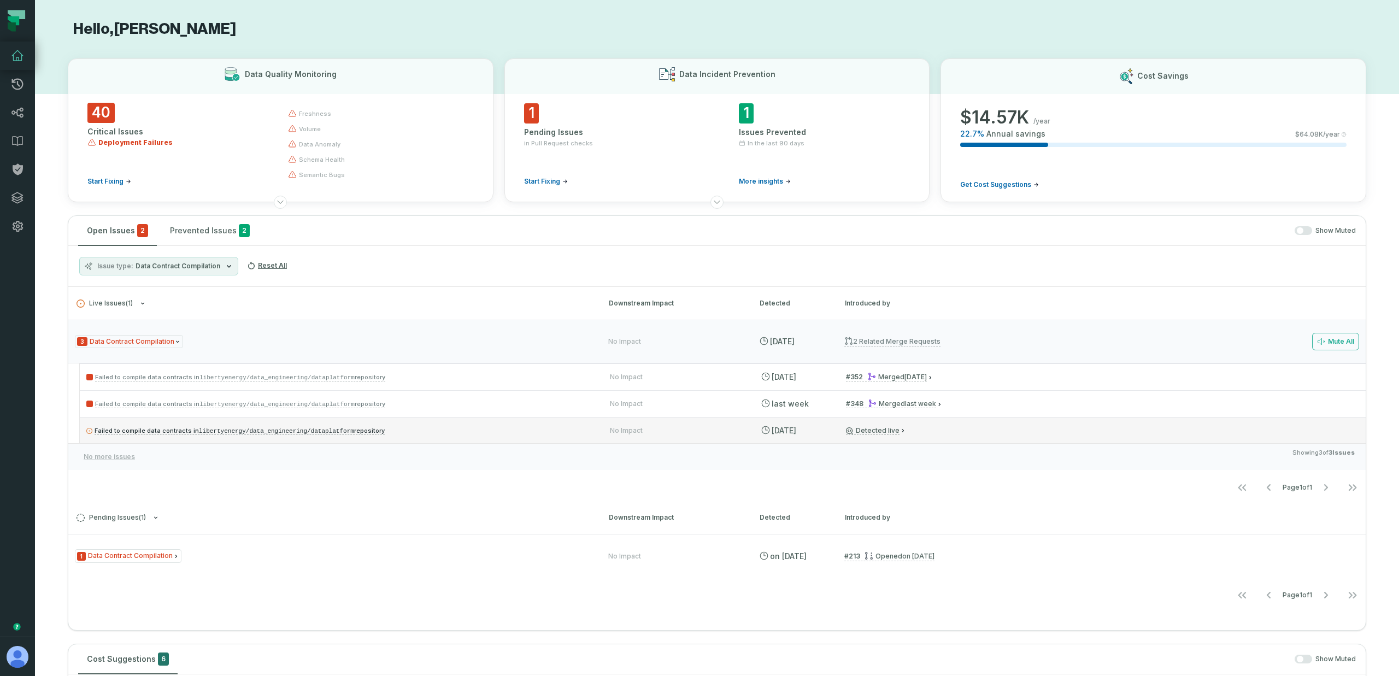
click at [88, 430] on icon at bounding box center [89, 431] width 6 height 6
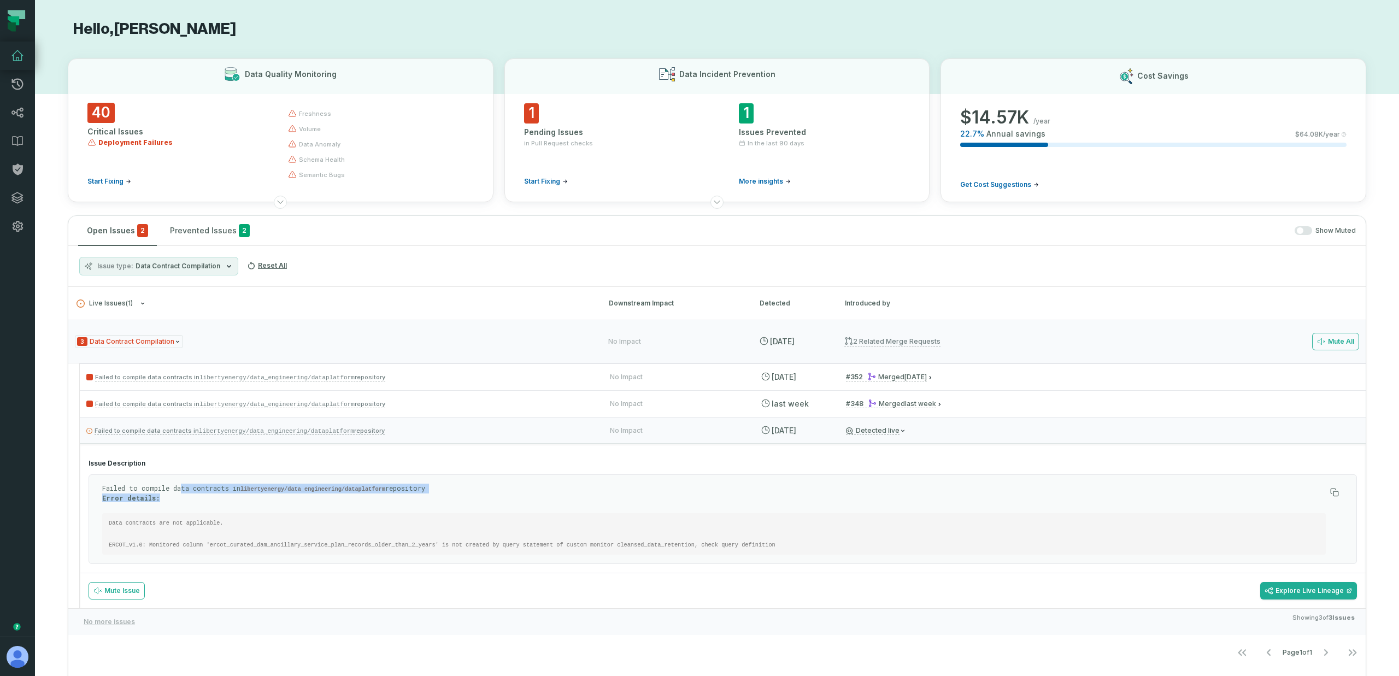
drag, startPoint x: 191, startPoint y: 485, endPoint x: 203, endPoint y: 496, distance: 16.2
click at [203, 496] on p "Failed to compile data contracts in libertyenergy/data_engineering/dataplatform…" at bounding box center [713, 492] width 1223 height 19
click at [198, 500] on p "Failed to compile data contracts in libertyenergy/data_engineering/dataplatform…" at bounding box center [713, 492] width 1223 height 19
click at [158, 523] on code "Data contracts are not applicable. ERCOT_v1.0: Monitored column 'ercot_curated_…" at bounding box center [442, 534] width 667 height 28
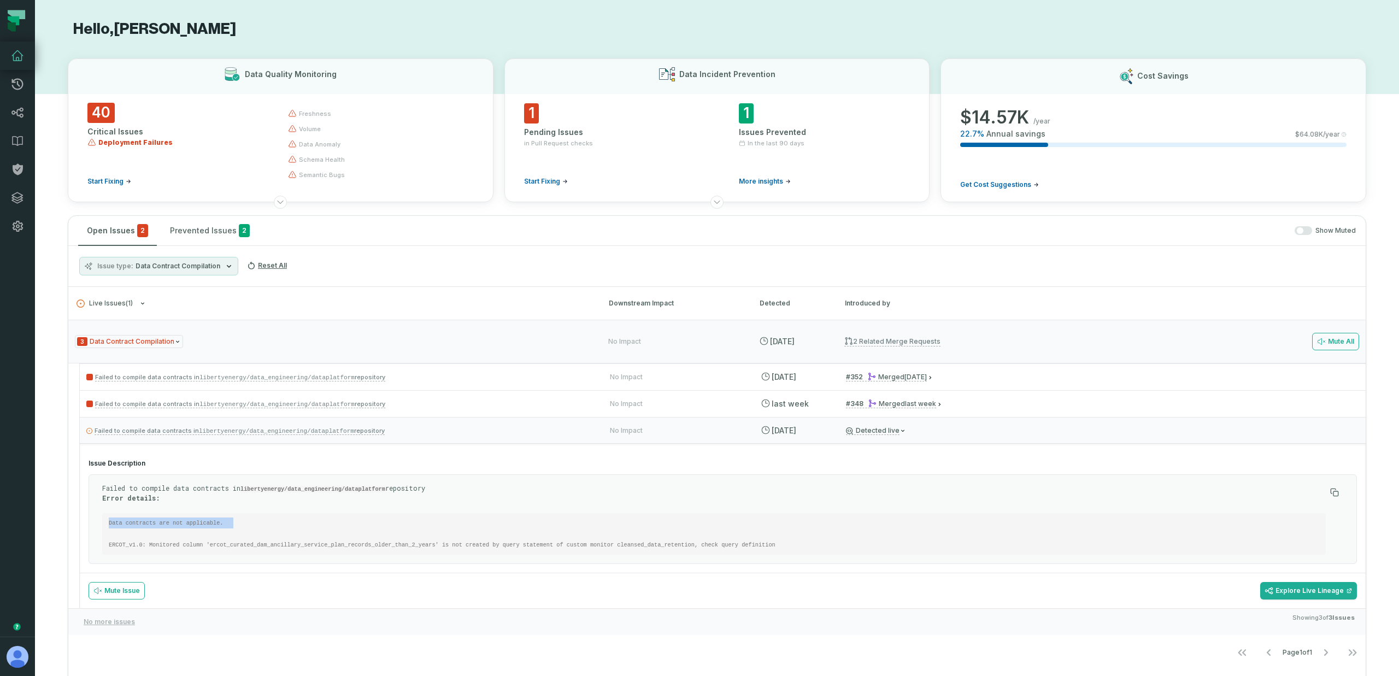
click at [158, 523] on code "Data contracts are not applicable. ERCOT_v1.0: Monitored column 'ercot_curated_…" at bounding box center [442, 534] width 667 height 28
click at [188, 522] on code "Data contracts are not applicable. ERCOT_v1.0: Monitored column 'ercot_curated_…" at bounding box center [442, 534] width 667 height 28
click at [299, 546] on code "Data contracts are not applicable. ERCOT_v1.0: Monitored column 'ercot_curated_…" at bounding box center [442, 534] width 667 height 28
click at [250, 544] on code "Data contracts are not applicable. ERCOT_v1.0: Monitored column 'ercot_curated_…" at bounding box center [442, 534] width 667 height 28
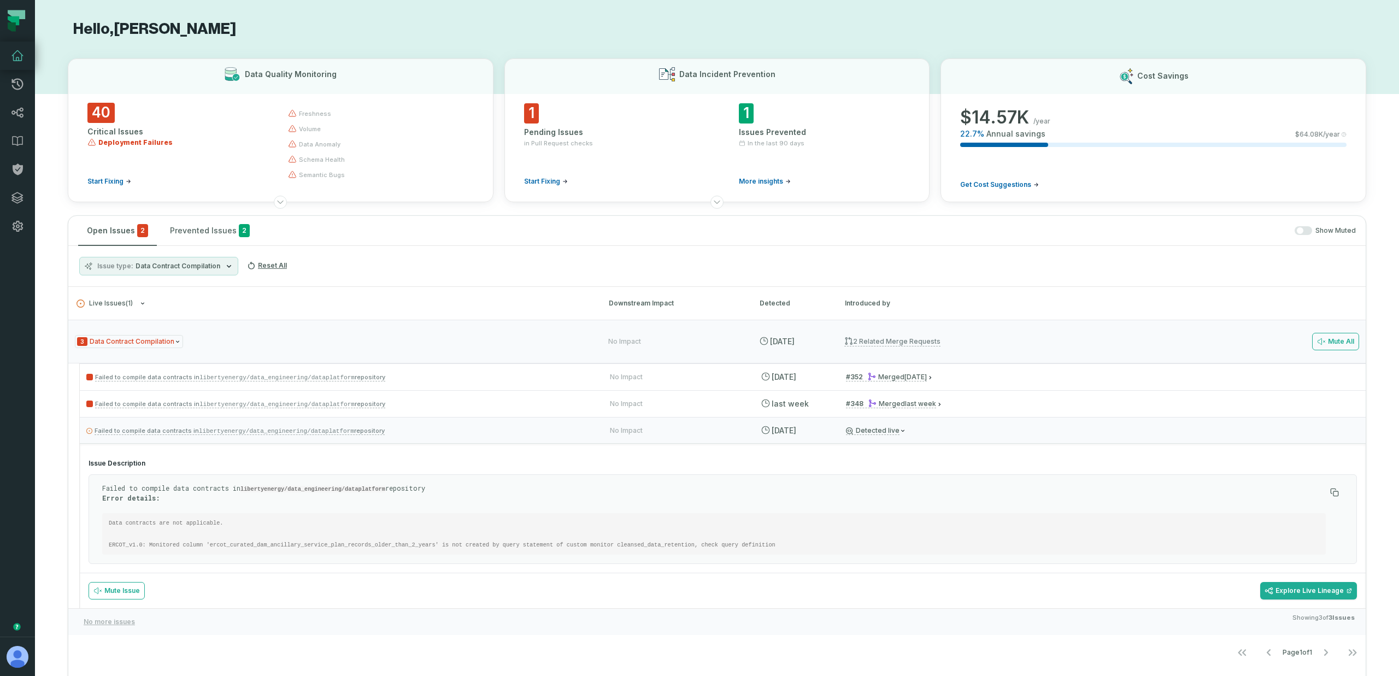
click at [335, 546] on code "Data contracts are not applicable. ERCOT_v1.0: Monitored column 'ercot_curated_…" at bounding box center [442, 534] width 667 height 28
click at [740, 551] on pre "Data contracts are not applicable. ERCOT_v1.0: Monitored column 'ercot_curated_…" at bounding box center [713, 534] width 1223 height 42
click at [887, 428] on link "Detected live" at bounding box center [873, 430] width 54 height 9
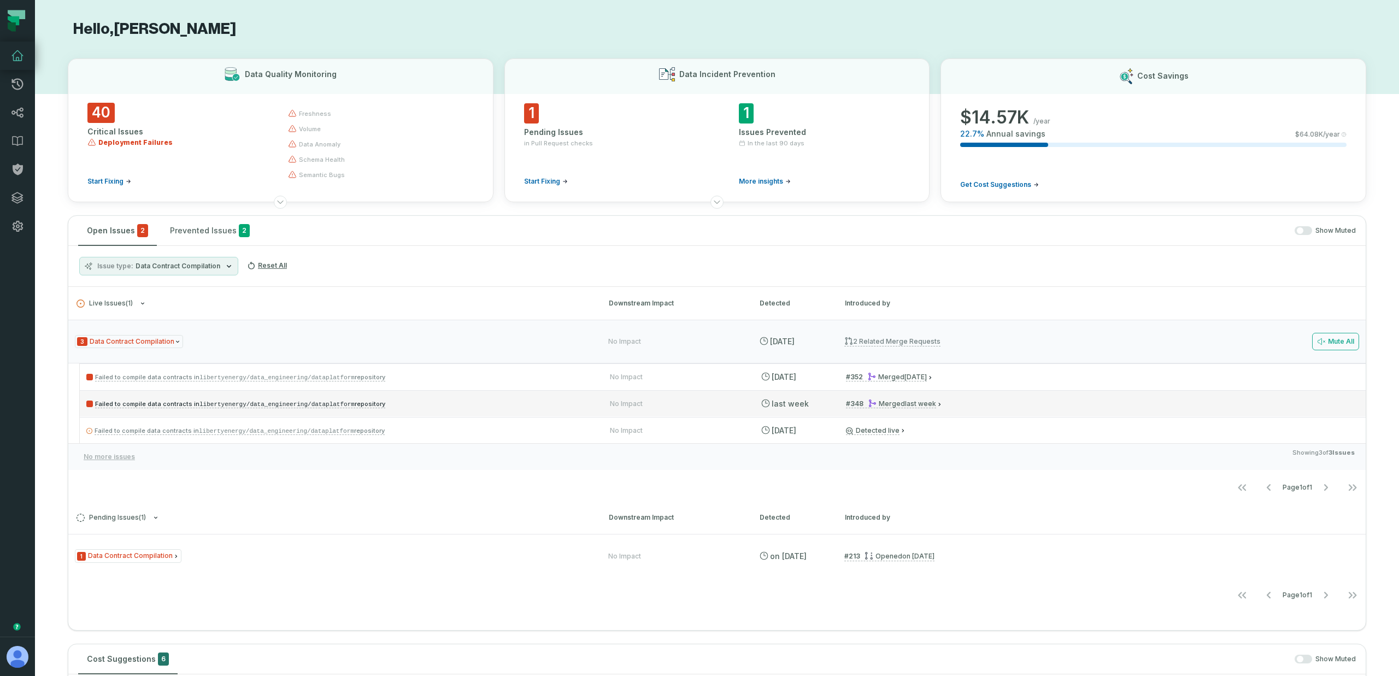
click at [451, 403] on p "Failed to compile data contracts in libertyenergy/data_engineering/dataplatform…" at bounding box center [338, 403] width 504 height 13
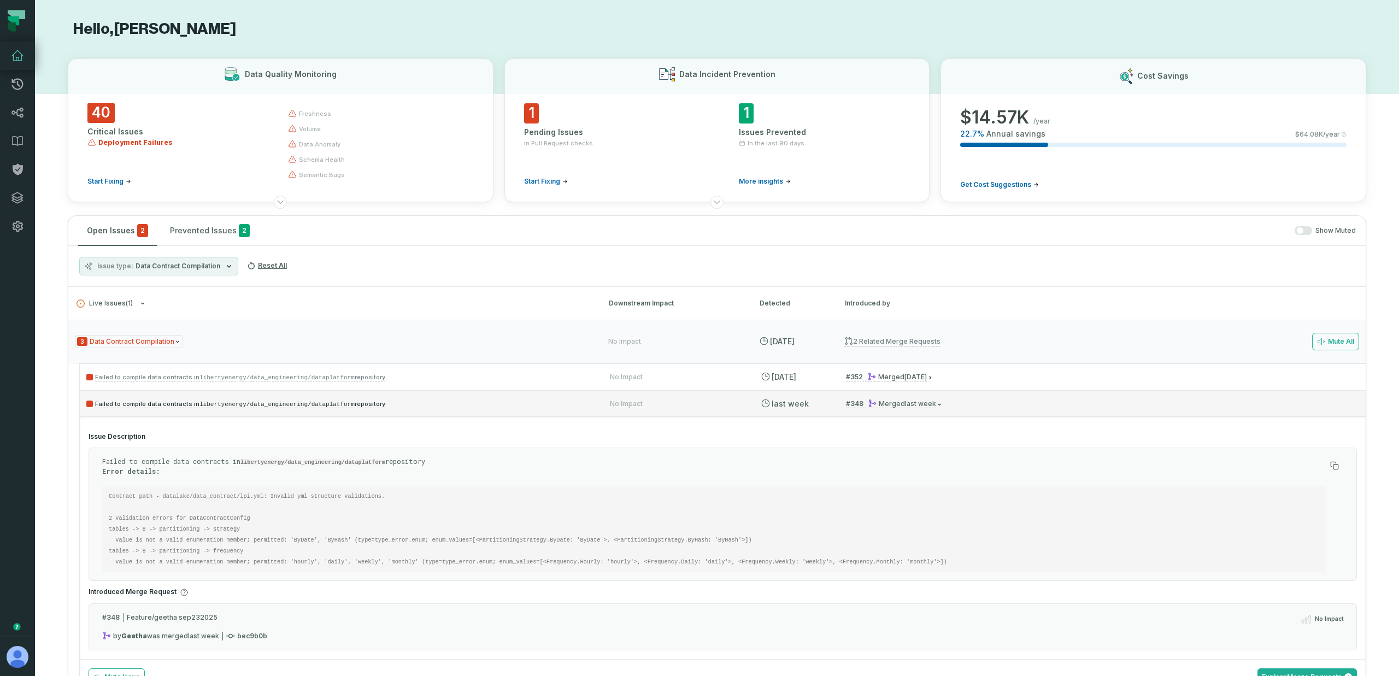
click at [451, 403] on p "Failed to compile data contracts in libertyenergy/data_engineering/dataplatform…" at bounding box center [338, 403] width 504 height 13
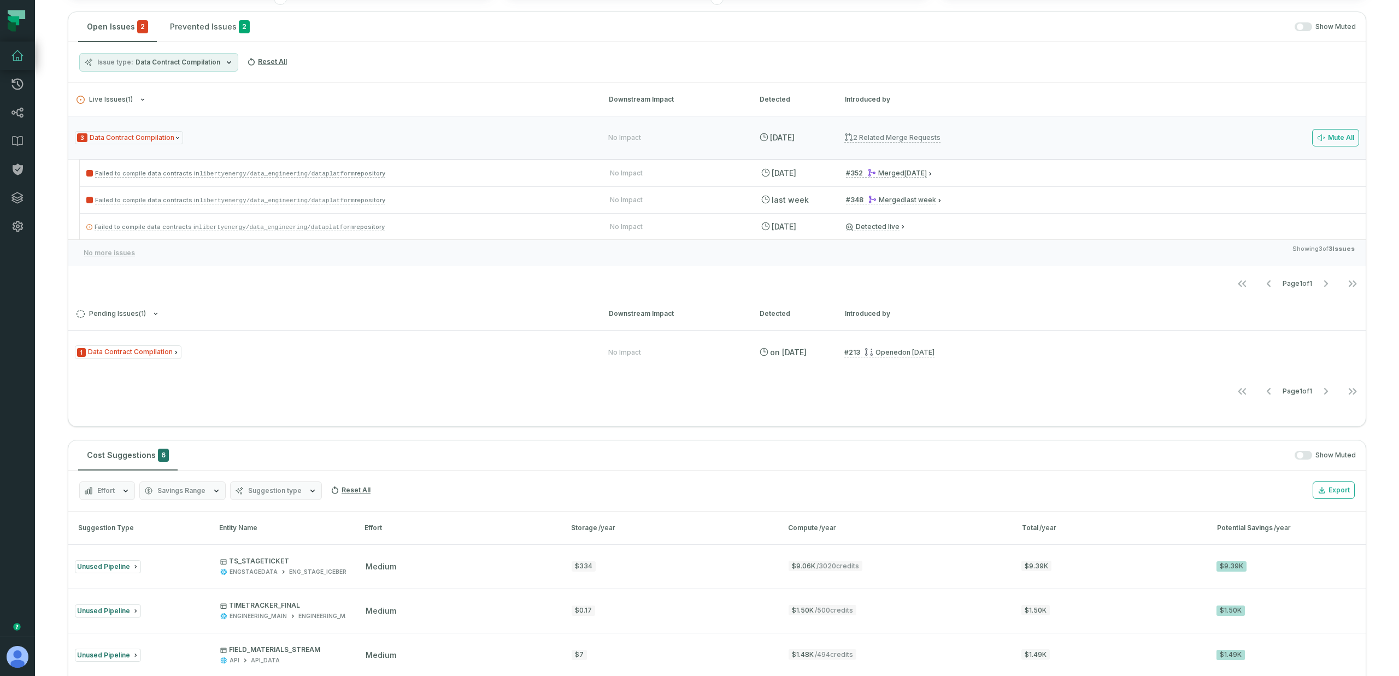
scroll to position [188, 0]
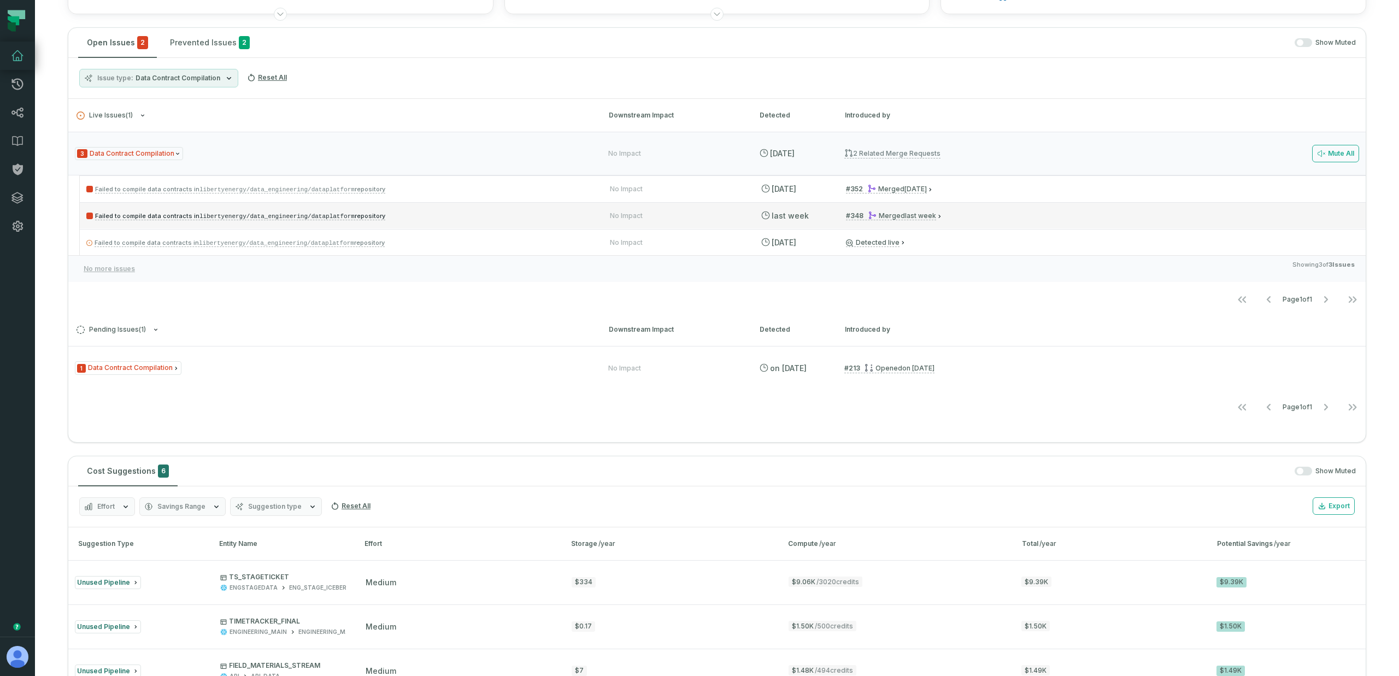
click at [500, 214] on p "Failed to compile data contracts in libertyenergy/data_engineering/dataplatform…" at bounding box center [338, 215] width 504 height 13
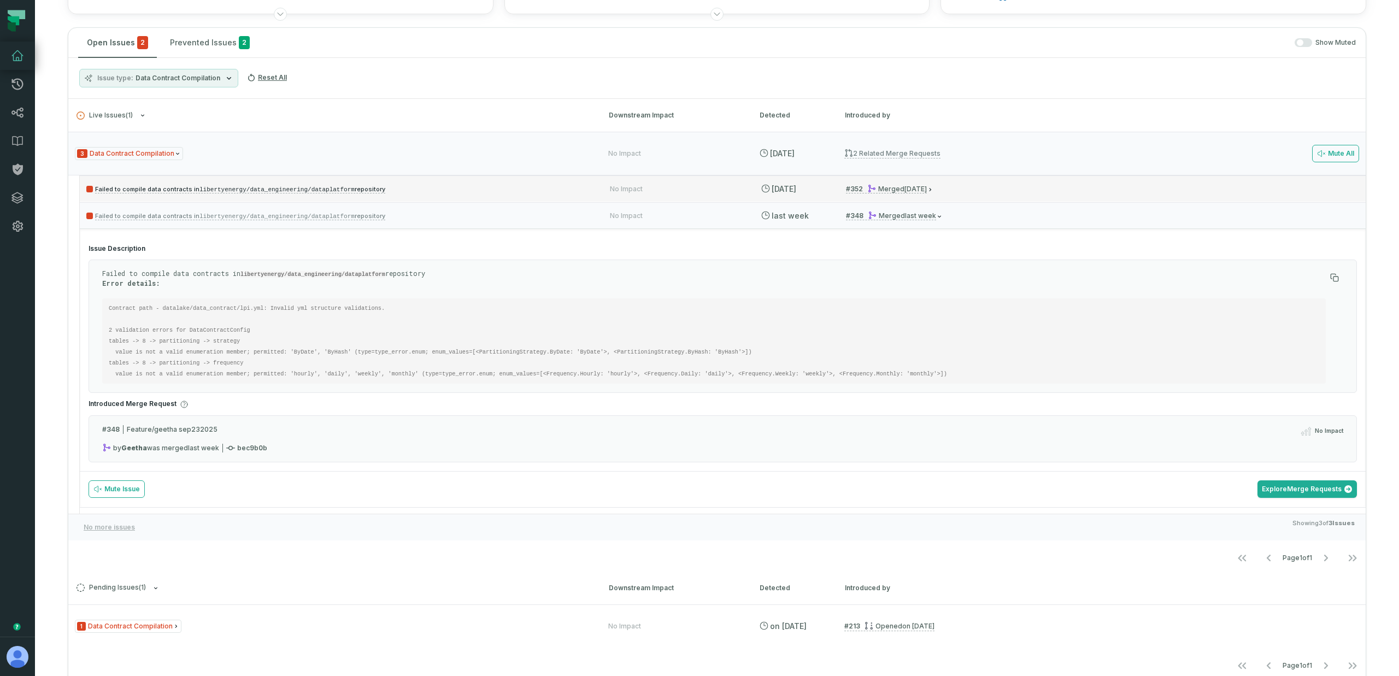
click at [216, 194] on p "Failed to compile data contracts in libertyenergy/data_engineering/dataplatform…" at bounding box center [338, 188] width 504 height 13
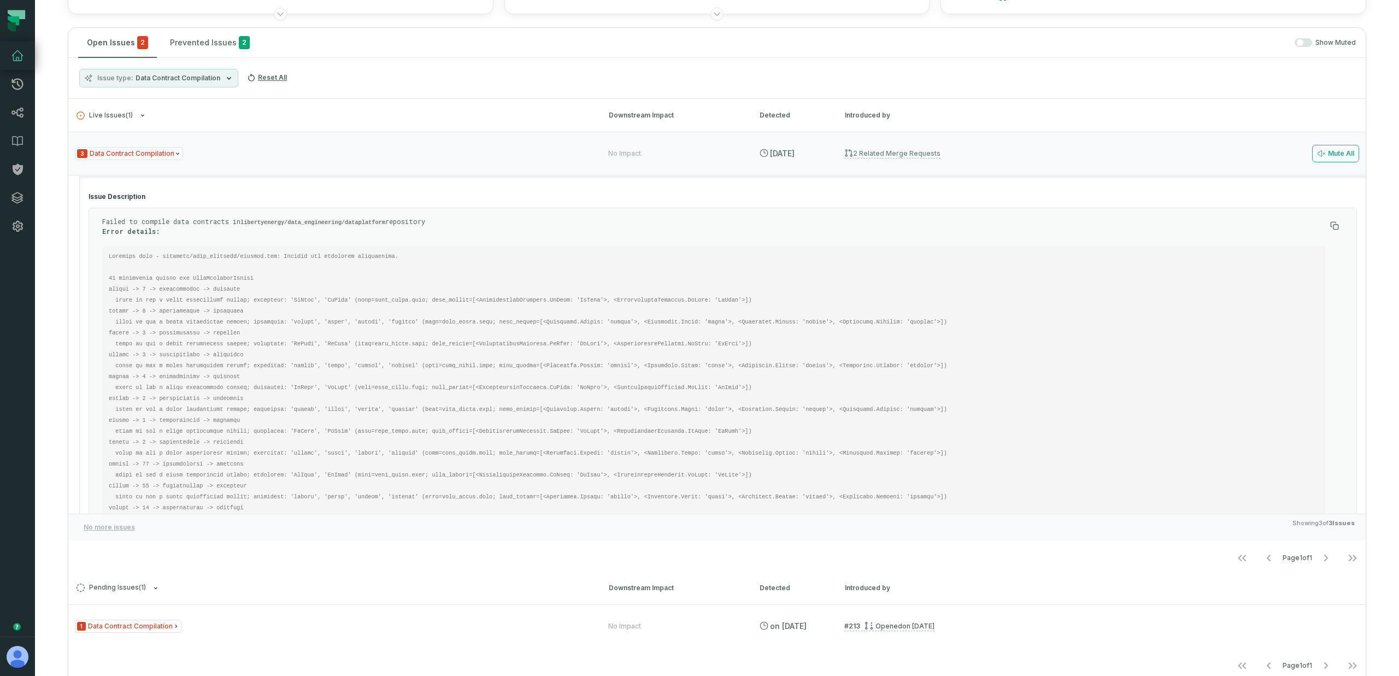
scroll to position [25, 0]
click at [229, 331] on code at bounding box center [528, 682] width 838 height 859
click at [229, 338] on pre at bounding box center [713, 682] width 1223 height 872
drag, startPoint x: 296, startPoint y: 321, endPoint x: 421, endPoint y: 322, distance: 125.1
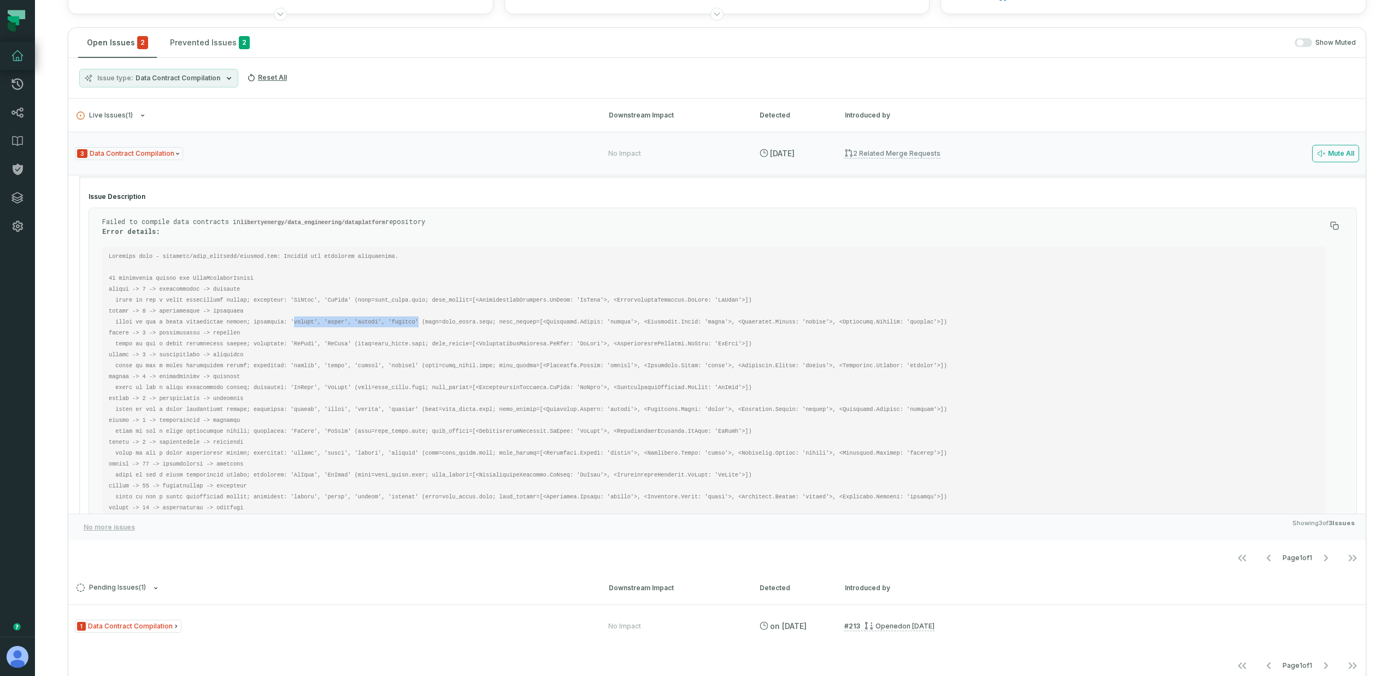
click at [421, 322] on code at bounding box center [528, 682] width 838 height 859
click at [346, 338] on pre at bounding box center [713, 682] width 1223 height 872
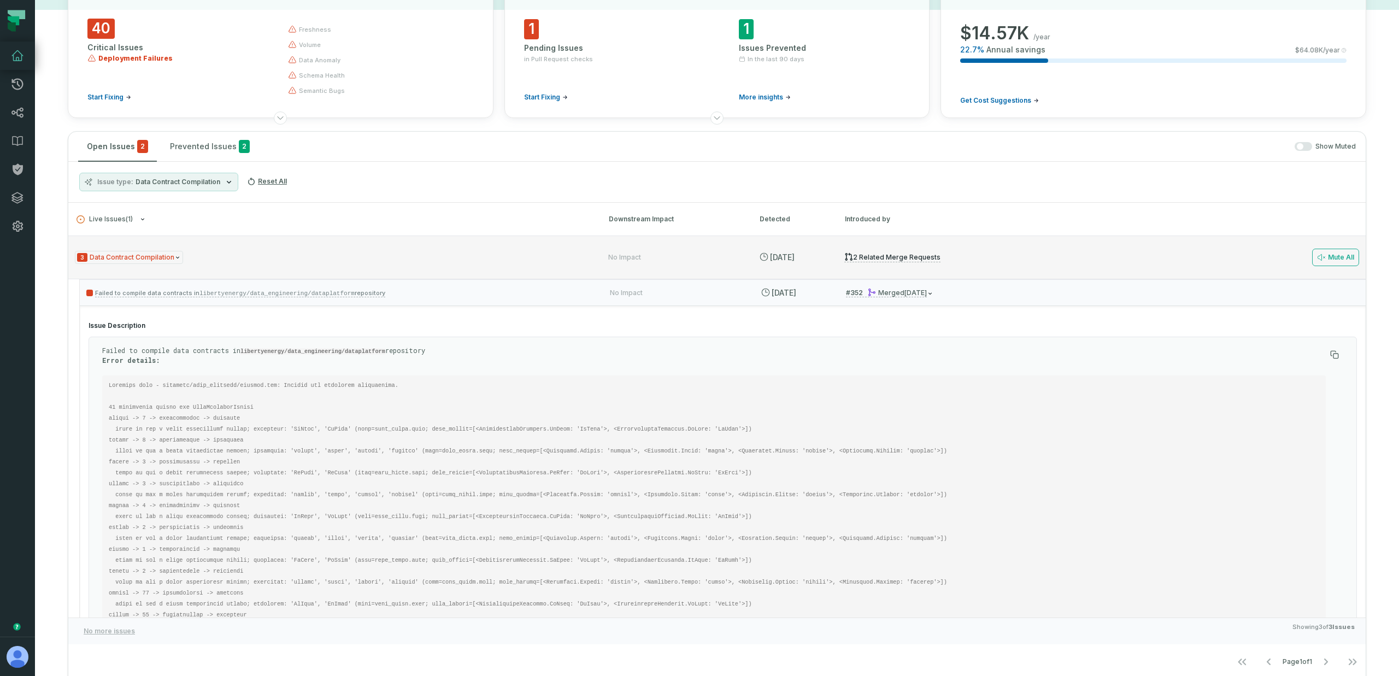
scroll to position [78, 0]
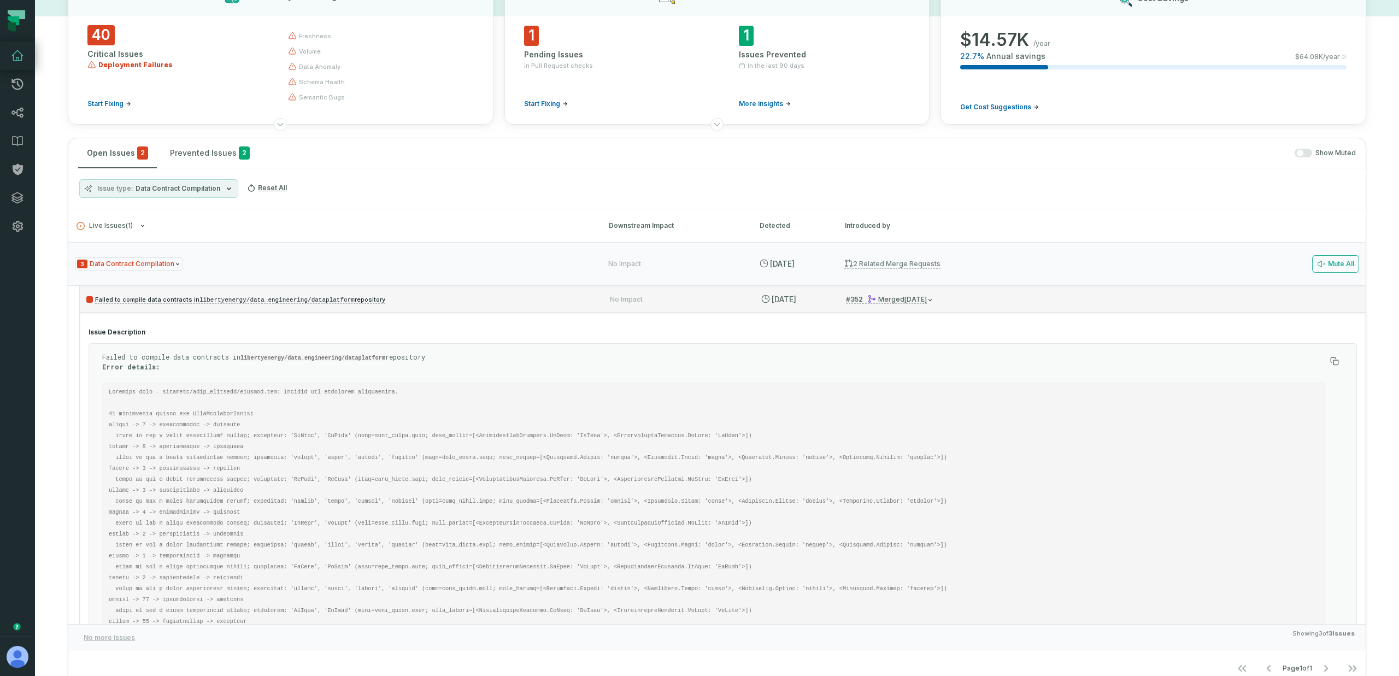
click at [868, 299] on icon at bounding box center [871, 299] width 7 height 8
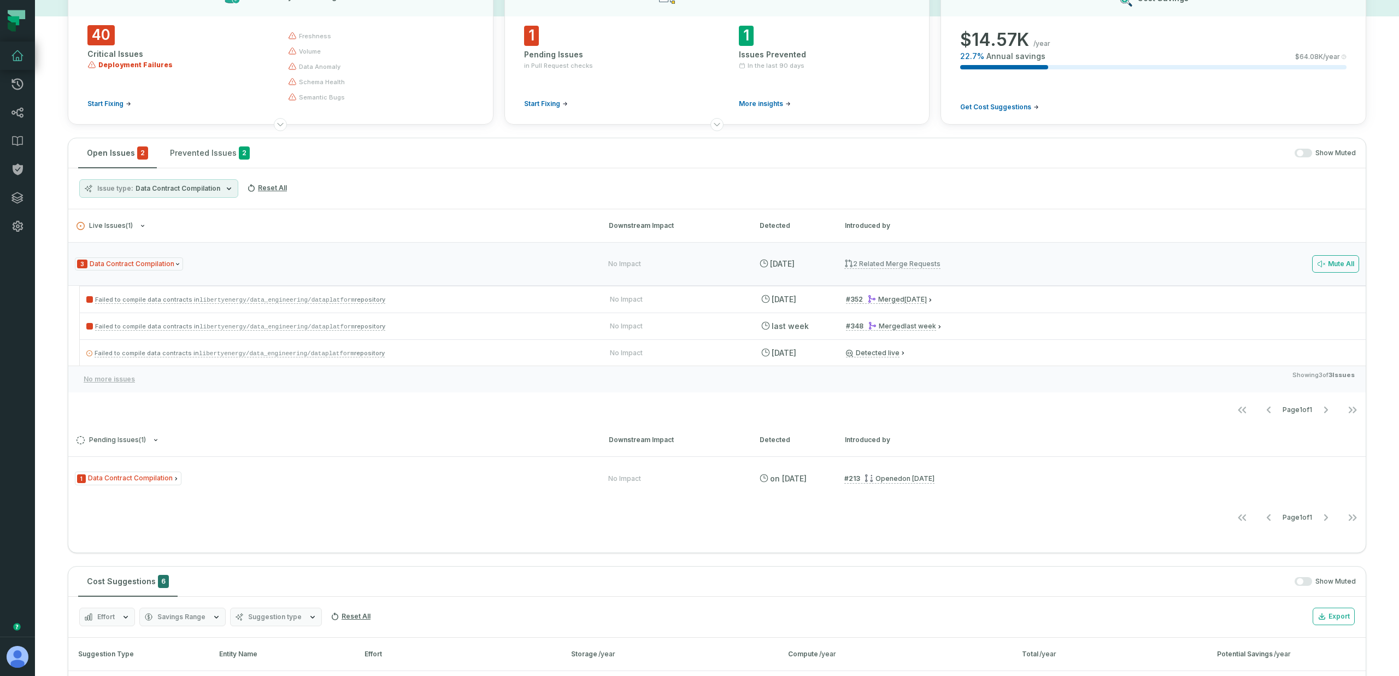
click at [474, 175] on div "Issue type Data Contract Compilation Reset All" at bounding box center [716, 188] width 1297 height 41
click at [411, 351] on p "Failed to compile data contracts in libertyenergy/data_engineering/dataplatform…" at bounding box center [338, 352] width 504 height 13
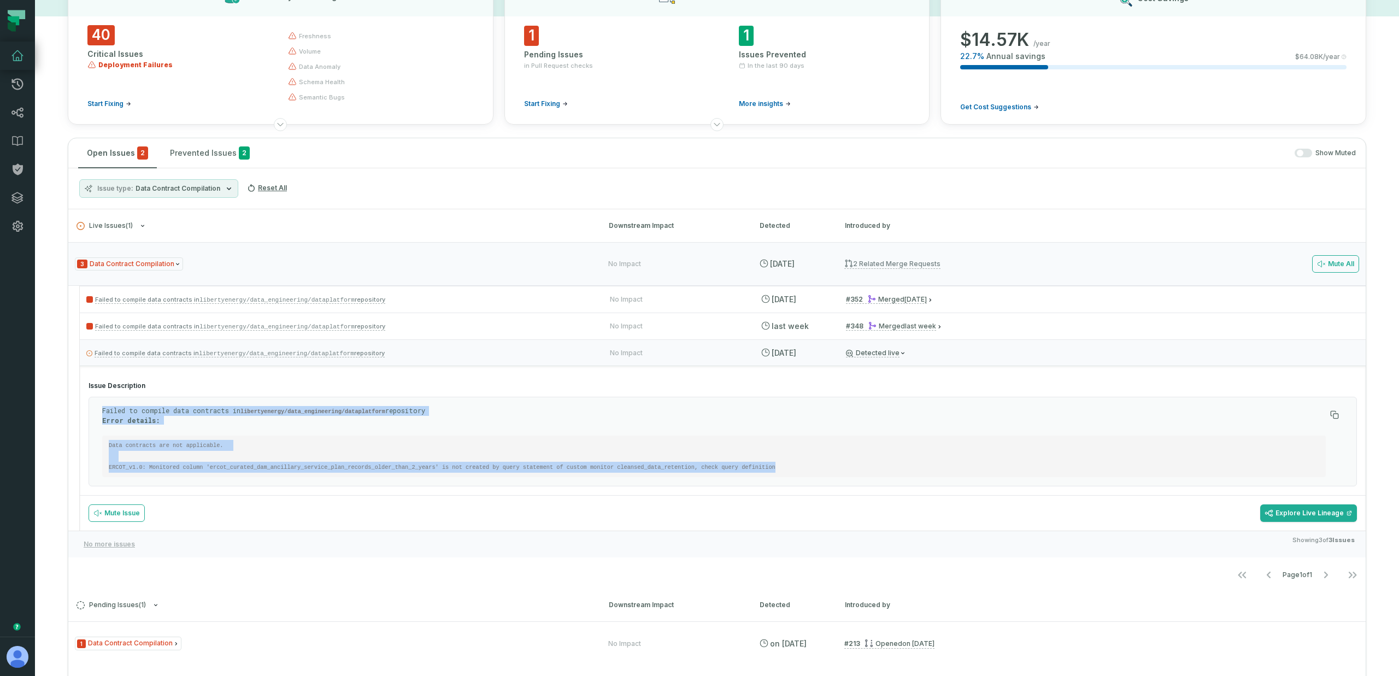
drag, startPoint x: 240, startPoint y: 392, endPoint x: 290, endPoint y: 484, distance: 104.9
click at [290, 484] on section "Issue Description Failed to compile data contracts in libertyenergy/data_engine…" at bounding box center [722, 434] width 1285 height 122
click at [293, 477] on div "Failed to compile data contracts in libertyenergy/data_engineering/dataplatform…" at bounding box center [723, 442] width 1268 height 90
drag, startPoint x: 273, startPoint y: 476, endPoint x: 96, endPoint y: 382, distance: 200.1
click at [96, 382] on section "Issue Description Failed to compile data contracts in libertyenergy/data_engine…" at bounding box center [722, 434] width 1285 height 122
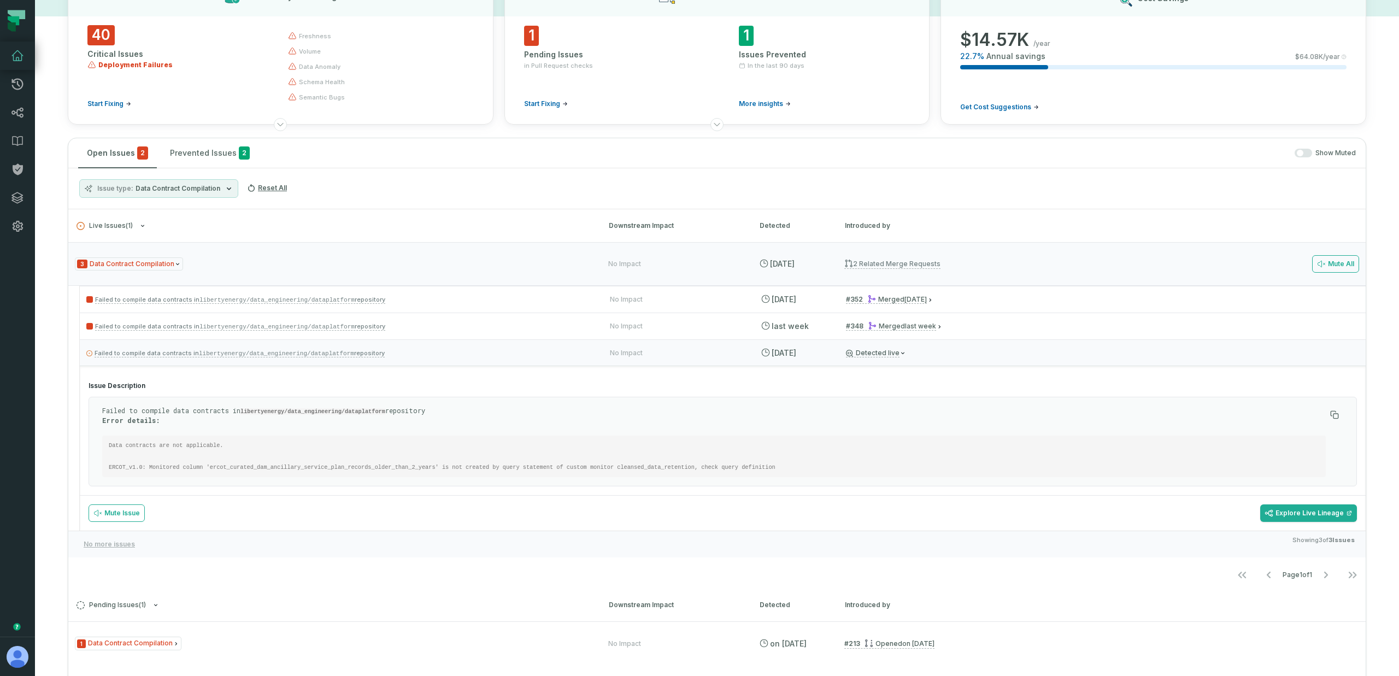
click at [98, 374] on section "Issue Description Failed to compile data contracts in libertyenergy/data_engine…" at bounding box center [722, 434] width 1285 height 122
click at [430, 344] on div "Failed to compile data contracts in libertyenergy/data_engineering/dataplatform…" at bounding box center [722, 352] width 1285 height 26
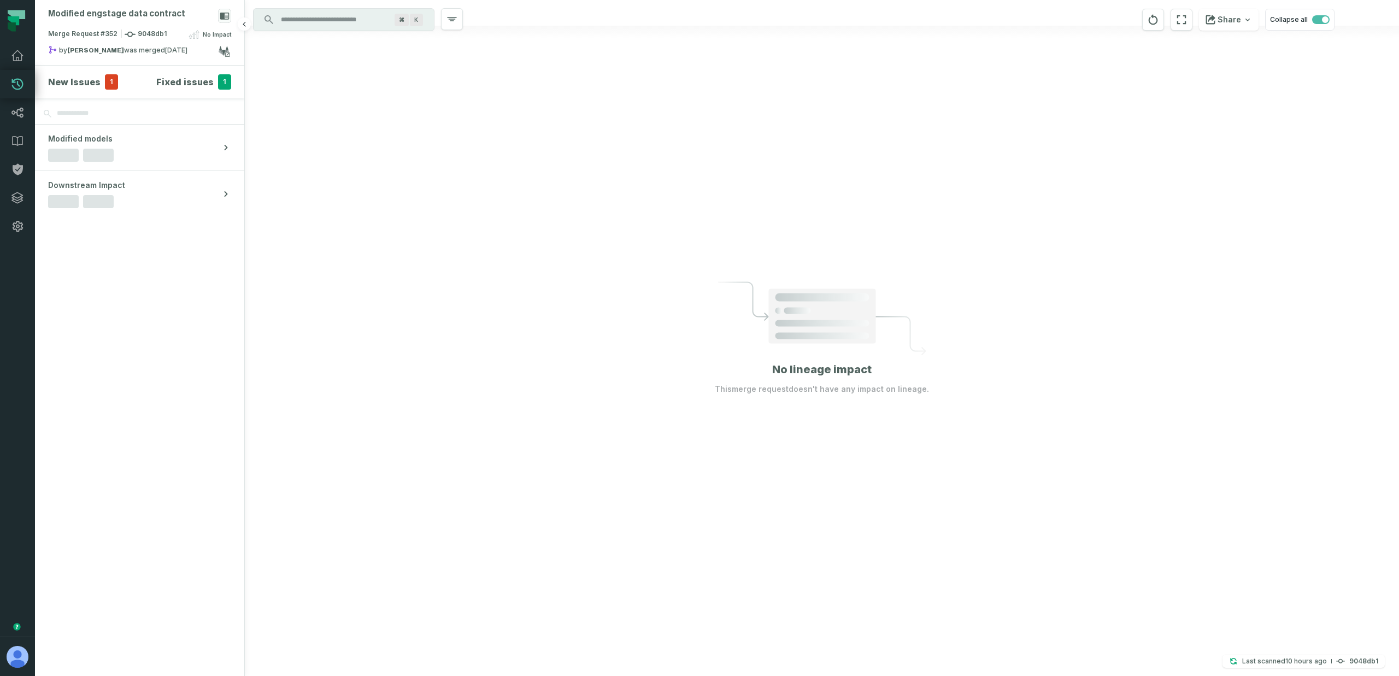
click at [108, 83] on span "1" at bounding box center [111, 81] width 13 height 15
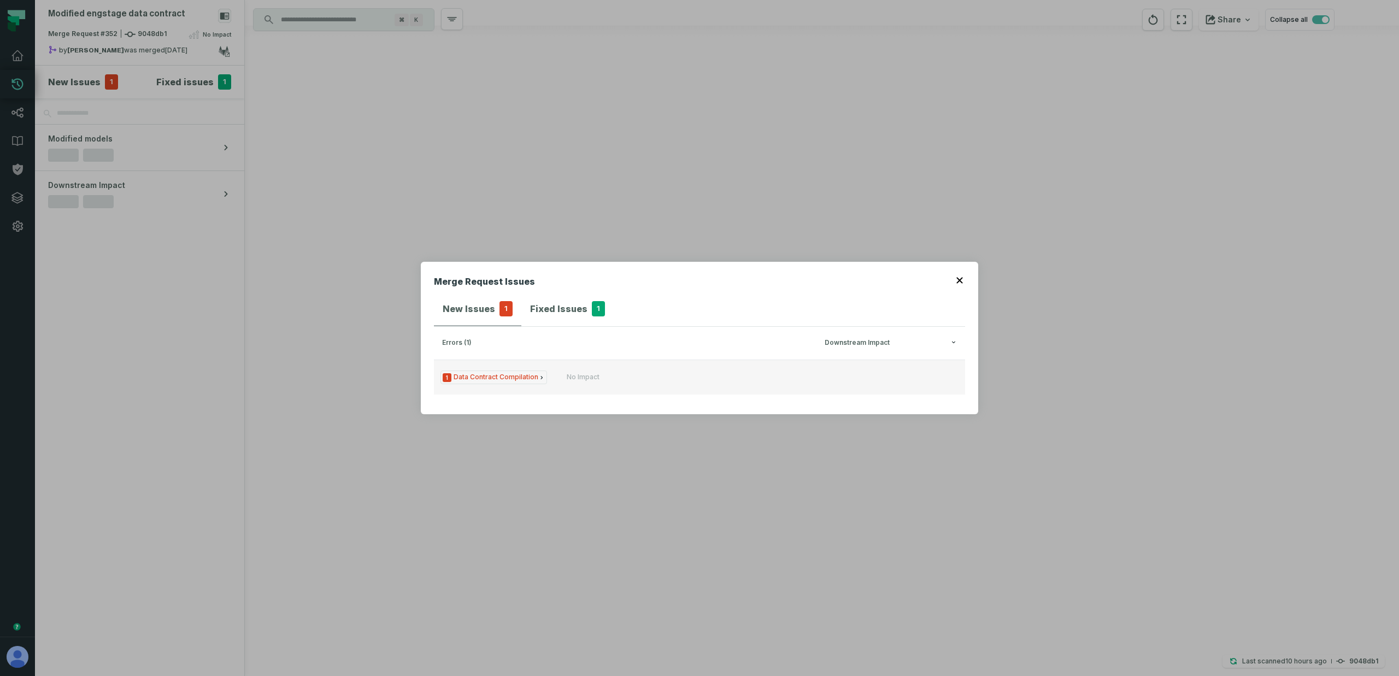
click at [625, 376] on div "No Impact" at bounding box center [632, 377] width 131 height 9
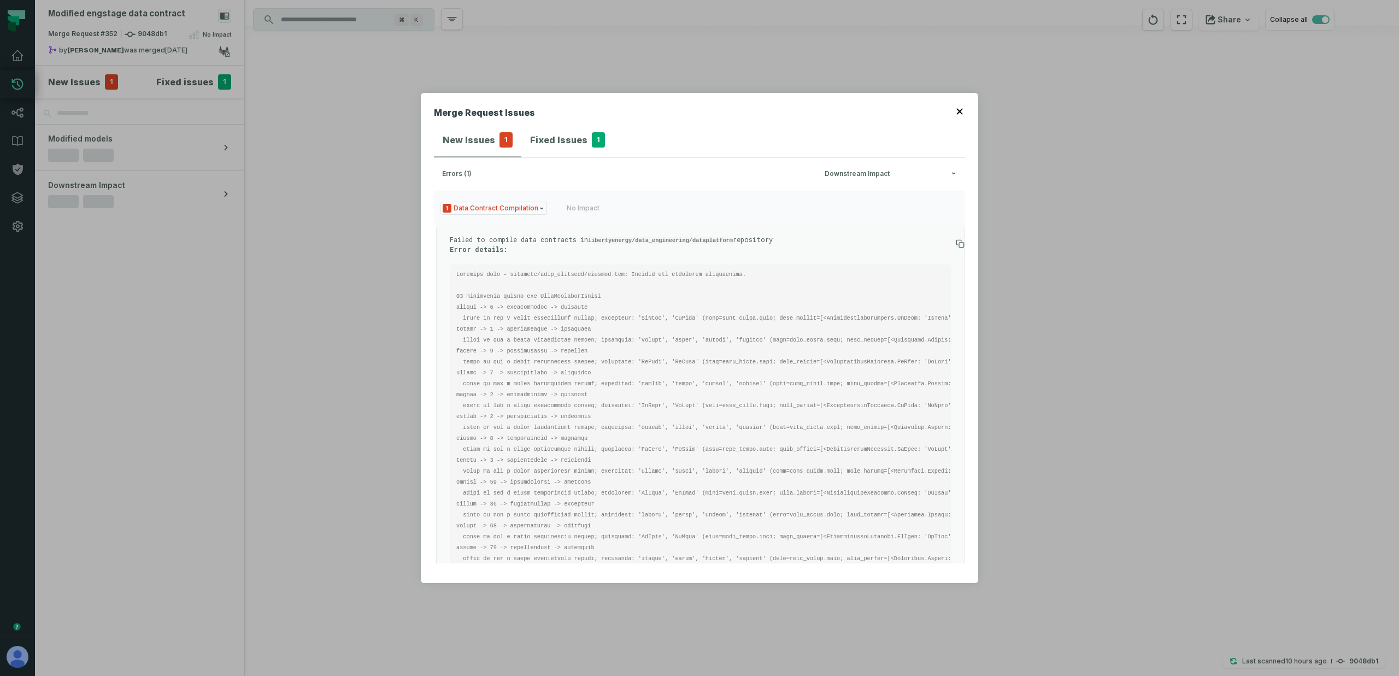
click at [538, 133] on h4 "Fixed Issues" at bounding box center [558, 139] width 57 height 13
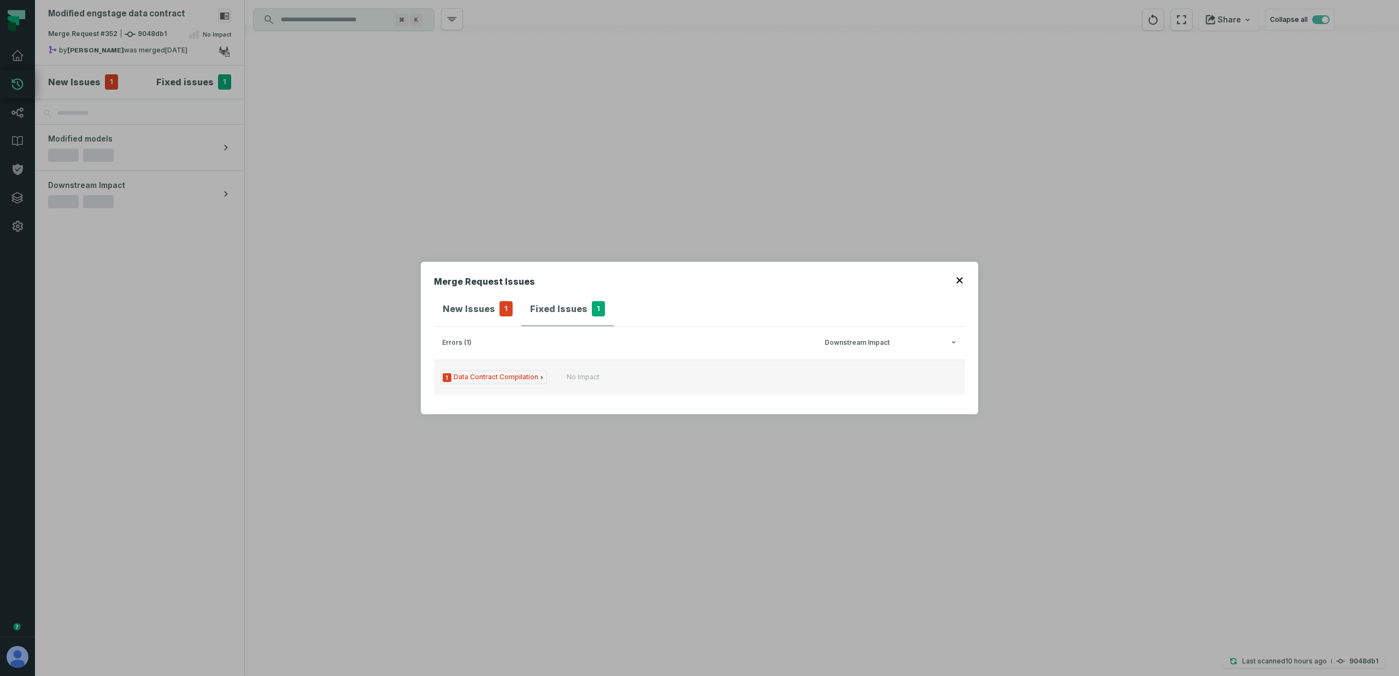
click at [528, 374] on span "1 Data Contract Compilation" at bounding box center [493, 377] width 107 height 14
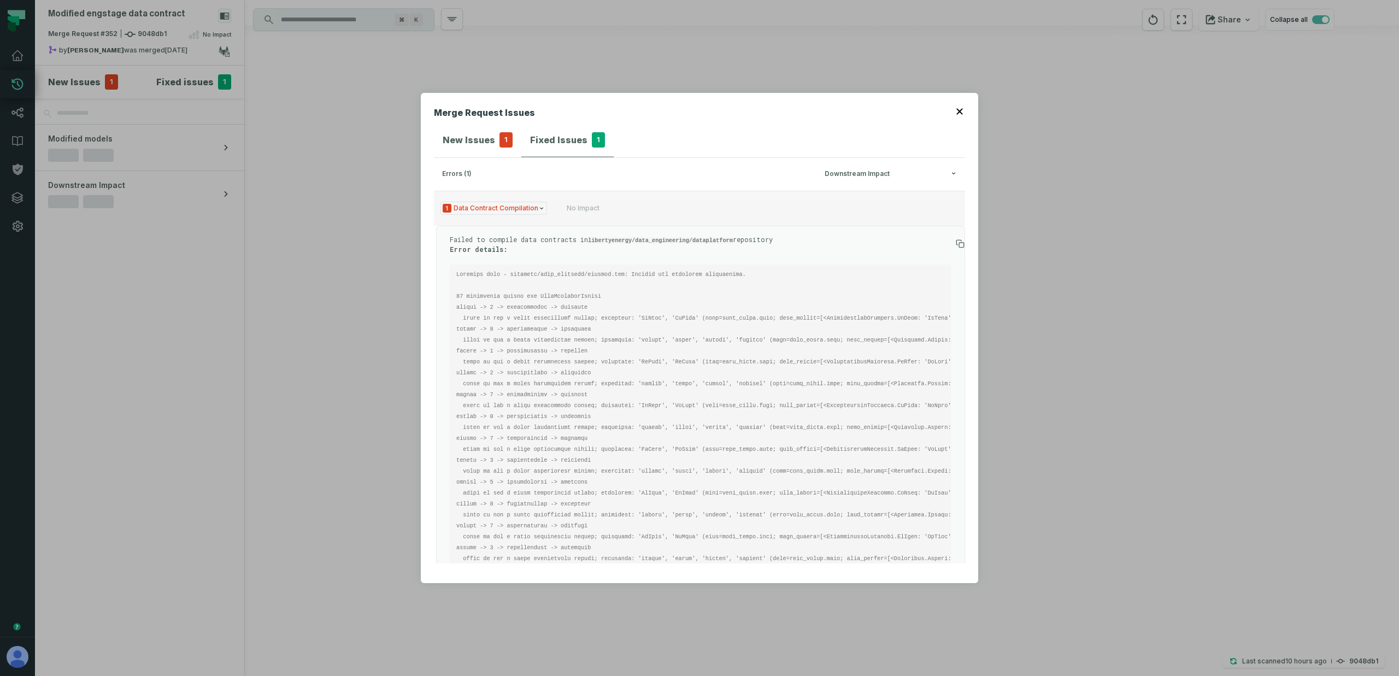
click at [533, 207] on span "1 Data Contract Compilation" at bounding box center [493, 209] width 107 height 14
click at [329, 185] on div "Merge Request Issues New Issues 1 Fixed Issues 1 errors (1) Downstream Impact 1…" at bounding box center [699, 338] width 1399 height 676
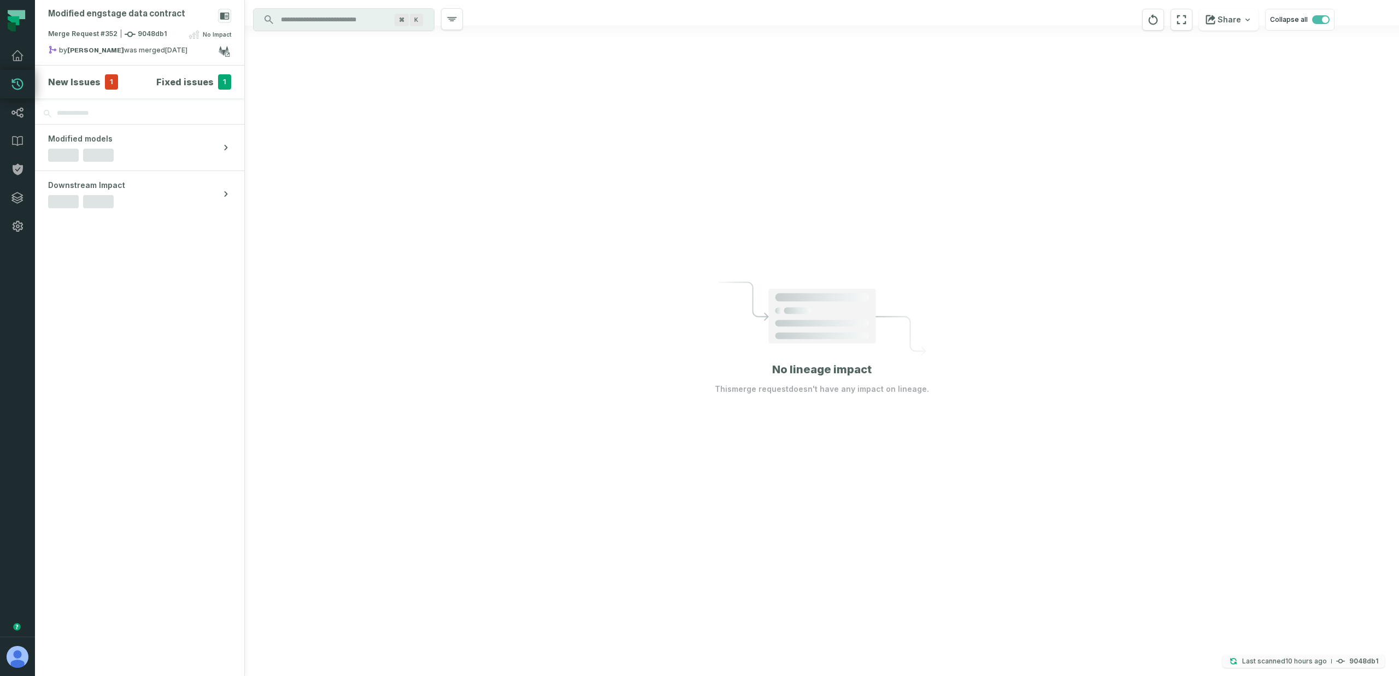
click at [1255, 663] on p "Last scanned 9/30/2025, 1:31:05 AM" at bounding box center [1284, 661] width 85 height 11
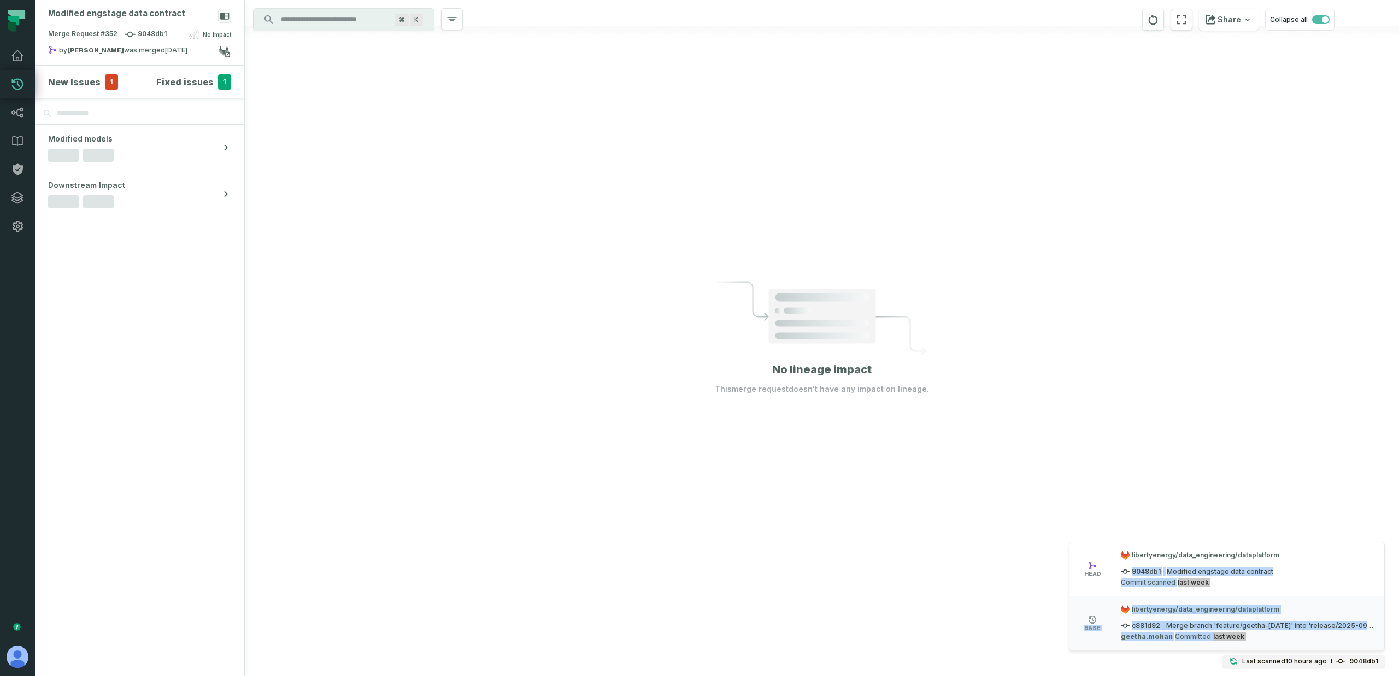
drag, startPoint x: 1133, startPoint y: 569, endPoint x: 1184, endPoint y: 644, distance: 91.1
click at [1184, 644] on ul "head libertyenergy/data_engineering/dataplatform 9048db1 · Modified engstage da…" at bounding box center [1226, 596] width 315 height 108
click at [1184, 644] on li "base libertyenergy/data_engineering/dataplatform c881d92 · Merge branch 'featur…" at bounding box center [1226, 622] width 315 height 54
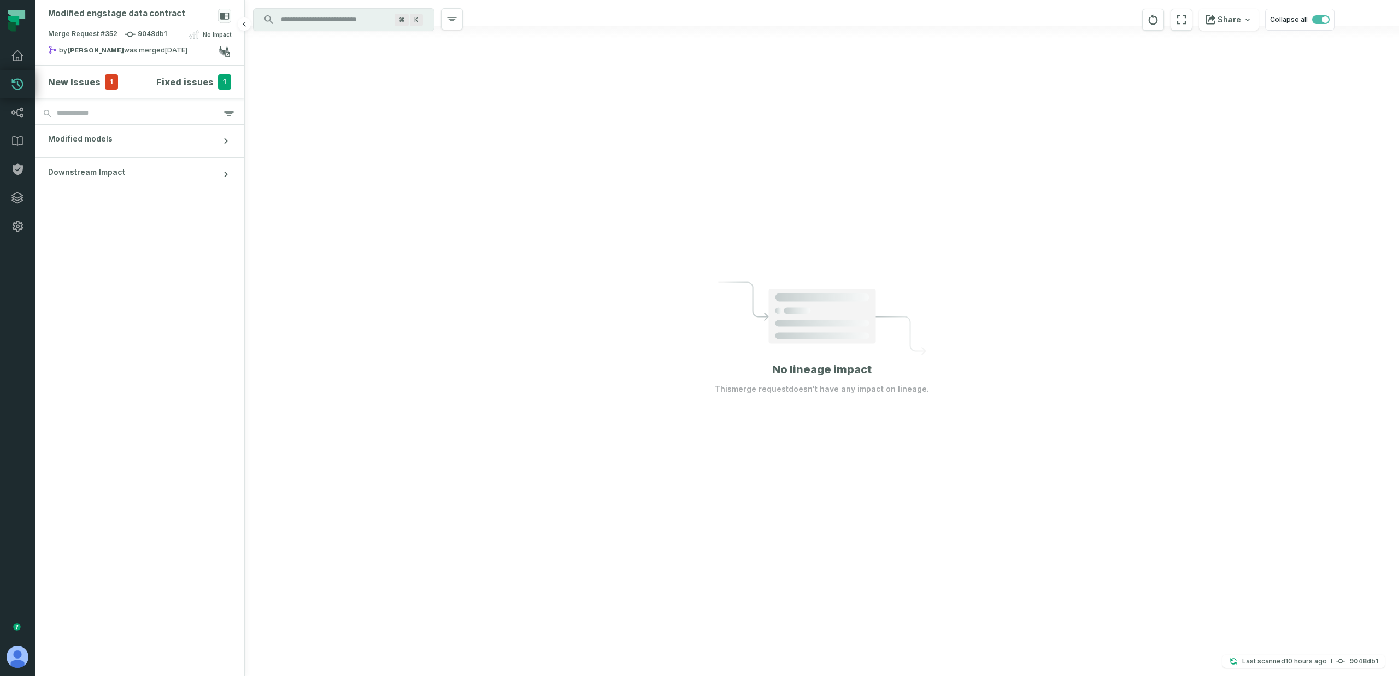
click at [204, 79] on h4 "Fixed issues" at bounding box center [184, 81] width 57 height 13
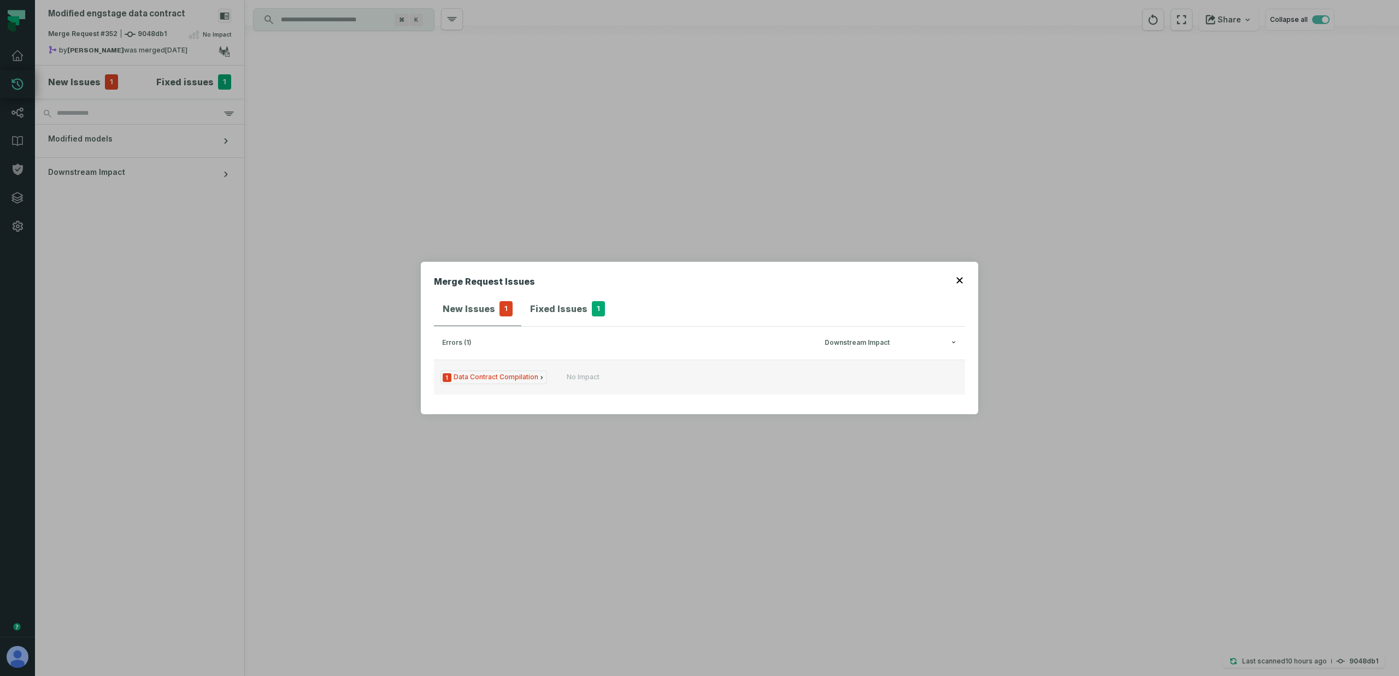
click at [570, 382] on button "1 Data Contract Compilation No Impact" at bounding box center [699, 376] width 531 height 35
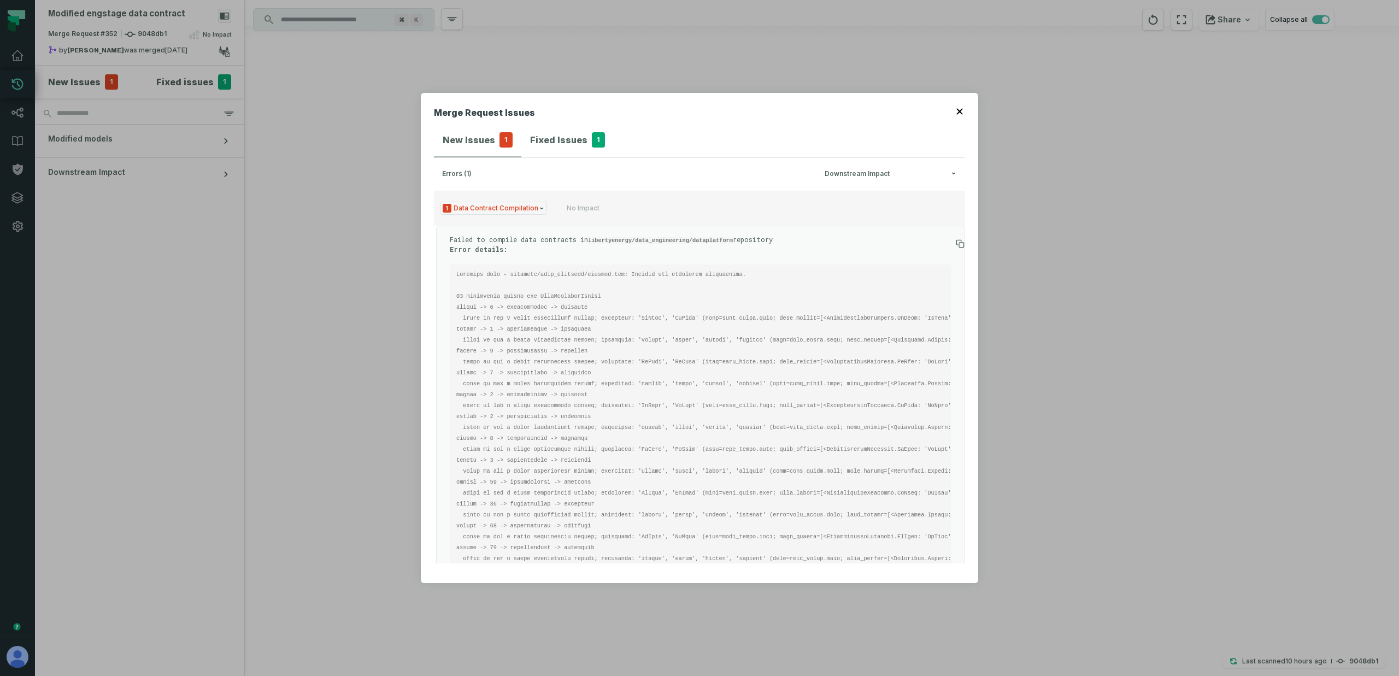
click at [604, 193] on button "1 Data Contract Compilation No Impact" at bounding box center [699, 208] width 531 height 35
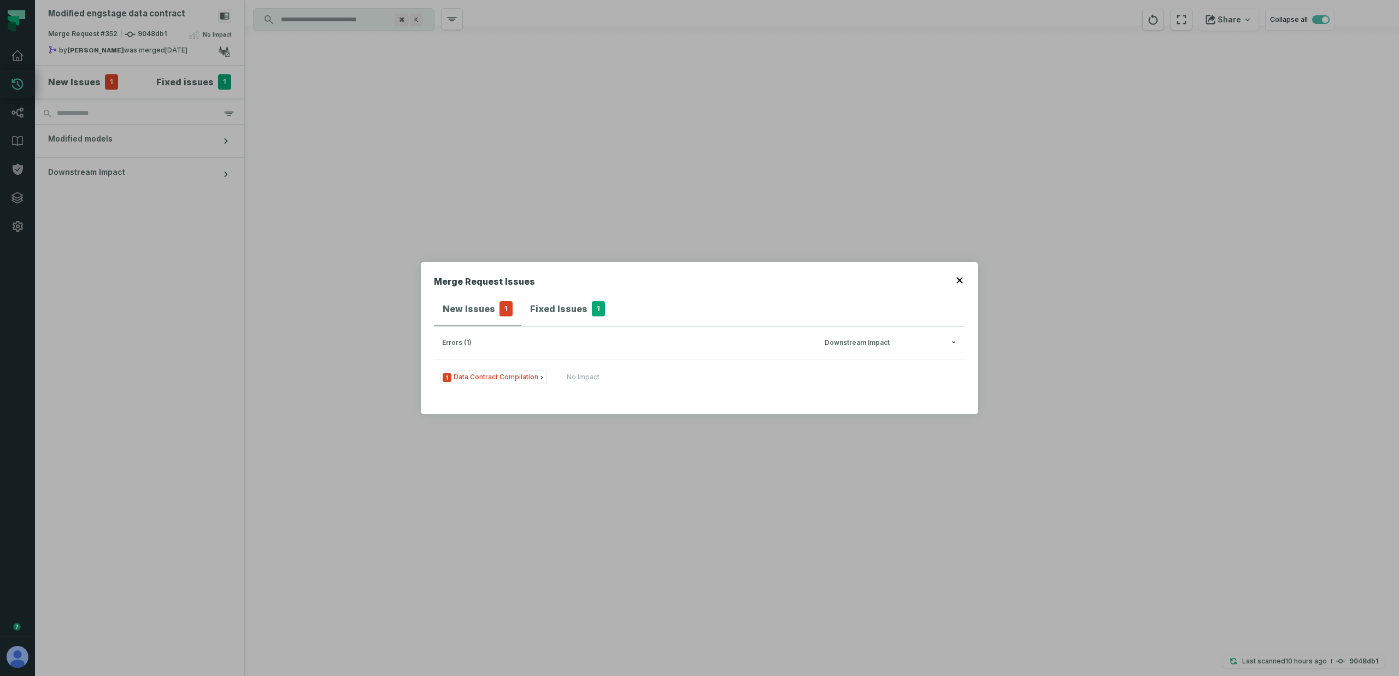
click at [959, 281] on icon "button" at bounding box center [959, 280] width 7 height 7
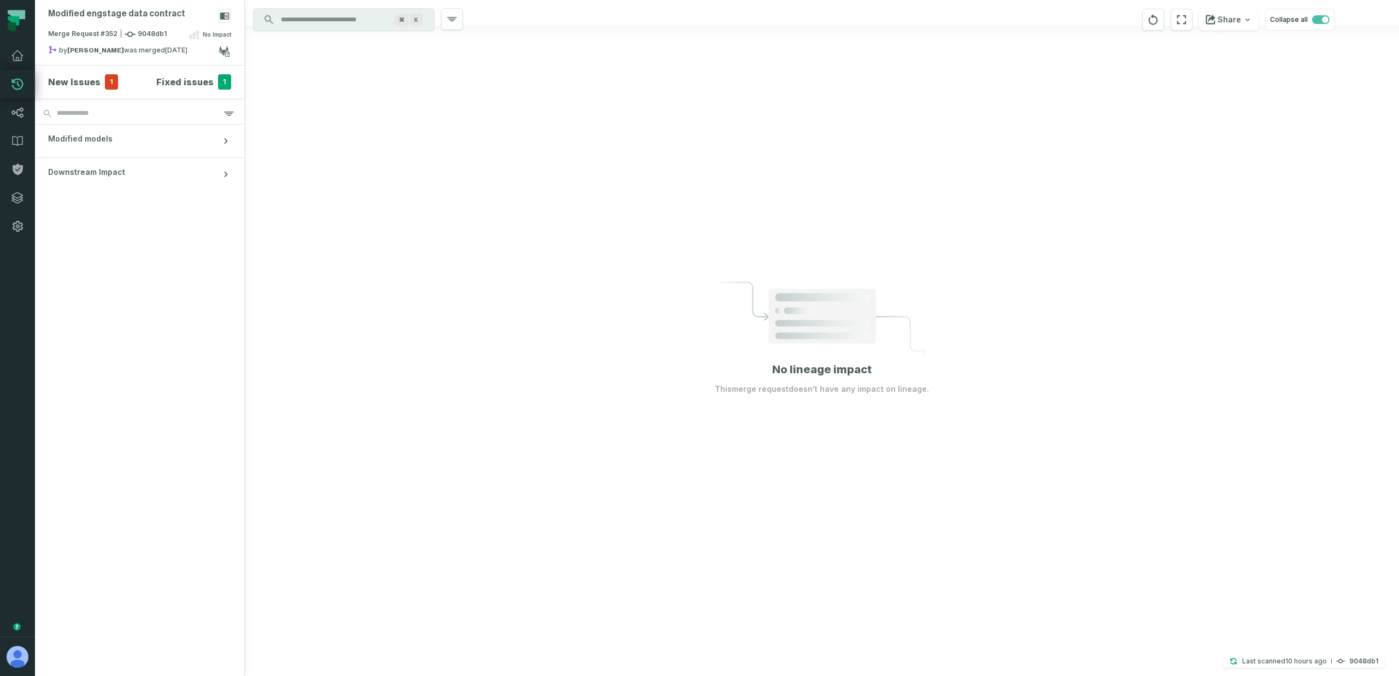
click at [1239, 591] on div at bounding box center [822, 338] width 1154 height 676
click at [1302, 667] on button "Last scanned 9/30/2025, 1:31:05 AM 9048db1" at bounding box center [1303, 660] width 162 height 13
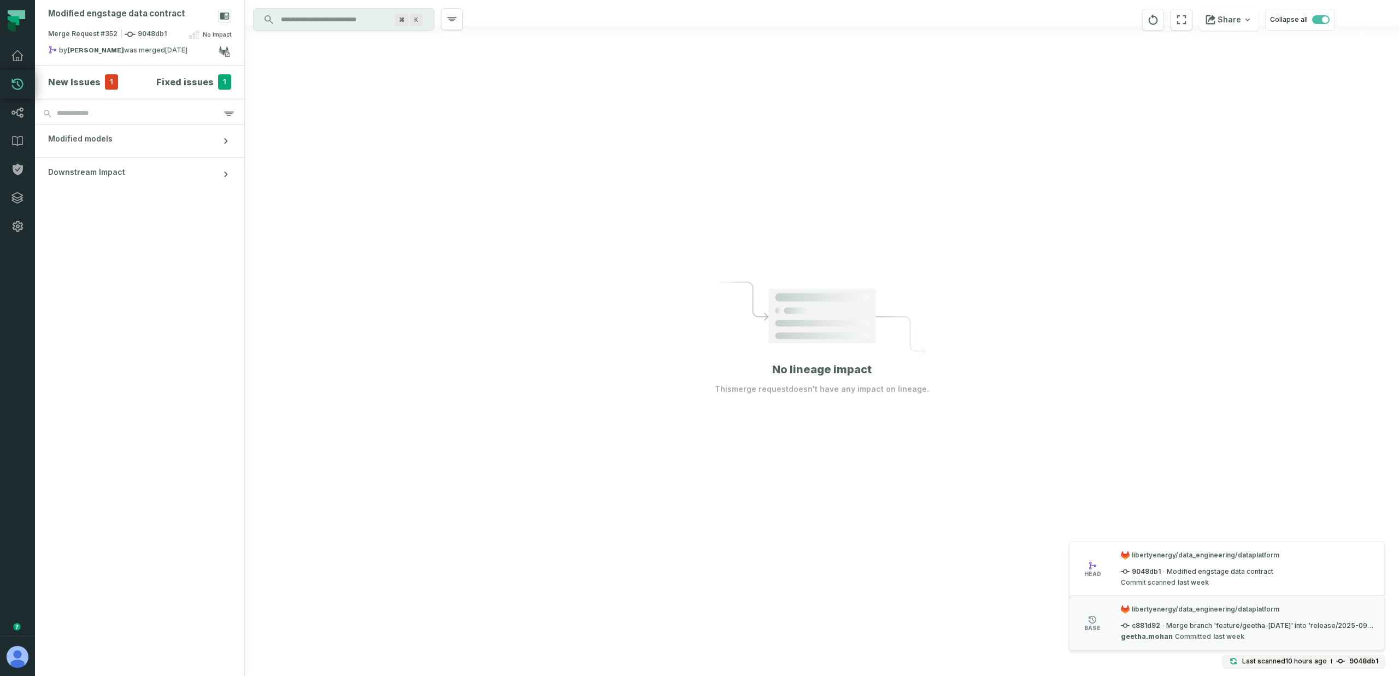
click at [609, 270] on div at bounding box center [822, 338] width 1154 height 676
